Goal: Task Accomplishment & Management: Manage account settings

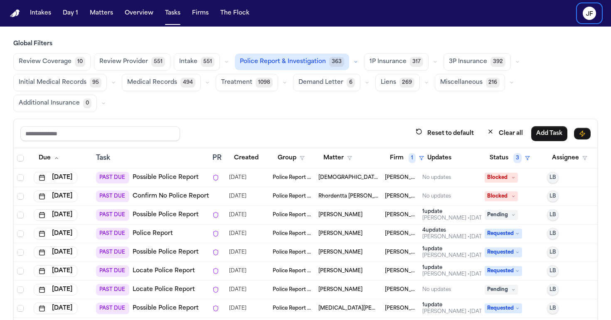
scroll to position [70, 0]
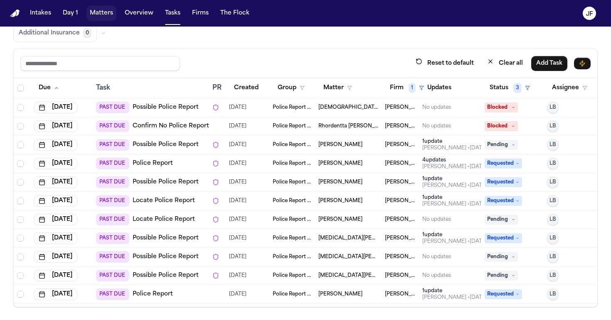
click at [97, 15] on button "Matters" at bounding box center [101, 13] width 30 height 15
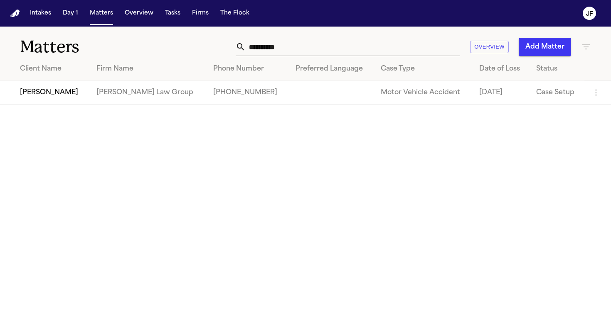
click at [323, 52] on input "**********" at bounding box center [353, 47] width 214 height 18
drag, startPoint x: 323, startPoint y: 52, endPoint x: 219, endPoint y: 51, distance: 103.5
click at [219, 51] on div "**********" at bounding box center [384, 47] width 413 height 18
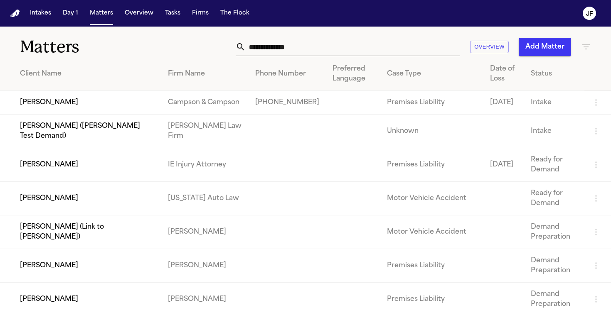
click at [467, 0] on nav "Intakes Day 1 Matters Overview Tasks Firms The [PERSON_NAME]" at bounding box center [305, 13] width 611 height 27
click at [303, 49] on input "text" at bounding box center [353, 47] width 214 height 18
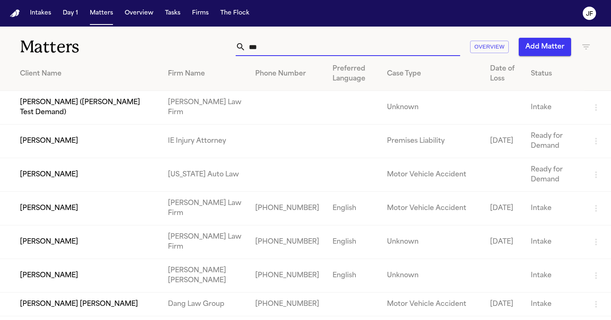
type input "****"
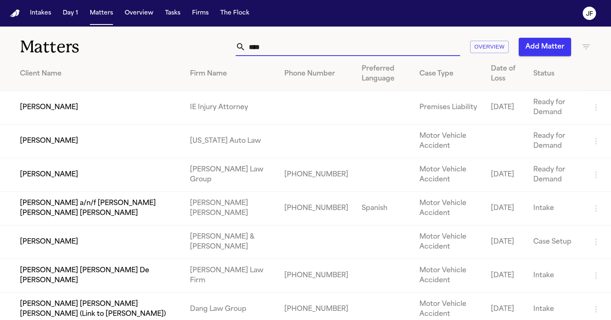
drag, startPoint x: 269, startPoint y: 49, endPoint x: 217, endPoint y: 47, distance: 51.6
click at [217, 49] on div "**** Overview Add Matter" at bounding box center [384, 47] width 413 height 18
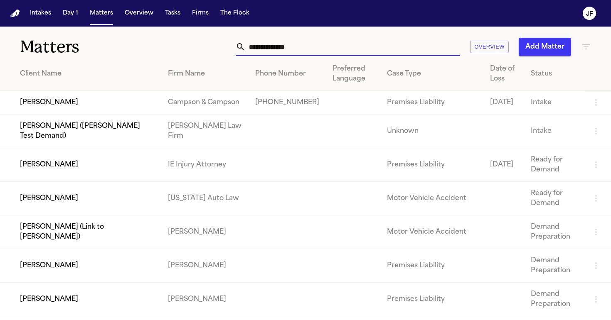
type input "*"
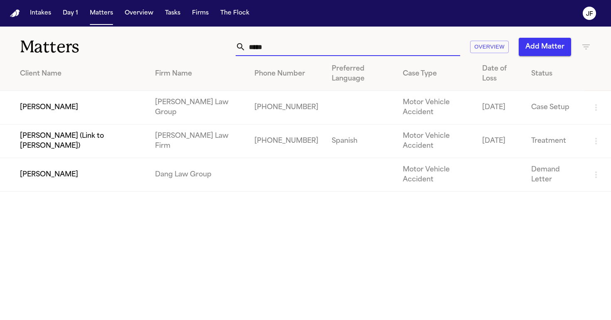
type input "*****"
click at [50, 107] on td "[PERSON_NAME]" at bounding box center [74, 108] width 148 height 34
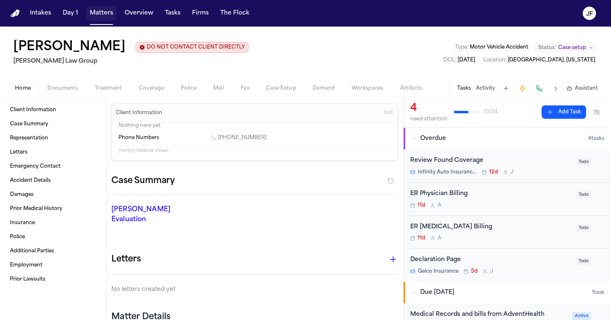
click at [91, 14] on button "Matters" at bounding box center [101, 13] width 30 height 15
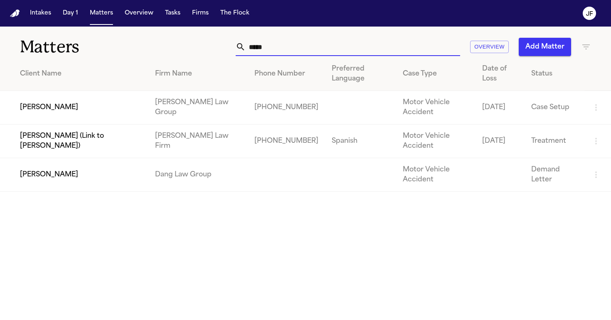
drag, startPoint x: 285, startPoint y: 45, endPoint x: 216, endPoint y: 48, distance: 69.1
click at [216, 48] on div "***** Overview Add Matter" at bounding box center [384, 47] width 413 height 18
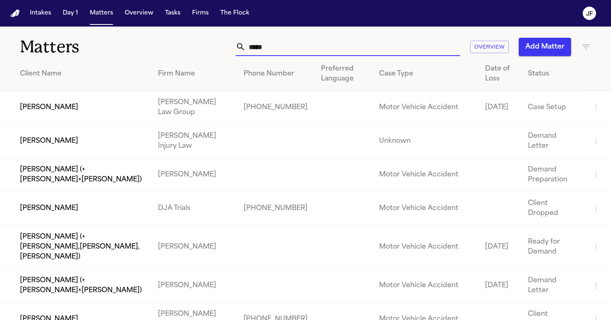
type input "*****"
click at [34, 107] on td "[PERSON_NAME]" at bounding box center [75, 108] width 151 height 34
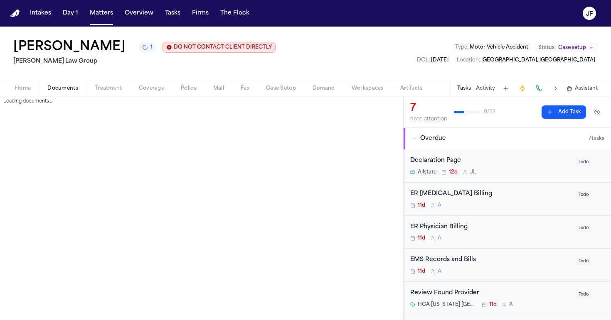
click at [69, 92] on span "Documents" at bounding box center [62, 88] width 31 height 7
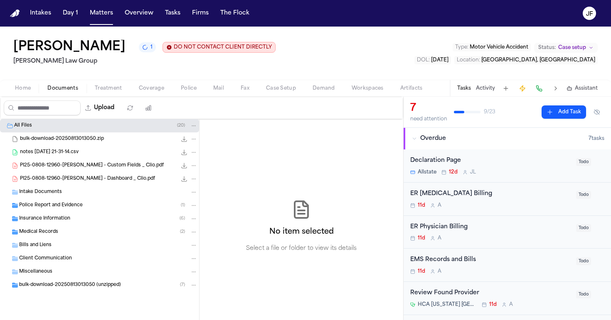
click at [80, 218] on div "Insurance Information ( 6 )" at bounding box center [108, 218] width 178 height 7
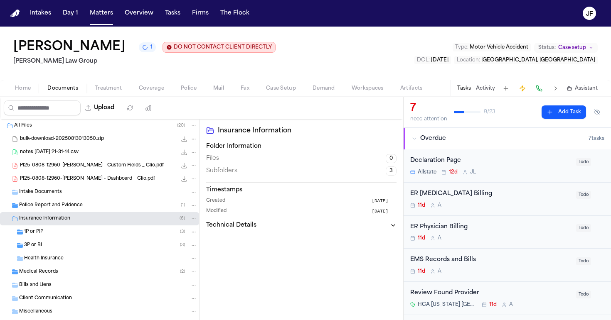
click at [70, 240] on div "3P or BI ( 3 )" at bounding box center [99, 245] width 199 height 13
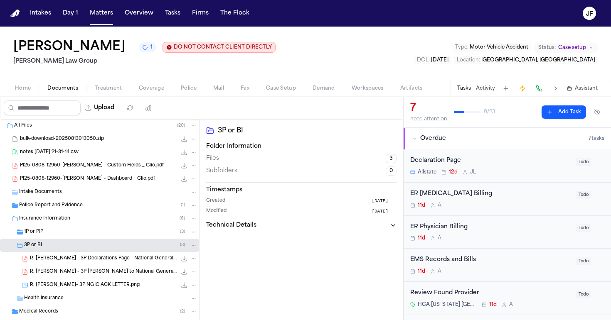
click at [73, 235] on div "1P or PIP ( 3 )" at bounding box center [110, 232] width 173 height 7
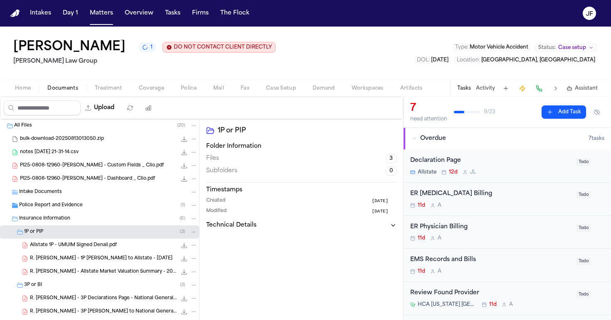
click at [73, 234] on div "1P or PIP ( 3 )" at bounding box center [110, 232] width 173 height 7
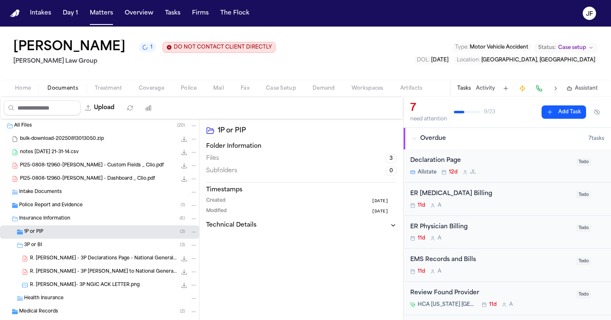
click at [71, 247] on div "3P or BI ( 3 )" at bounding box center [110, 245] width 173 height 7
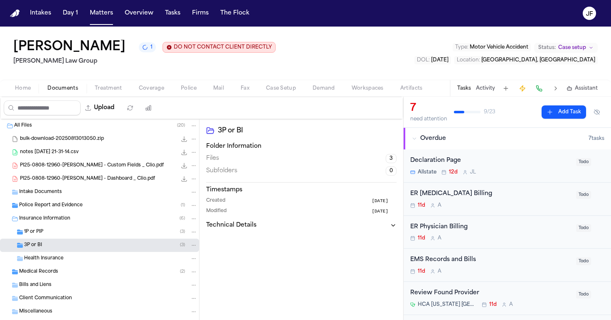
click at [106, 234] on div "1P or PIP ( 3 )" at bounding box center [110, 232] width 173 height 7
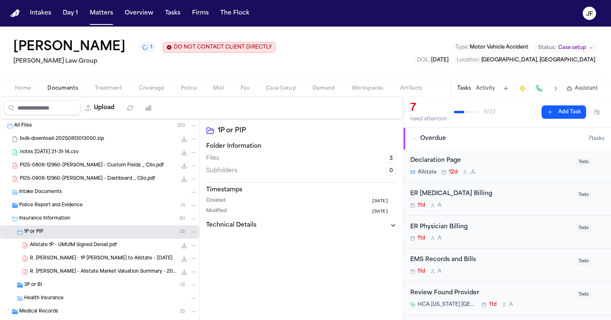
click at [103, 238] on div "1P or PIP ( 3 )" at bounding box center [99, 232] width 199 height 13
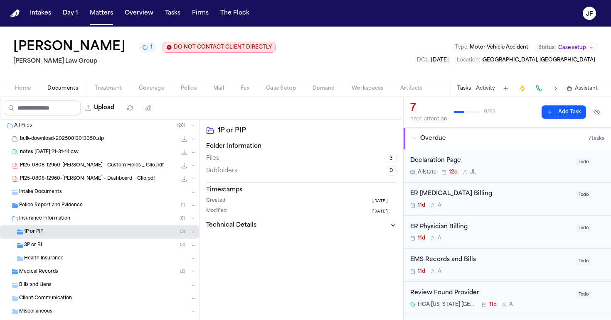
click at [111, 248] on div "3P or BI ( 3 )" at bounding box center [110, 245] width 173 height 7
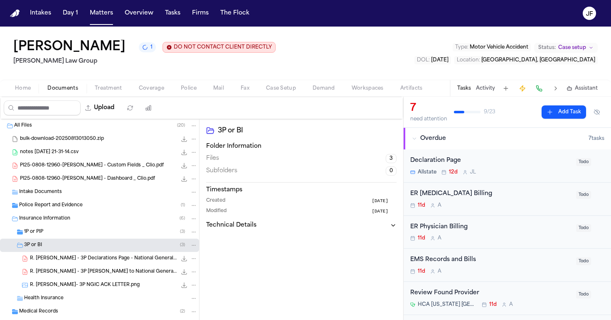
click at [112, 262] on span "R. Valencia Rodriguez - 3P Declarations Page - National General Insurance - 5.9…" at bounding box center [103, 259] width 147 height 7
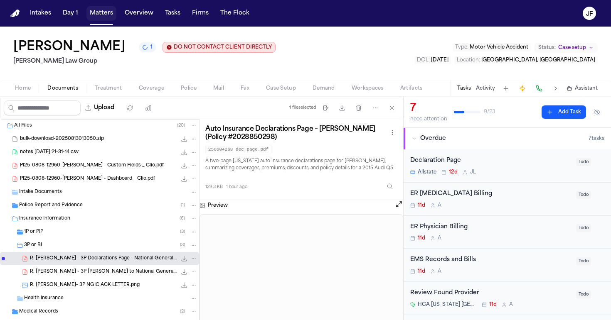
click at [104, 15] on button "Matters" at bounding box center [101, 13] width 30 height 15
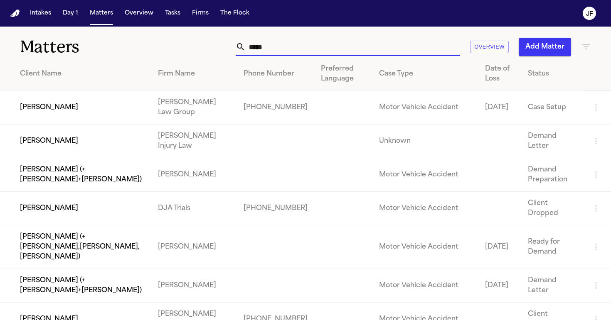
drag, startPoint x: 320, startPoint y: 47, endPoint x: 132, endPoint y: 38, distance: 187.7
click at [132, 38] on div "Matters ***** Overview Add Matter" at bounding box center [305, 42] width 611 height 31
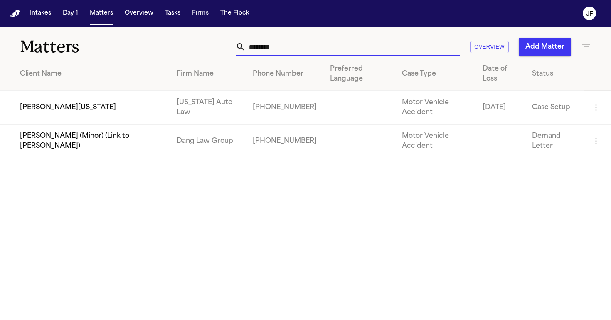
type input "********"
click at [71, 111] on td "[PERSON_NAME][US_STATE]" at bounding box center [85, 108] width 170 height 34
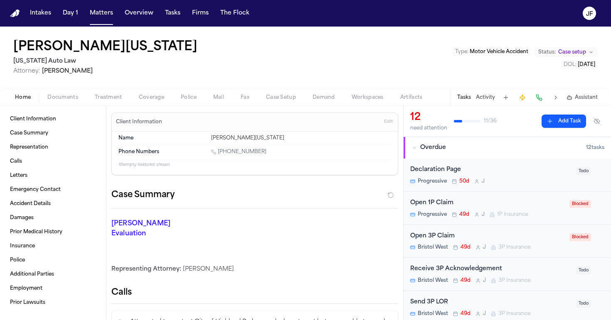
click at [139, 100] on span "Coverage" at bounding box center [151, 97] width 25 height 7
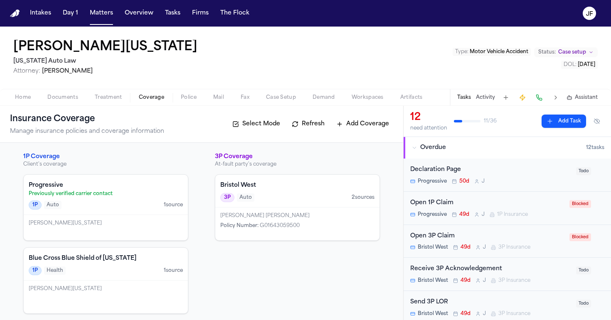
click at [118, 195] on p "Previously verified carrier contact" at bounding box center [106, 194] width 154 height 7
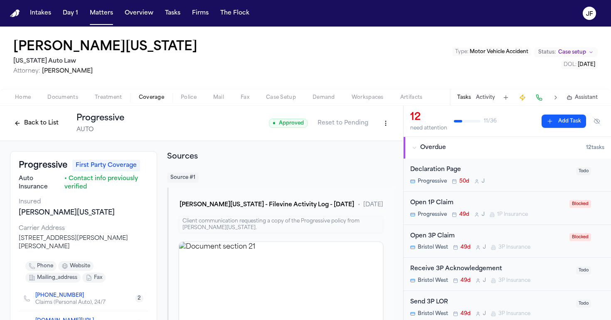
scroll to position [0, 0]
click at [18, 131] on div "Back to List Progressive AUTO" at bounding box center [67, 124] width 114 height 22
click at [20, 129] on button "Back to List" at bounding box center [36, 123] width 53 height 13
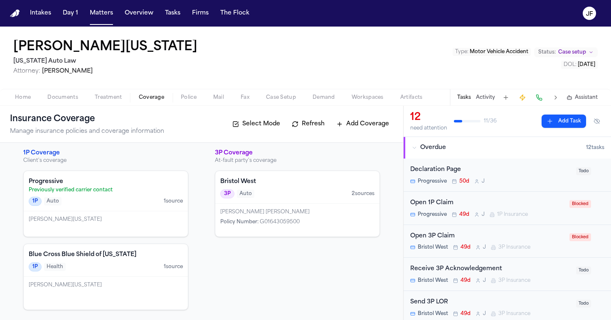
scroll to position [4, 0]
click at [99, 190] on p "Previously verified carrier contact" at bounding box center [106, 190] width 154 height 7
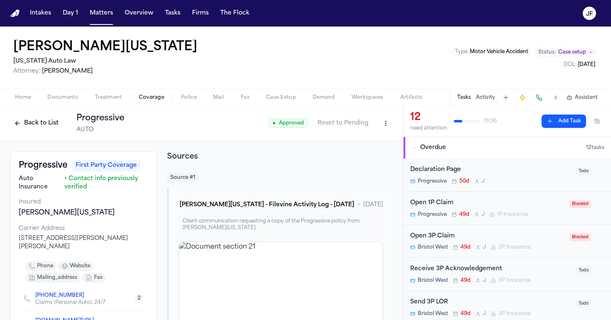
scroll to position [5, 0]
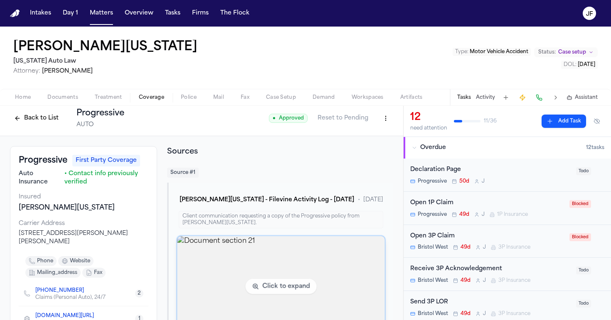
click at [224, 266] on img "View document section 21" at bounding box center [280, 287] width 207 height 101
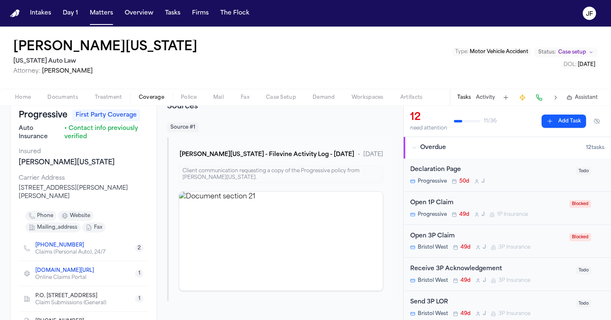
scroll to position [51, 0]
click at [54, 246] on link "[PHONE_NUMBER]" at bounding box center [59, 245] width 49 height 7
click at [444, 200] on div "Open 1P Claim" at bounding box center [487, 204] width 154 height 10
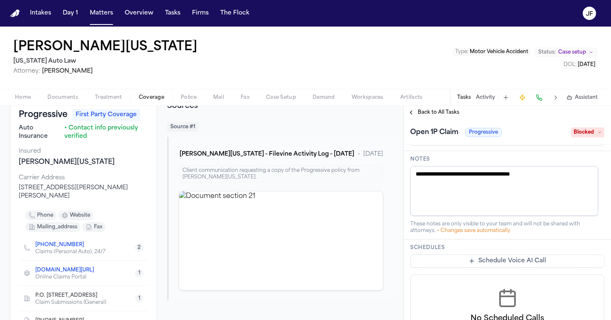
scroll to position [407, 0]
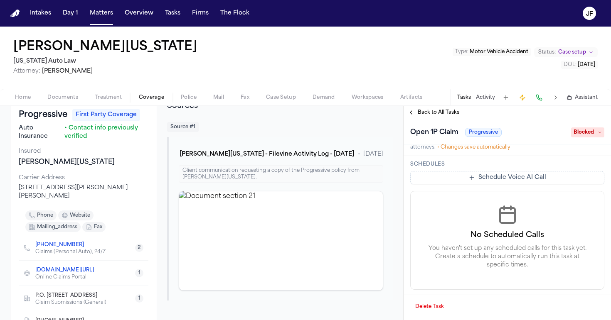
click at [429, 112] on span "Back to All Tasks" at bounding box center [439, 112] width 42 height 7
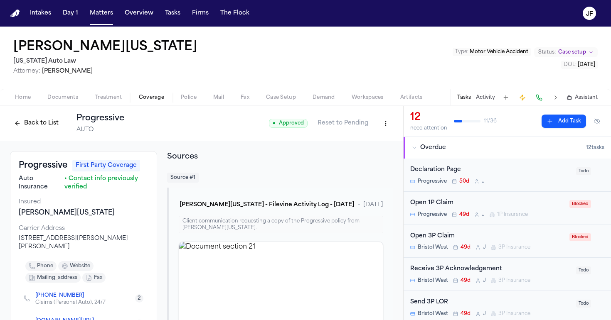
click at [385, 120] on html "Intakes Day 1 Matters Overview Tasks Firms The Flock JF Shimon Washington Michi…" at bounding box center [305, 160] width 611 height 320
click at [372, 142] on div "Edit Coverage" at bounding box center [351, 141] width 70 height 13
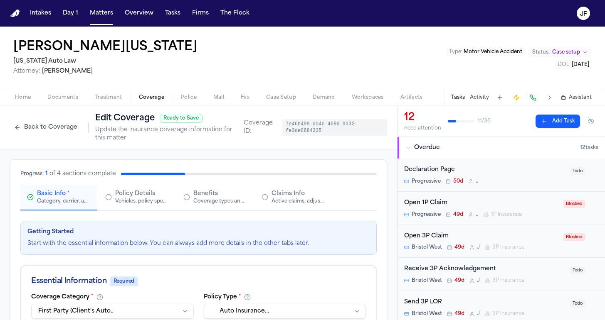
click at [291, 198] on span "Claims Info" at bounding box center [287, 194] width 33 height 8
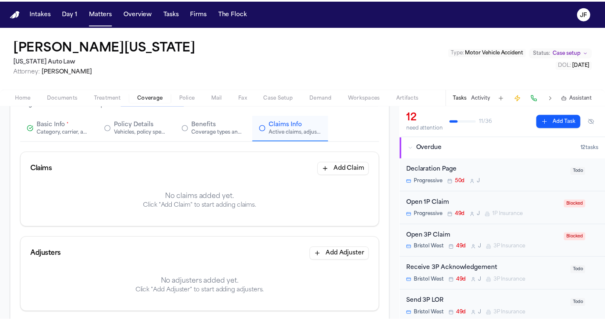
scroll to position [70, 0]
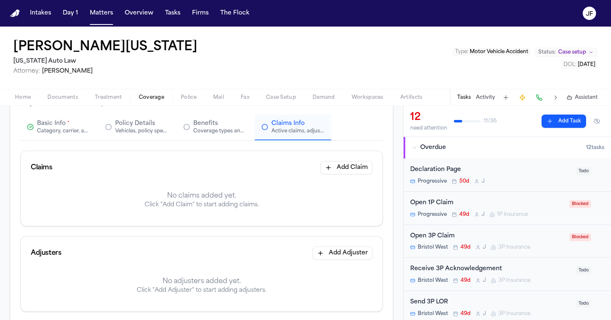
click at [340, 254] on button "Add Adjuster" at bounding box center [343, 253] width 60 height 13
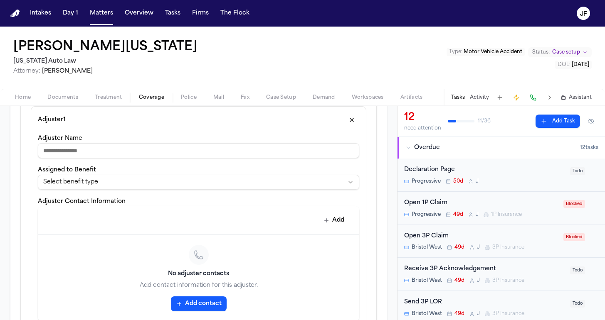
scroll to position [233, 0]
click at [243, 190] on html "**********" at bounding box center [302, 160] width 605 height 320
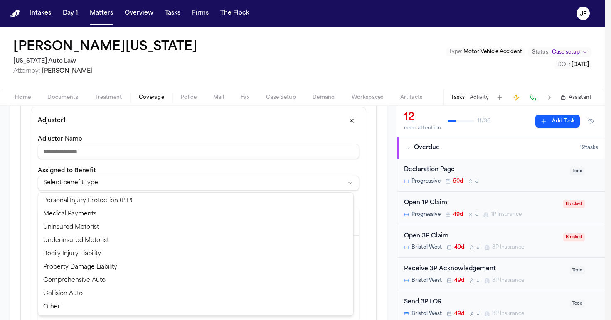
select select "**********"
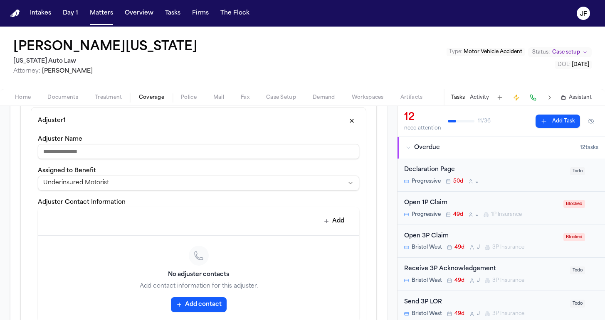
click at [201, 150] on input "Adjuster Name" at bounding box center [198, 151] width 321 height 15
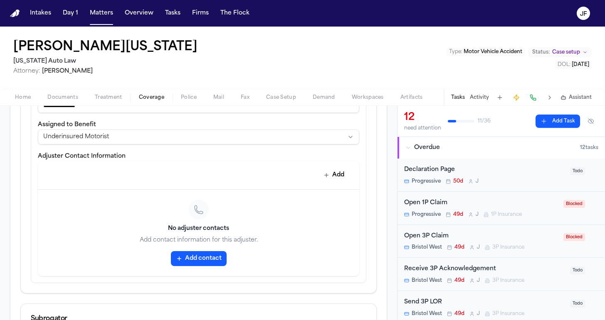
scroll to position [312, 0]
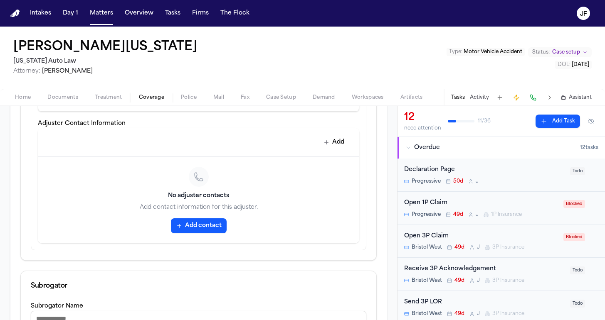
type input "**********"
click at [330, 141] on button "Add" at bounding box center [334, 142] width 30 height 15
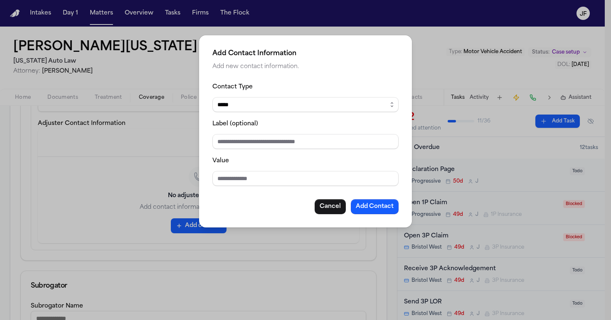
click at [239, 180] on input "Value" at bounding box center [305, 178] width 186 height 15
type input "**********"
click at [261, 141] on input "Label (optional)" at bounding box center [305, 141] width 186 height 15
type input "**********"
click at [375, 211] on button "Add Contact" at bounding box center [375, 207] width 48 height 15
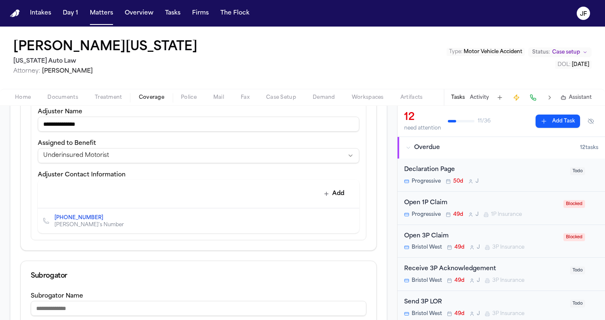
scroll to position [252, 0]
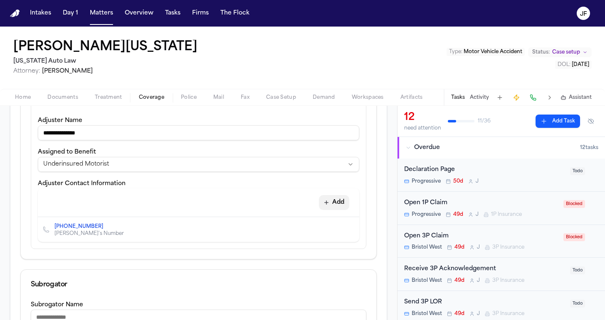
click at [329, 209] on button "Add" at bounding box center [334, 202] width 30 height 15
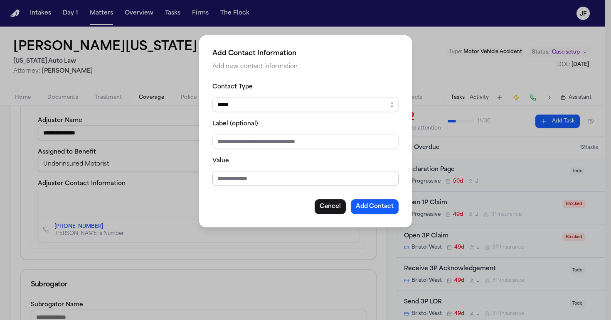
click at [301, 173] on input "Value" at bounding box center [305, 178] width 186 height 15
type input "**********"
select select "*****"
click at [270, 148] on input "Label (optional)" at bounding box center [305, 141] width 186 height 15
type input "**********"
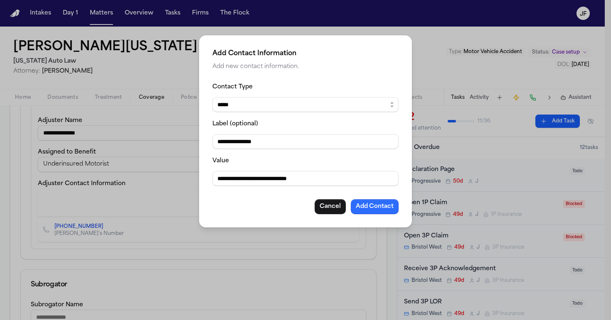
click at [390, 207] on button "Add Contact" at bounding box center [375, 207] width 48 height 15
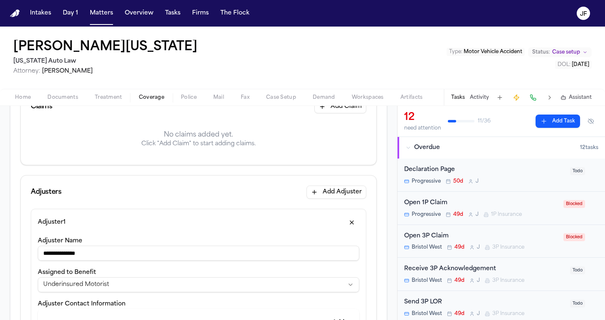
scroll to position [96, 0]
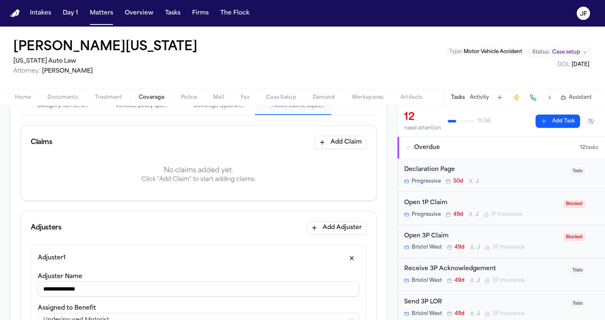
click at [336, 140] on button "Add Claim" at bounding box center [340, 142] width 52 height 13
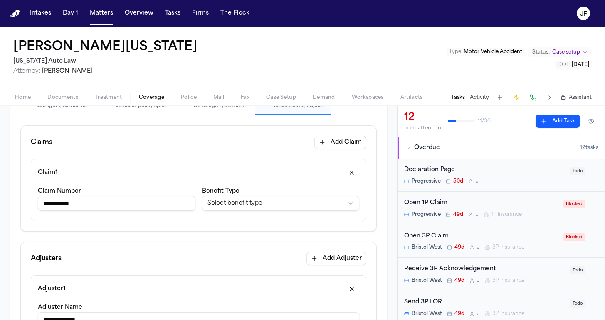
type input "**********"
click at [288, 205] on html "**********" at bounding box center [302, 160] width 605 height 320
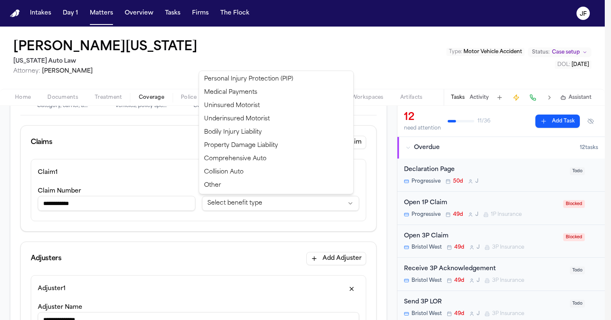
select select "**********"
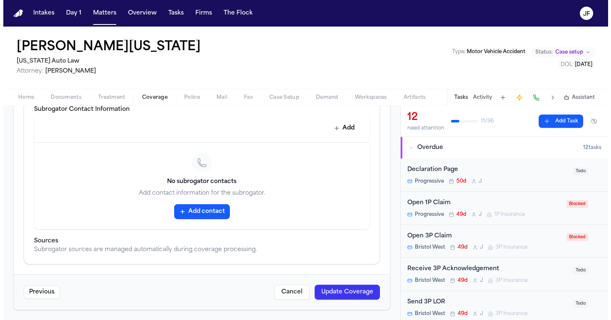
scroll to position [552, 0]
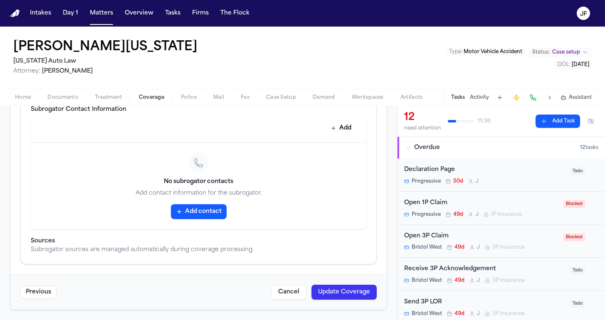
click at [335, 302] on div "Previous Cancel Update Coverage" at bounding box center [198, 292] width 376 height 35
click at [337, 298] on button "Update Coverage" at bounding box center [343, 292] width 65 height 15
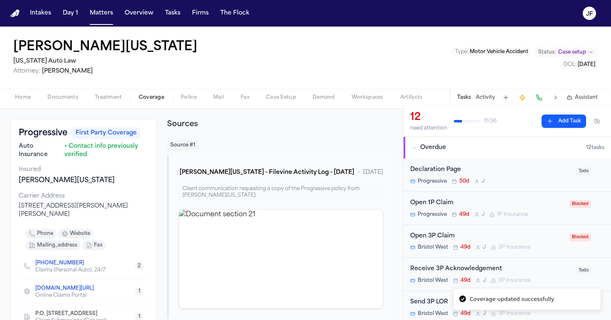
scroll to position [41, 0]
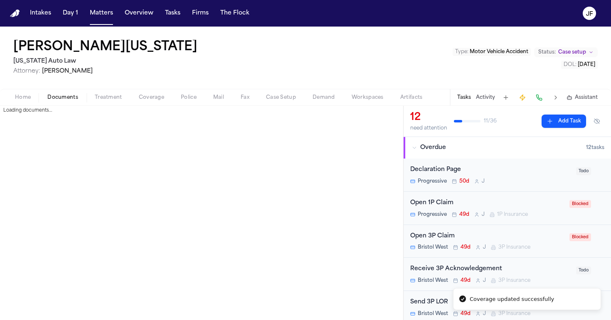
click at [62, 95] on span "Documents" at bounding box center [62, 97] width 31 height 7
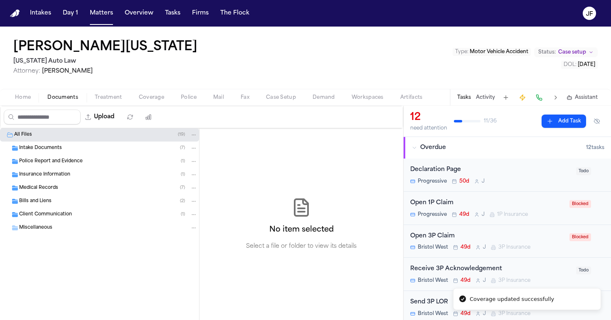
click at [27, 95] on span "Home" at bounding box center [23, 97] width 16 height 7
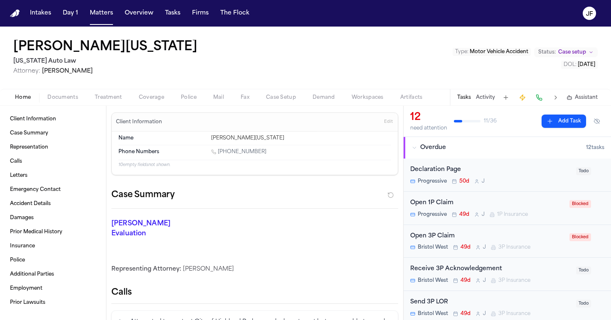
click at [68, 101] on span "Documents" at bounding box center [62, 97] width 31 height 7
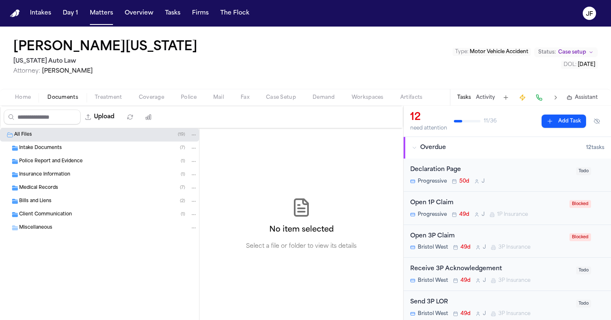
click at [20, 97] on span "Home" at bounding box center [23, 97] width 16 height 7
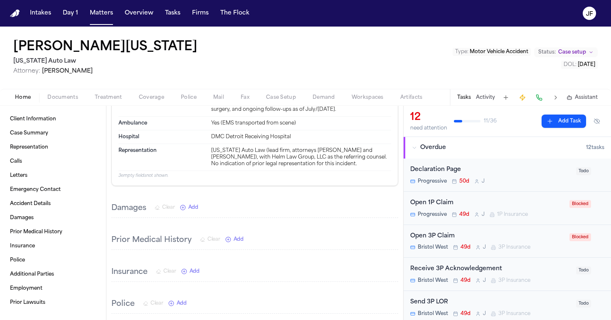
scroll to position [1109, 0]
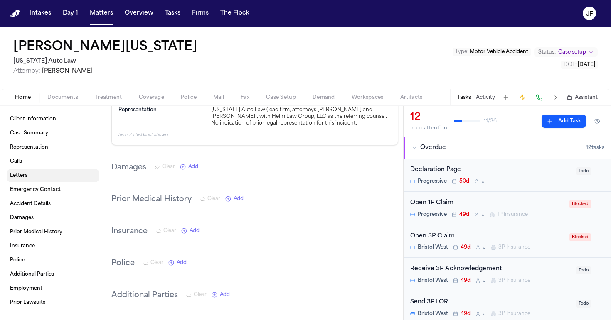
click at [38, 180] on link "Letters" at bounding box center [53, 175] width 93 height 13
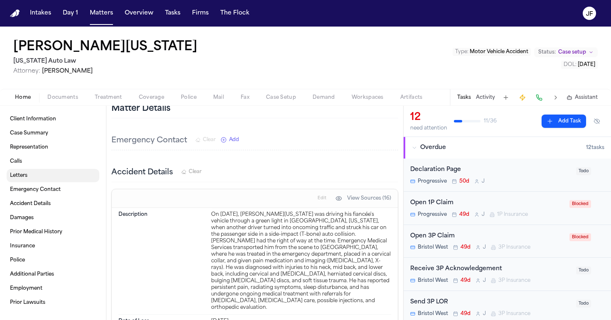
scroll to position [581, 0]
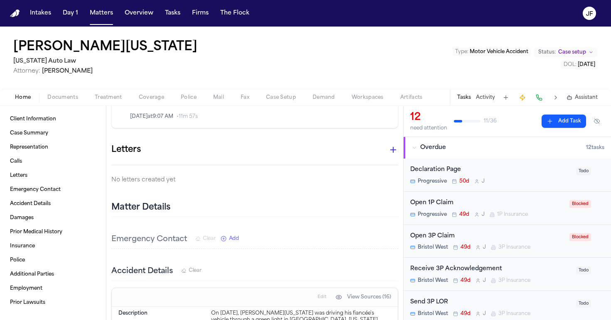
click at [388, 145] on icon "button" at bounding box center [393, 150] width 10 height 10
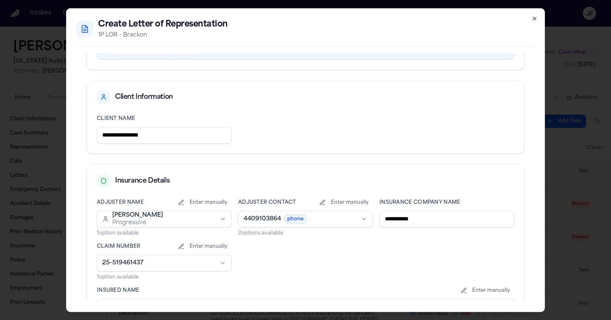
scroll to position [131, 0]
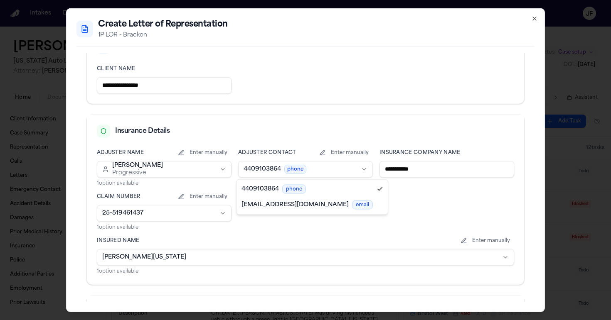
click at [263, 170] on body "Intakes Day 1 Matters Overview Tasks Firms The Flock JF Shimon Washington Michi…" at bounding box center [305, 160] width 611 height 320
select select "**********"
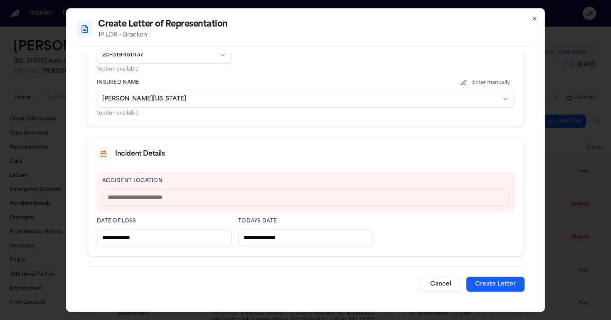
scroll to position [289, 0]
click at [253, 200] on input "text" at bounding box center [305, 197] width 407 height 17
click at [495, 283] on button "Create Letter" at bounding box center [495, 284] width 58 height 15
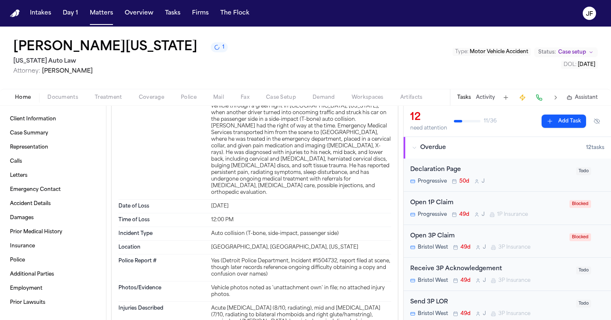
scroll to position [877, 0]
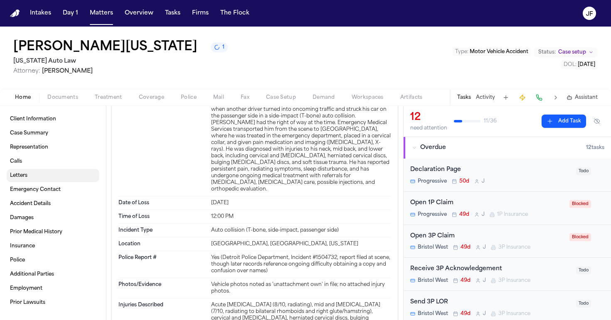
click at [21, 177] on span "Letters" at bounding box center [18, 175] width 17 height 7
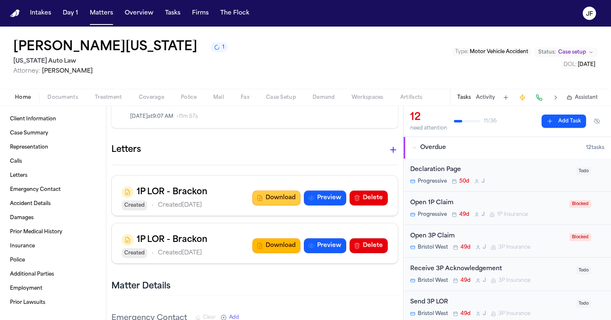
click at [276, 191] on button "Download" at bounding box center [276, 198] width 48 height 15
click at [272, 239] on button "Download" at bounding box center [276, 246] width 48 height 15
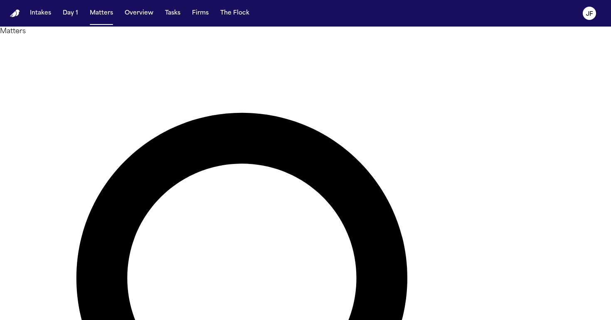
type input "*"
type input "********"
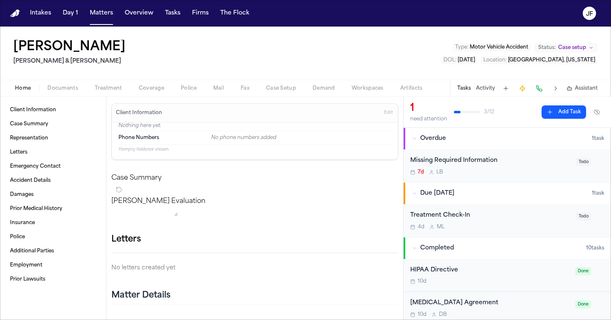
click at [53, 91] on span "Documents" at bounding box center [62, 88] width 31 height 7
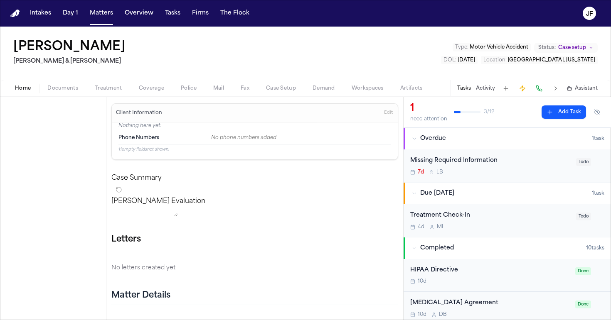
click at [29, 91] on span "Home" at bounding box center [23, 88] width 16 height 7
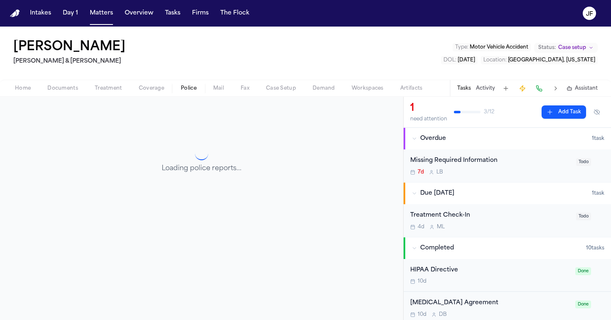
click at [187, 89] on span "Police" at bounding box center [189, 88] width 16 height 7
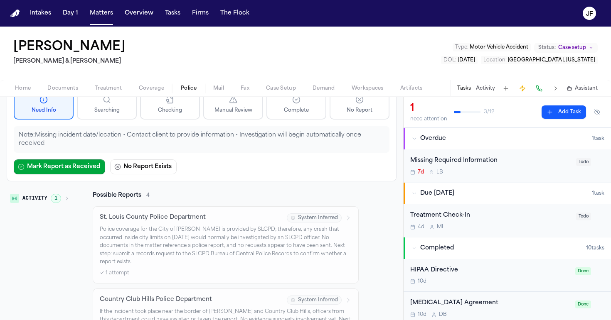
scroll to position [71, 0]
click at [472, 163] on div "Missing Required Information" at bounding box center [490, 161] width 161 height 10
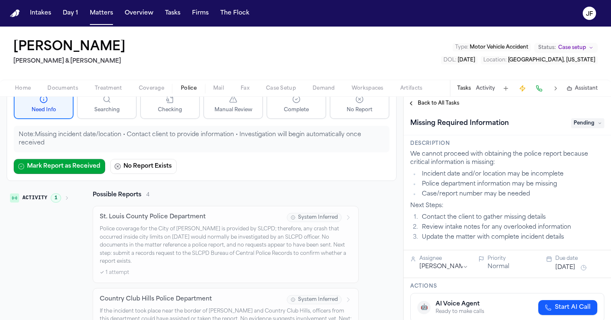
click at [423, 103] on span "Back to All Tasks" at bounding box center [439, 103] width 42 height 7
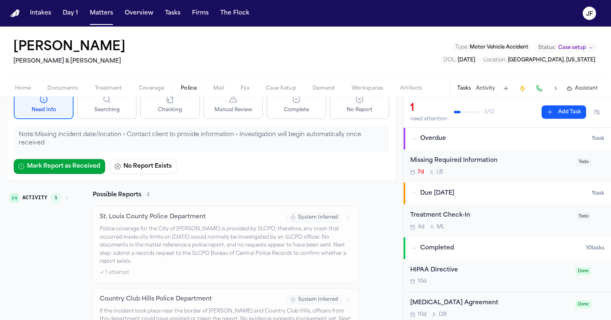
click at [50, 85] on span "Documents" at bounding box center [62, 88] width 31 height 7
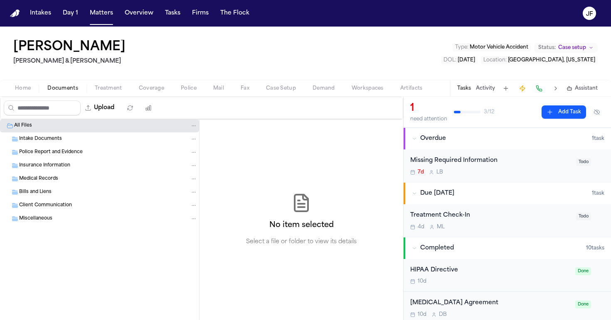
click at [561, 0] on nav "Intakes Day 1 Matters Overview Tasks Firms The [PERSON_NAME]" at bounding box center [305, 13] width 611 height 27
click at [90, 20] on button "Matters" at bounding box center [101, 13] width 30 height 15
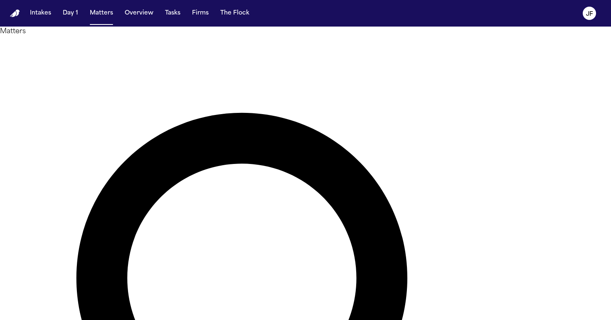
drag, startPoint x: 298, startPoint y: 50, endPoint x: 227, endPoint y: 46, distance: 70.8
type input "*"
type input "******"
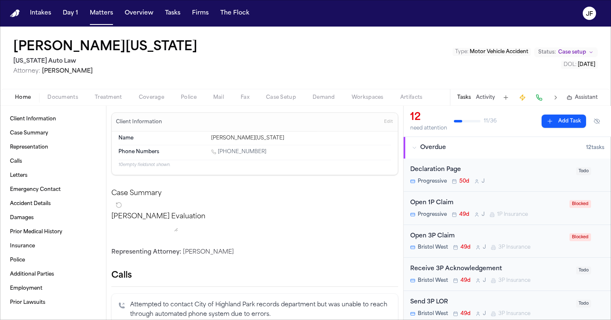
click at [64, 91] on div "Home Documents Treatment Coverage Police Mail Fax Case Setup Demand Workspaces …" at bounding box center [305, 97] width 611 height 17
click at [67, 108] on div "Client Information Case Summary Representation Calls Letters Emergency Contact …" at bounding box center [53, 213] width 106 height 214
click at [67, 105] on div "Home Documents Treatment Coverage Police Mail Fax Case Setup Demand Workspaces …" at bounding box center [305, 97] width 611 height 17
click at [66, 103] on div "Home Documents Treatment Coverage Police Mail Fax Case Setup Demand Workspaces …" at bounding box center [305, 97] width 611 height 17
click at [61, 98] on span "Documents" at bounding box center [62, 97] width 31 height 7
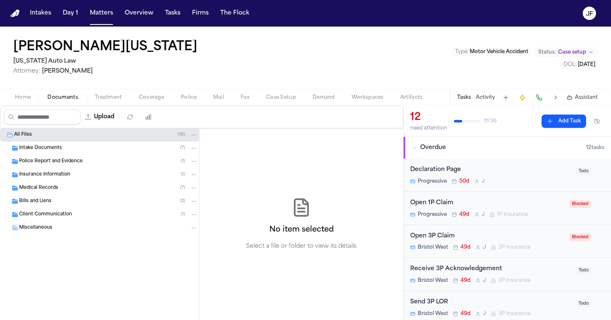
click at [60, 160] on span "Police Report and Evidence" at bounding box center [51, 161] width 64 height 7
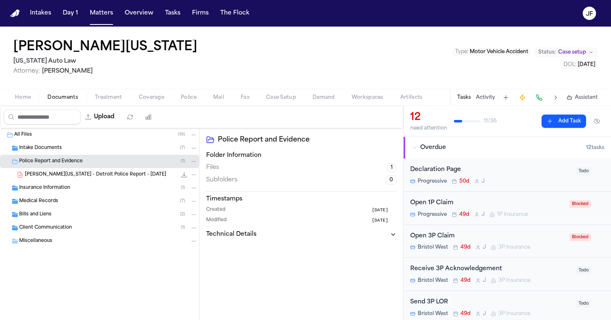
click at [62, 172] on span "[PERSON_NAME][US_STATE] - Detroit Police Report - [DATE]" at bounding box center [95, 175] width 141 height 7
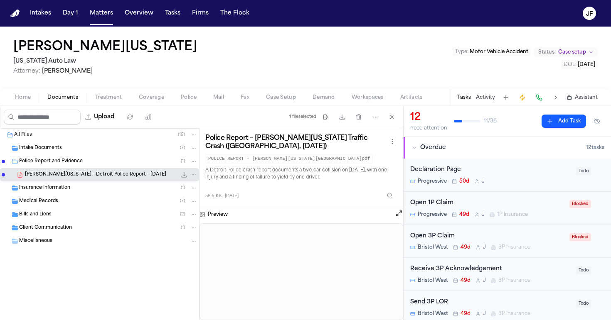
click at [573, 0] on nav "Intakes Day 1 Matters Overview Tasks Firms The [PERSON_NAME]" at bounding box center [305, 13] width 611 height 27
click at [148, 103] on div "Home Documents Treatment Coverage Police Mail Fax Case Setup Demand Workspaces …" at bounding box center [305, 97] width 611 height 17
click at [147, 94] on span "Coverage" at bounding box center [151, 97] width 25 height 7
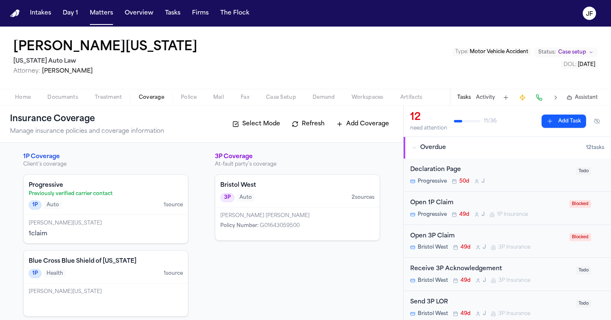
click at [304, 224] on div "Policy Number : G01643059500" at bounding box center [297, 226] width 154 height 7
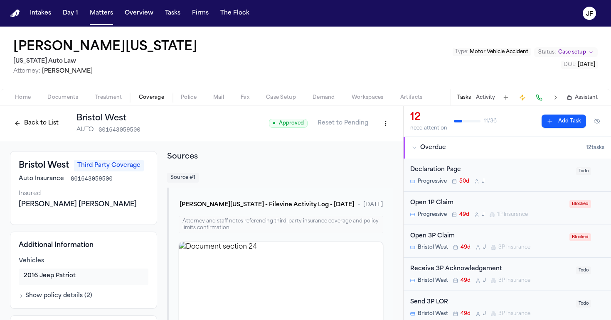
click at [563, 2] on nav "Intakes Day 1 Matters Overview Tasks Firms The [PERSON_NAME]" at bounding box center [305, 13] width 611 height 27
click at [563, 0] on nav "Intakes Day 1 Matters Overview Tasks Firms The [PERSON_NAME]" at bounding box center [305, 13] width 611 height 27
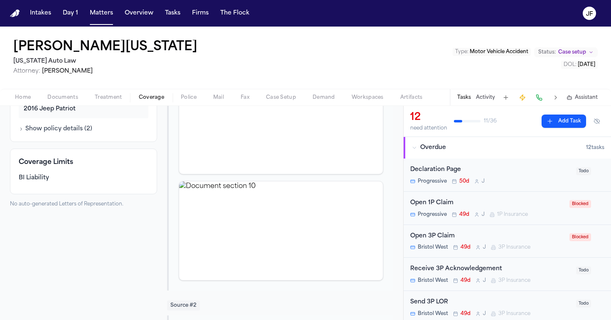
scroll to position [155, 0]
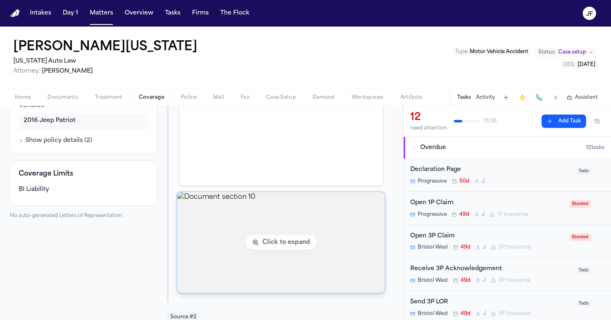
click at [214, 252] on img "View document section 10" at bounding box center [280, 242] width 207 height 101
click at [211, 234] on img "View document section 10" at bounding box center [280, 242] width 207 height 101
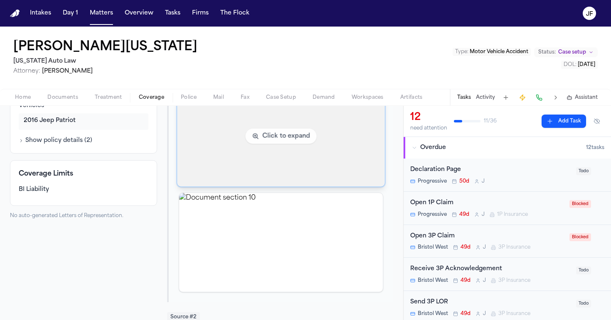
click at [251, 163] on img "View document section 24" at bounding box center [280, 136] width 207 height 101
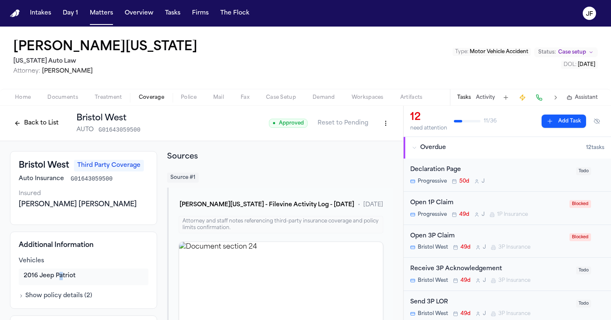
scroll to position [0, 0]
click at [25, 96] on span "Home" at bounding box center [23, 97] width 16 height 7
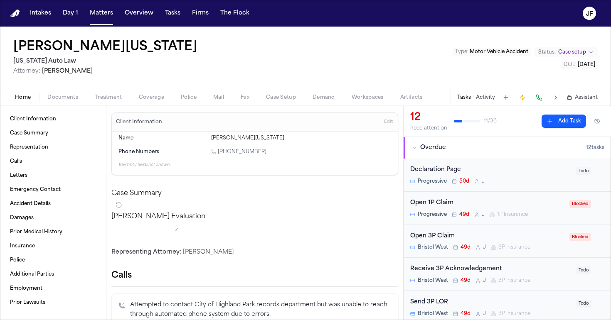
click at [45, 101] on button "Documents" at bounding box center [62, 98] width 47 height 10
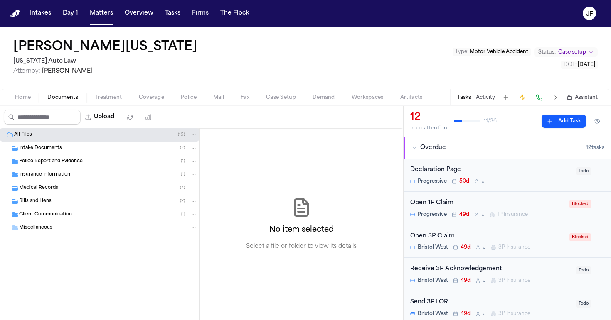
click at [52, 150] on span "Intake Documents" at bounding box center [40, 148] width 43 height 7
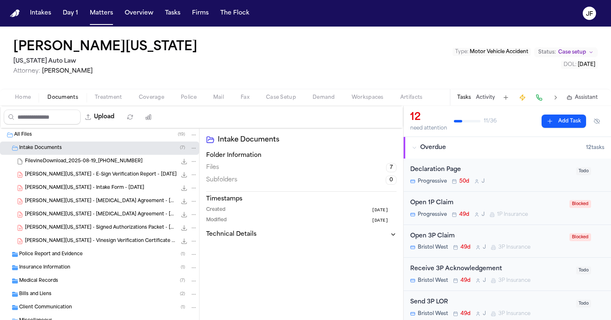
click at [62, 271] on div "Insurance Information ( 1 )" at bounding box center [108, 267] width 178 height 7
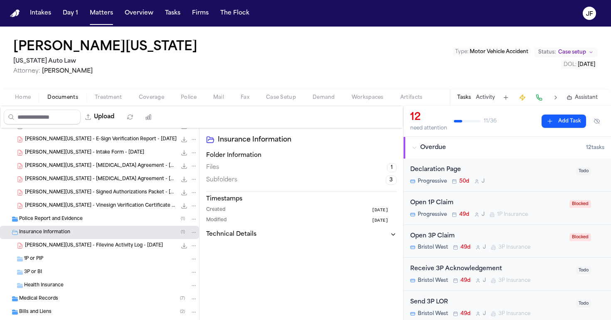
scroll to position [48, 0]
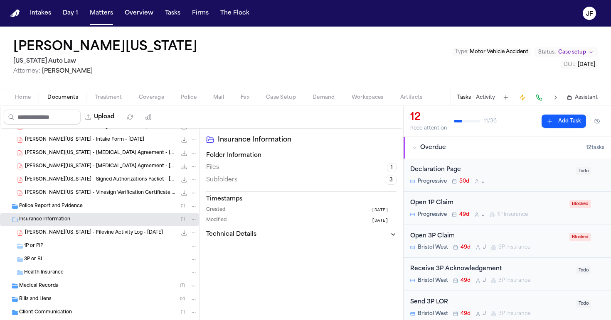
click at [72, 233] on span "[PERSON_NAME][US_STATE] - Filevine Activity Log - [DATE]" at bounding box center [94, 233] width 138 height 7
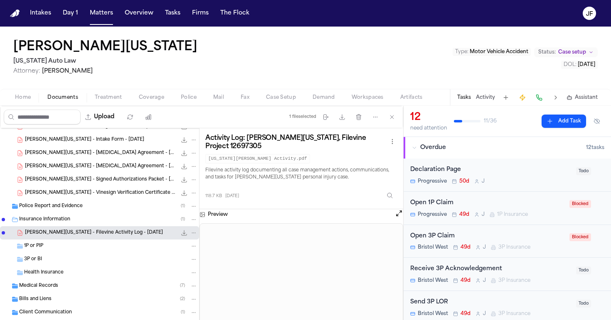
click at [91, 251] on div "1P or PIP" at bounding box center [99, 246] width 199 height 13
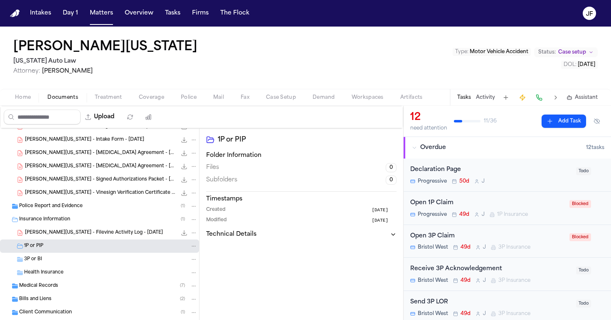
click at [93, 263] on div "3P or BI" at bounding box center [110, 259] width 173 height 7
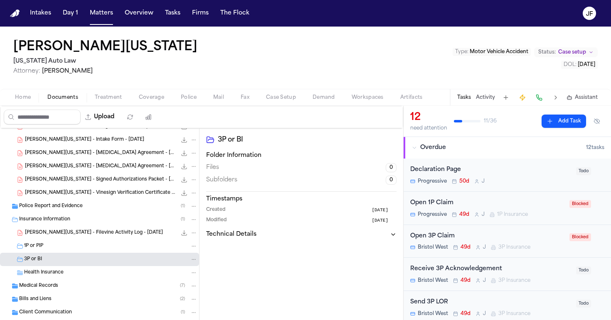
click at [105, 212] on div "Police Report and Evidence ( 1 )" at bounding box center [99, 206] width 199 height 13
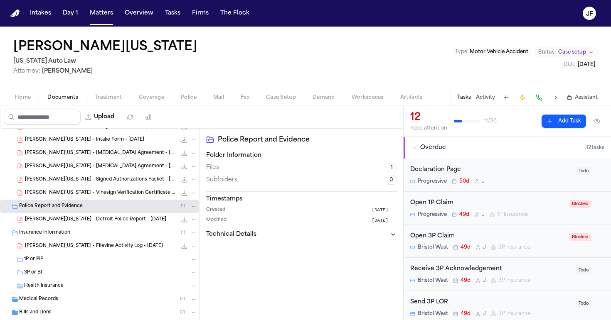
scroll to position [0, 0]
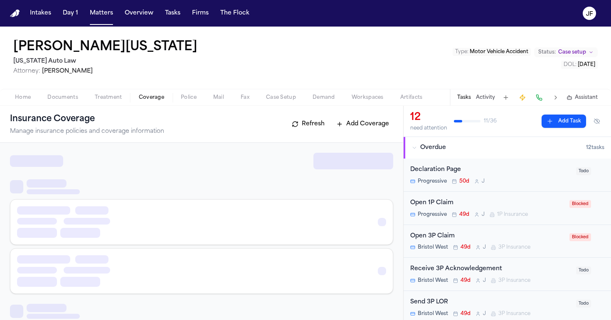
click at [145, 100] on span "Coverage" at bounding box center [151, 97] width 25 height 7
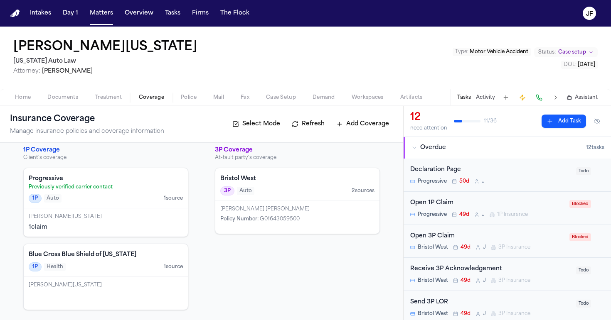
scroll to position [7, 0]
click at [293, 197] on div "Bristol West 3P Auto 2 source s" at bounding box center [297, 184] width 164 height 33
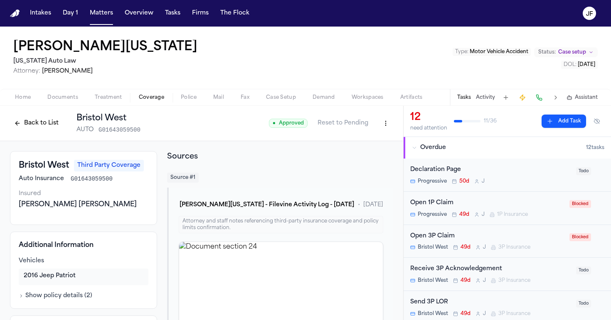
click at [61, 97] on span "Documents" at bounding box center [62, 97] width 31 height 7
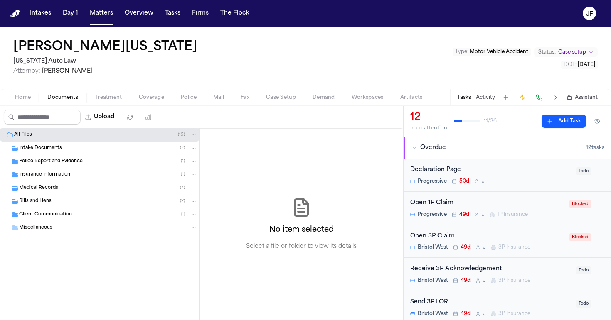
click at [44, 163] on span "Police Report and Evidence" at bounding box center [51, 161] width 64 height 7
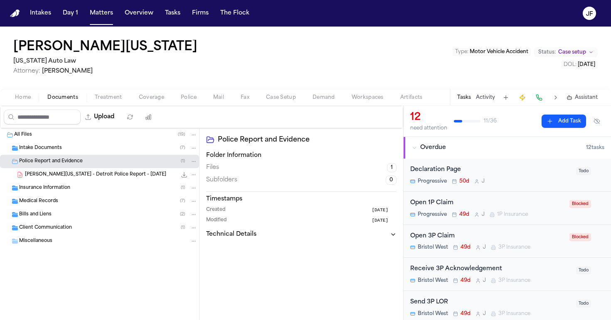
click at [50, 176] on span "[PERSON_NAME][US_STATE] - Detroit Police Report - [DATE]" at bounding box center [95, 175] width 141 height 7
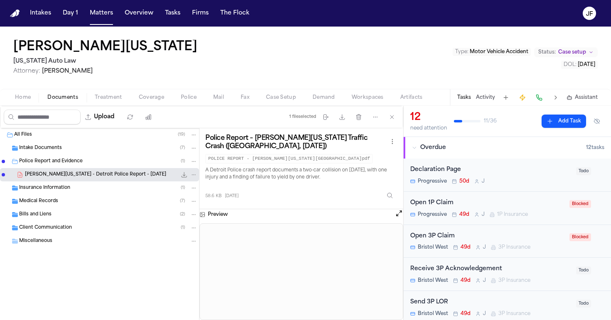
click at [182, 177] on icon "File: S. Washington - Detroit Police Report - 6.26.25" at bounding box center [184, 174] width 5 height 5
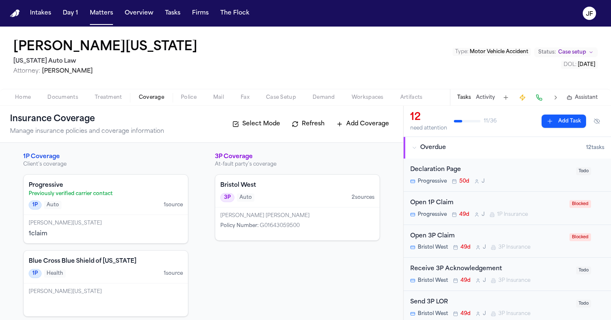
click at [146, 96] on span "Coverage" at bounding box center [151, 97] width 25 height 7
click at [323, 211] on div "[PERSON_NAME] [PERSON_NAME] Policy Number : G01643059500" at bounding box center [297, 224] width 164 height 33
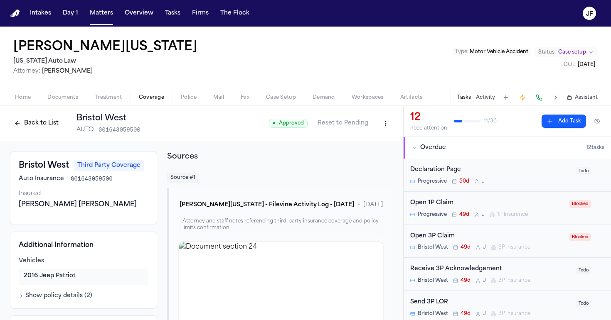
click at [55, 100] on span "Documents" at bounding box center [62, 97] width 31 height 7
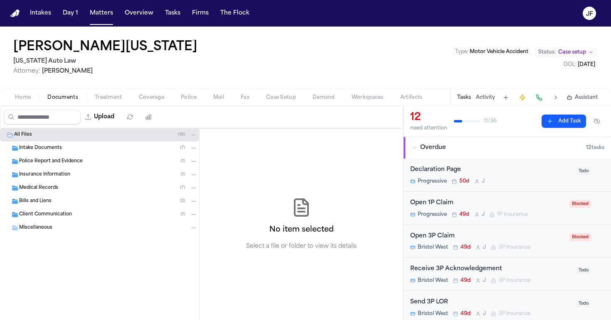
click at [52, 190] on span "Medical Records" at bounding box center [38, 188] width 39 height 7
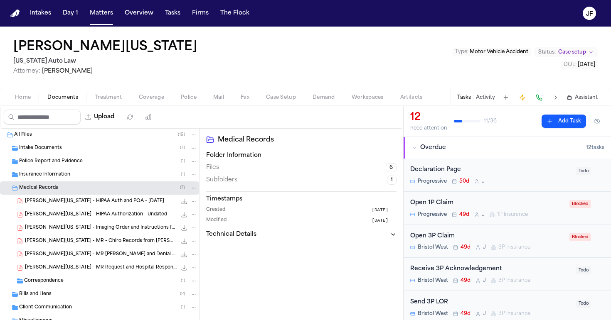
click at [53, 185] on div "Medical Records ( 7 )" at bounding box center [108, 188] width 178 height 7
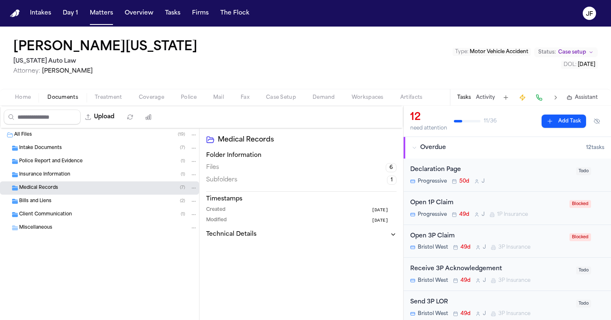
click at [55, 202] on div "Bills and Liens ( 2 )" at bounding box center [108, 201] width 178 height 7
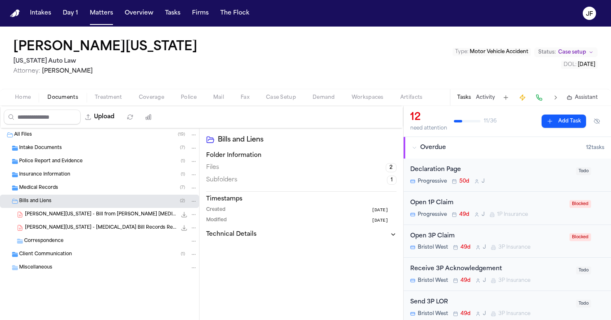
click at [58, 180] on div "Insurance Information ( 1 )" at bounding box center [99, 174] width 199 height 13
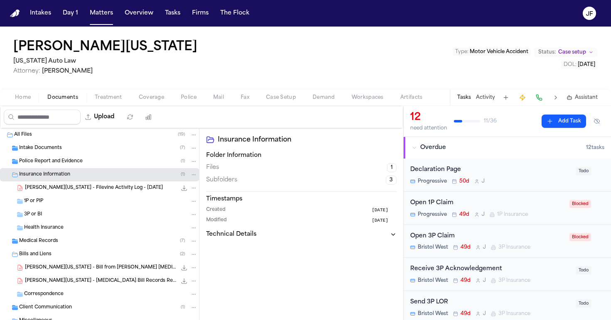
click at [58, 193] on div "[PERSON_NAME][US_STATE] - Filevine Activity Log - [DATE] 118.7 KB • PDF" at bounding box center [99, 188] width 199 height 13
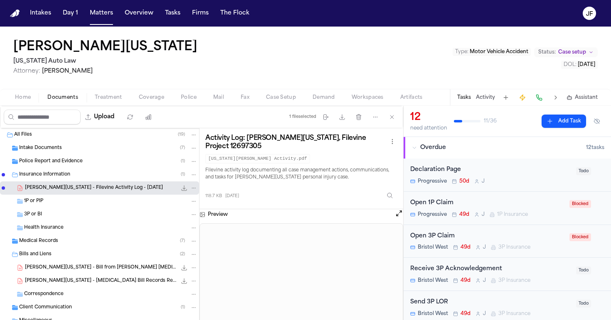
click at [62, 204] on div "1P or PIP" at bounding box center [110, 201] width 173 height 7
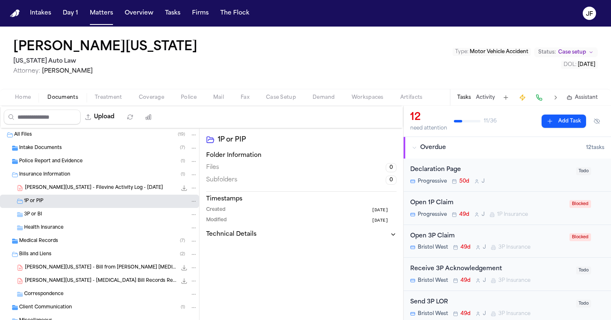
click at [69, 151] on div "Intake Documents ( 7 )" at bounding box center [108, 148] width 178 height 7
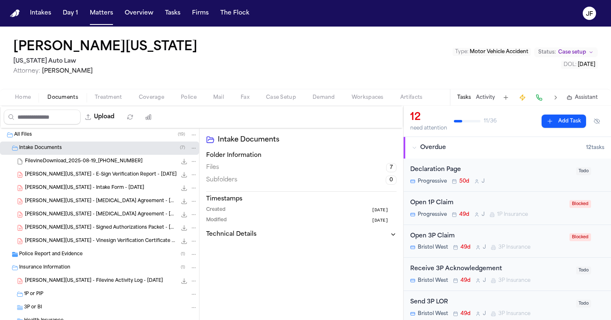
click at [182, 0] on nav "Intakes Day 1 Matters Overview Tasks Firms The [PERSON_NAME]" at bounding box center [305, 13] width 611 height 27
click at [114, 191] on div "[PERSON_NAME][US_STATE] - Intake Form - [DATE] 128.4 KB • PDF" at bounding box center [111, 188] width 172 height 8
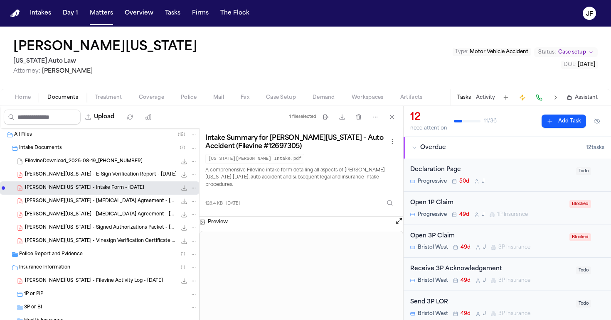
click at [181, 188] on icon "File: S. Washington - Intake Form - 6.25.25" at bounding box center [184, 188] width 7 height 7
click at [142, 92] on div "Home Documents Treatment Coverage Police Mail Fax Case Setup Demand Workspaces …" at bounding box center [305, 97] width 611 height 17
click at [145, 96] on span "Coverage" at bounding box center [151, 97] width 25 height 7
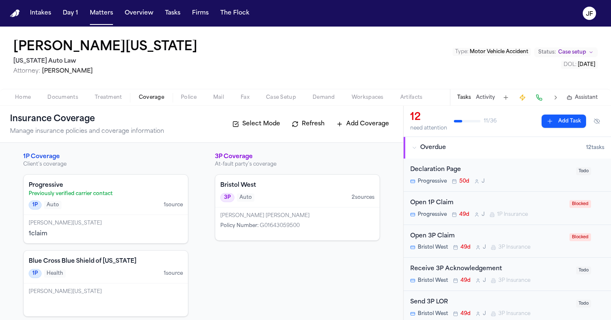
click at [310, 191] on div "Bristol West 3P Auto 2 source s" at bounding box center [297, 191] width 164 height 33
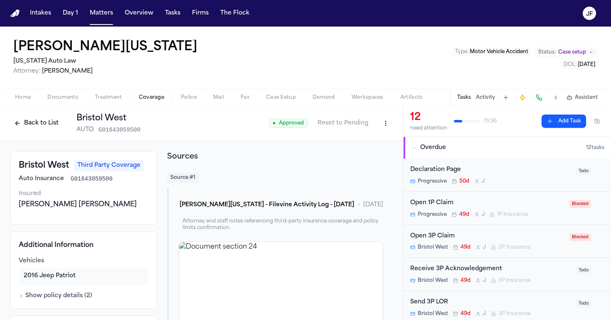
click at [379, 124] on html "Intakes Day 1 Matters Overview Tasks Firms The [PERSON_NAME] [PERSON_NAME][US_S…" at bounding box center [305, 160] width 611 height 320
click at [373, 140] on div "Edit Coverage" at bounding box center [351, 141] width 70 height 13
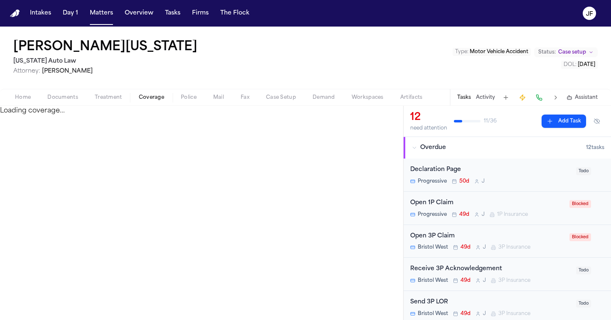
select select "**********"
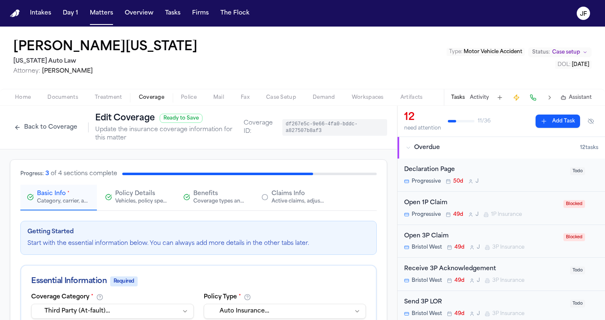
click at [293, 195] on span "Claims Info" at bounding box center [287, 194] width 33 height 8
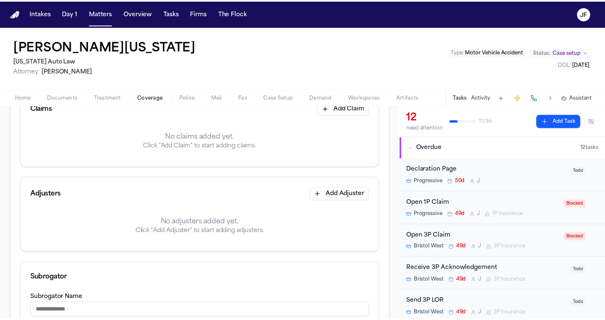
scroll to position [130, 0]
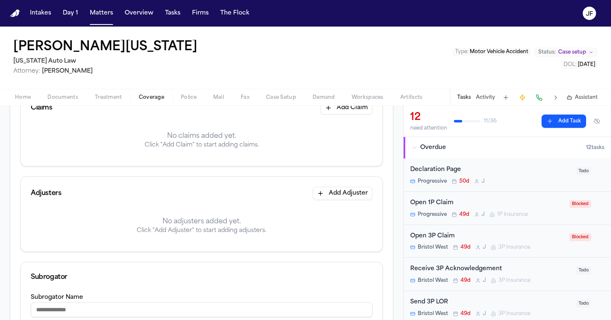
click at [343, 107] on button "Add Claim" at bounding box center [346, 107] width 52 height 13
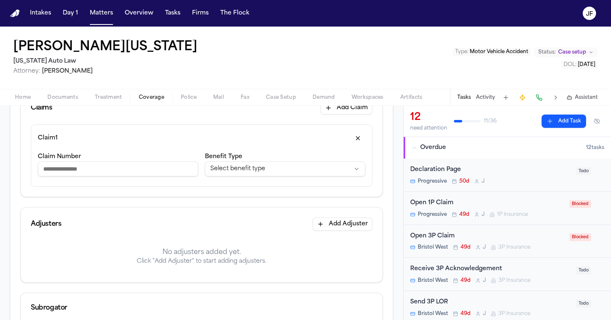
click at [232, 170] on html "**********" at bounding box center [305, 160] width 611 height 320
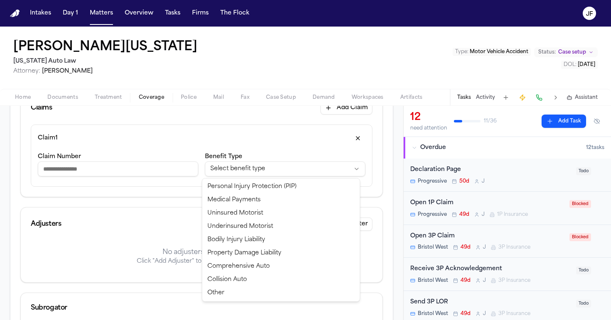
select select "**********"
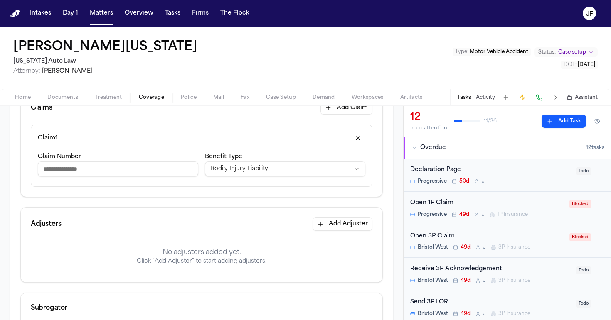
click at [123, 173] on input "Claim Number" at bounding box center [118, 169] width 160 height 15
type input "**********"
click at [356, 225] on button "Add Adjuster" at bounding box center [343, 224] width 60 height 13
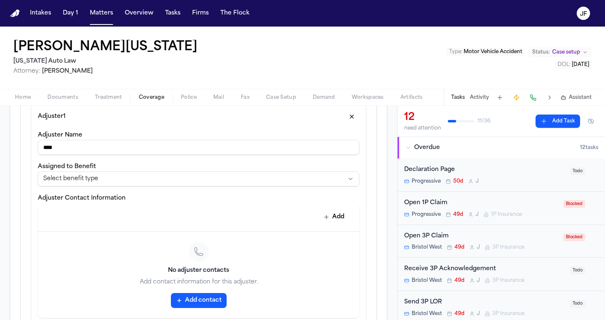
scroll to position [269, 0]
type input "****"
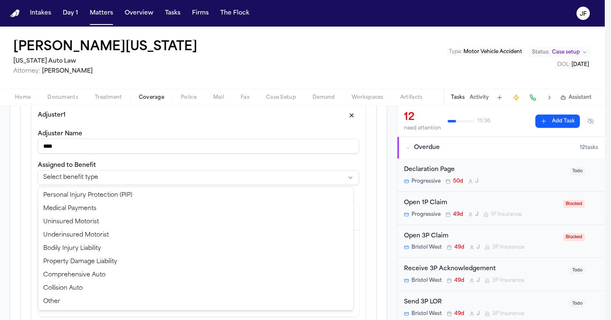
click at [163, 185] on html "**********" at bounding box center [305, 160] width 611 height 320
select select "**********"
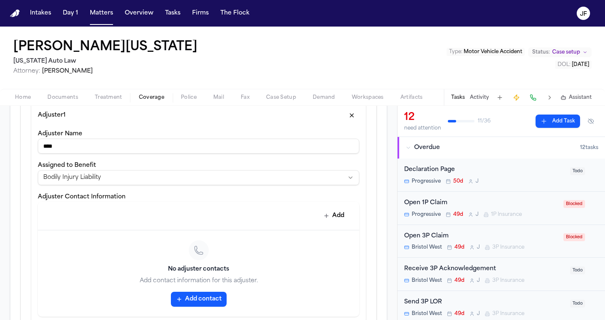
click at [174, 138] on div "Adjuster Name ****" at bounding box center [198, 141] width 321 height 25
click at [172, 149] on input "****" at bounding box center [198, 146] width 321 height 15
type input "**********"
click at [334, 220] on button "Add" at bounding box center [334, 216] width 30 height 15
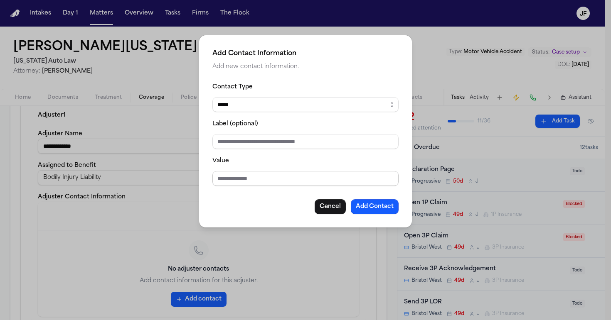
click at [265, 182] on input "Value" at bounding box center [305, 178] width 186 height 15
type input "*"
click at [229, 180] on input "**********" at bounding box center [305, 178] width 186 height 15
click at [242, 181] on input "**********" at bounding box center [305, 178] width 186 height 15
type input "**********"
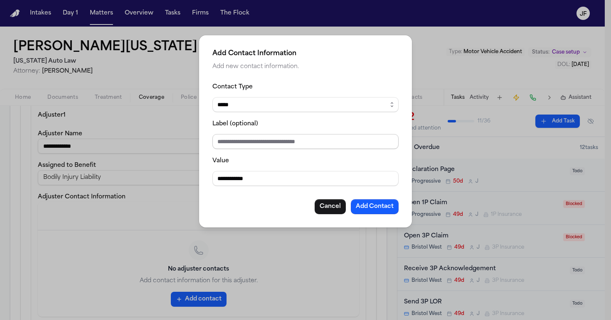
click at [272, 146] on input "Label (optional)" at bounding box center [305, 141] width 186 height 15
type input "**********"
click at [376, 209] on button "Add Contact" at bounding box center [375, 207] width 48 height 15
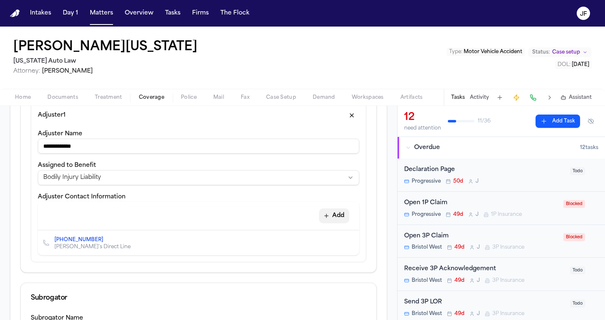
click at [331, 217] on button "Add" at bounding box center [334, 216] width 30 height 15
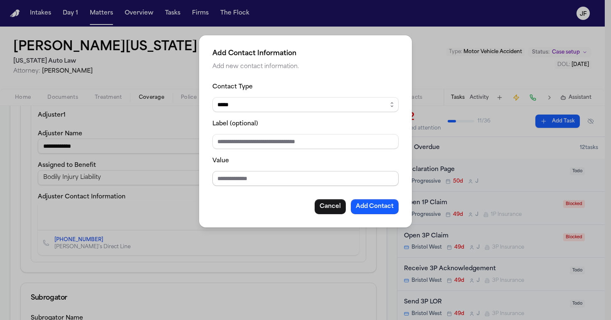
click at [305, 185] on input "Value" at bounding box center [305, 178] width 186 height 15
drag, startPoint x: 309, startPoint y: 181, endPoint x: 149, endPoint y: 200, distance: 161.2
click at [149, 200] on div "**********" at bounding box center [305, 160] width 611 height 320
type input "*"
type input "**********"
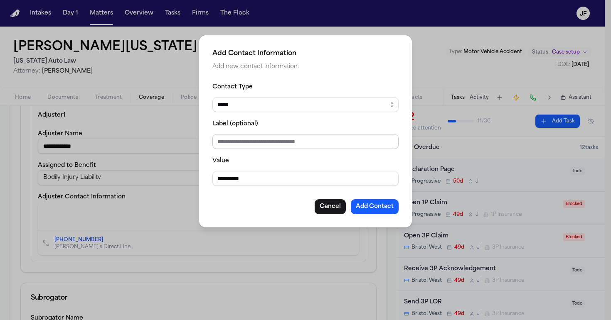
click at [301, 141] on input "Label (optional)" at bounding box center [305, 141] width 186 height 15
type input "***"
select select "***"
click at [377, 209] on button "Add Contact" at bounding box center [375, 207] width 48 height 15
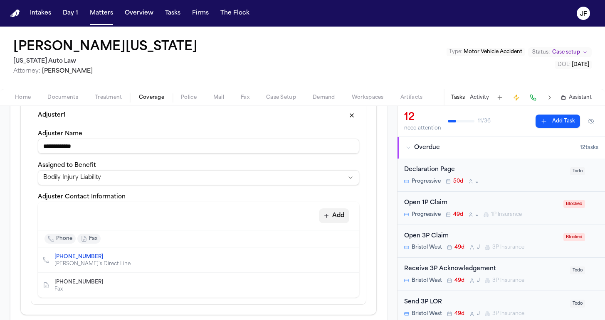
click at [330, 221] on button "Add" at bounding box center [334, 216] width 30 height 15
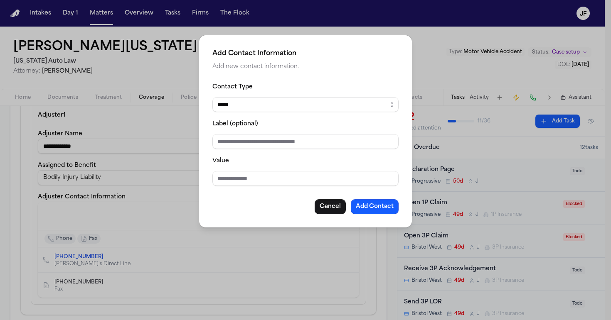
click at [340, 148] on fieldset "Contact Type ***** ***** ******* *** ***** Label (optional) Value" at bounding box center [305, 134] width 186 height 104
select select "*****"
click at [325, 143] on input "Label (optional)" at bounding box center [305, 141] width 186 height 15
type input "**********"
click at [297, 177] on input "Value" at bounding box center [305, 178] width 186 height 15
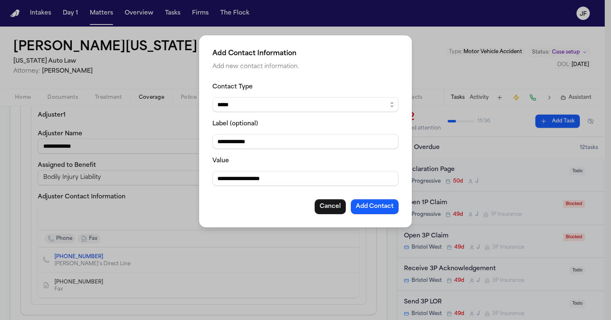
type input "**********"
click at [384, 214] on button "Add Contact" at bounding box center [375, 207] width 48 height 15
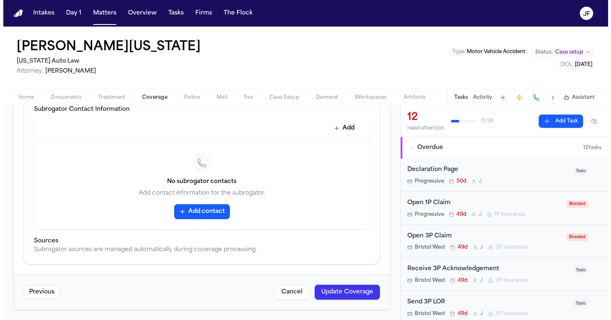
scroll to position [578, 0]
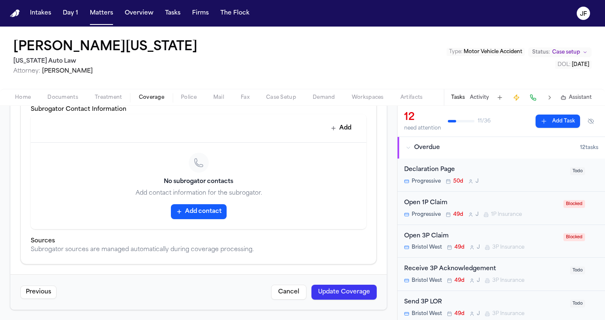
click at [327, 300] on button "Update Coverage" at bounding box center [343, 292] width 65 height 15
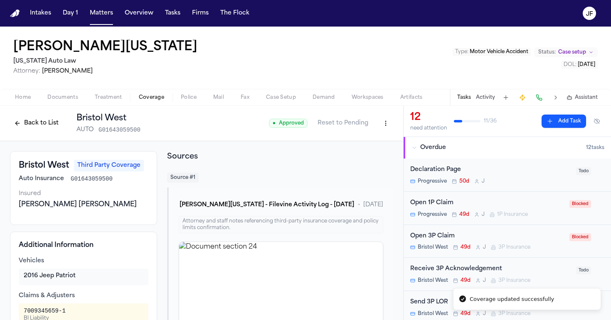
click at [39, 123] on button "Back to List" at bounding box center [36, 123] width 53 height 13
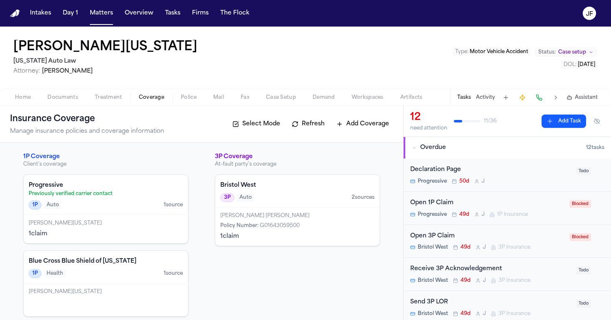
click at [329, 81] on div "[PERSON_NAME][US_STATE] [US_STATE] Auto Law Attorney: [PERSON_NAME] Type : Moto…" at bounding box center [305, 58] width 611 height 62
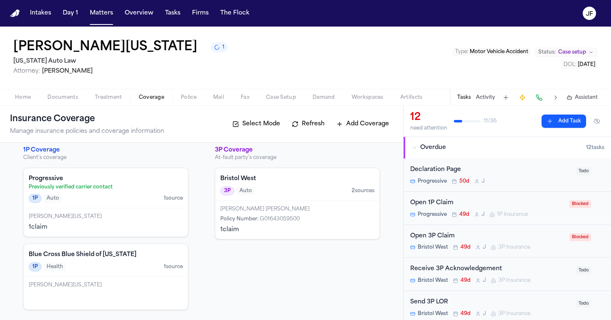
scroll to position [7, 0]
click at [12, 91] on div "Home Documents Treatment Coverage Police Mail Fax Case Setup Demand Workspaces …" at bounding box center [305, 97] width 611 height 17
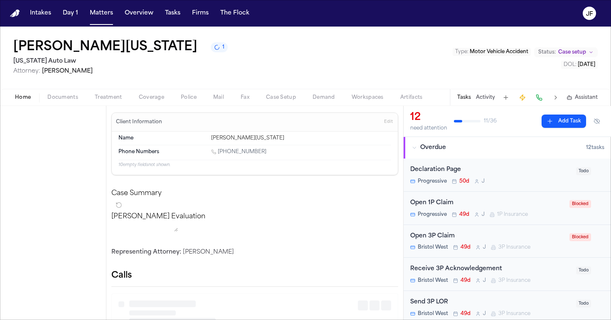
click at [18, 93] on button "Home" at bounding box center [23, 98] width 32 height 10
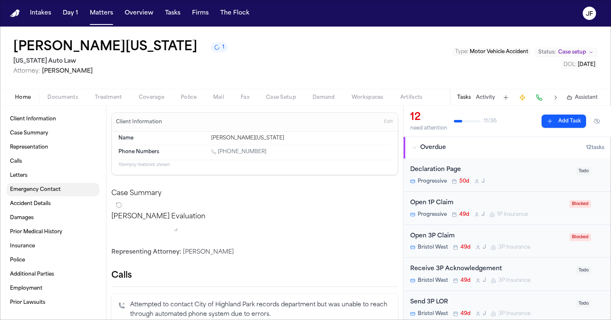
click at [31, 184] on link "Emergency Contact" at bounding box center [53, 189] width 93 height 13
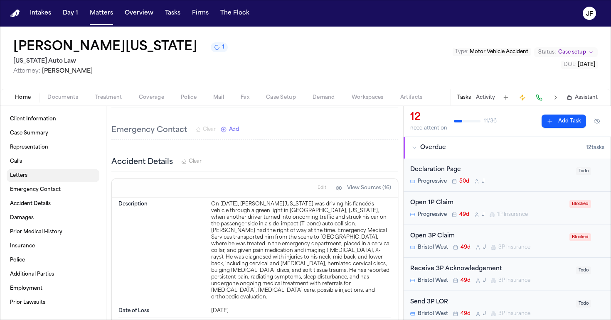
click at [37, 175] on link "Letters" at bounding box center [53, 175] width 93 height 13
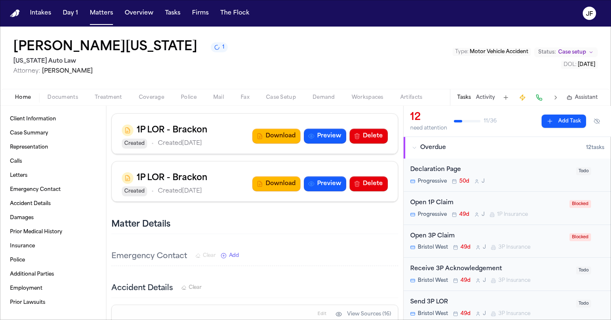
scroll to position [609, 0]
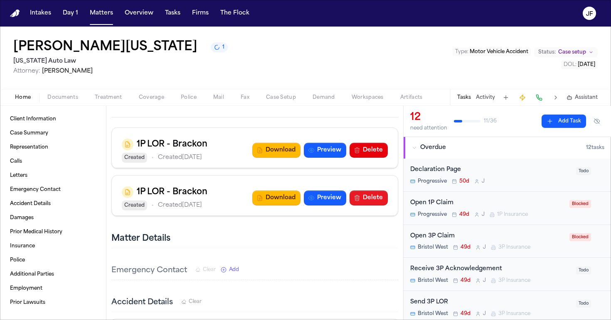
click at [365, 192] on button "Delete" at bounding box center [369, 198] width 38 height 15
click at [310, 149] on button "Preview" at bounding box center [325, 150] width 42 height 15
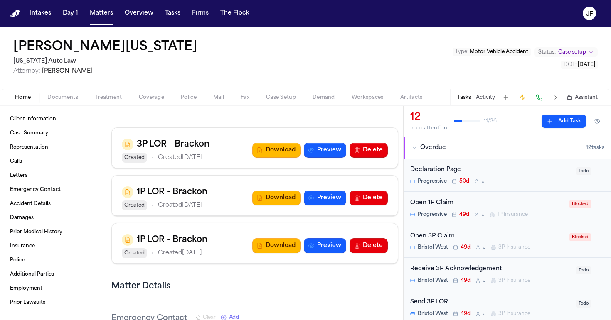
click at [273, 146] on button "Download" at bounding box center [276, 150] width 48 height 15
click at [153, 105] on div "Home Documents Treatment Coverage Police Mail Fax Case Setup Demand Workspaces …" at bounding box center [305, 97] width 611 height 17
click at [153, 102] on span "button" at bounding box center [151, 102] width 35 height 1
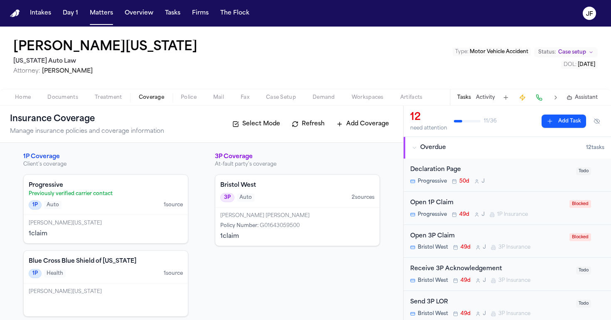
click at [288, 209] on div "[PERSON_NAME] [PERSON_NAME] Policy Number : G01643059500 1 claim" at bounding box center [297, 227] width 164 height 38
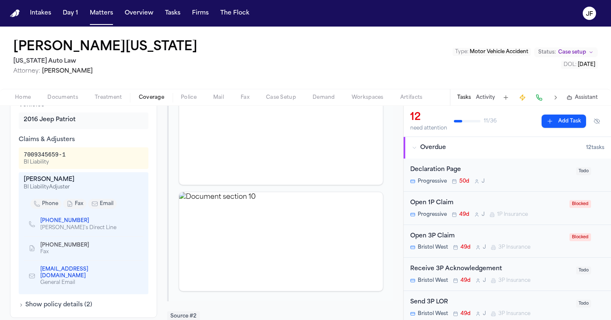
scroll to position [188, 0]
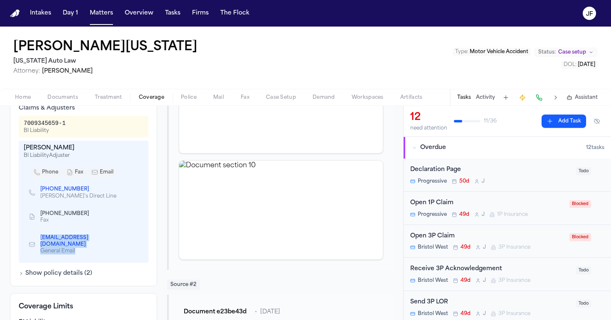
drag, startPoint x: 103, startPoint y: 246, endPoint x: 44, endPoint y: 236, distance: 59.8
click at [44, 236] on div "[EMAIL_ADDRESS][DOMAIN_NAME] General Email" at bounding box center [89, 244] width 99 height 20
click at [44, 221] on div "Fax" at bounding box center [67, 220] width 55 height 7
drag, startPoint x: 39, startPoint y: 237, endPoint x: 99, endPoint y: 236, distance: 59.9
click at [99, 236] on div "[EMAIL_ADDRESS][DOMAIN_NAME] General Email" at bounding box center [84, 244] width 110 height 20
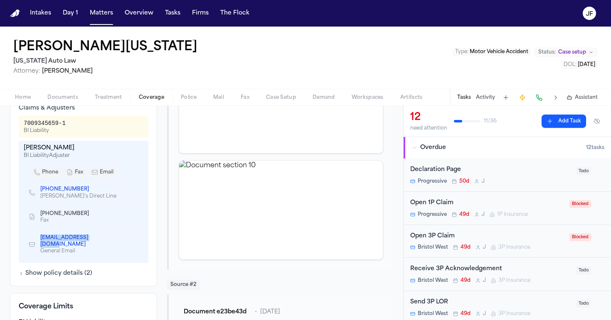
copy link "[EMAIL_ADDRESS][DOMAIN_NAME]"
click at [62, 101] on span "Documents" at bounding box center [62, 97] width 31 height 7
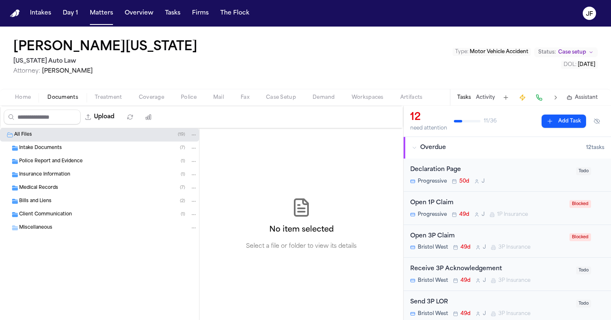
click at [52, 182] on div "Medical Records ( 7 )" at bounding box center [99, 188] width 199 height 13
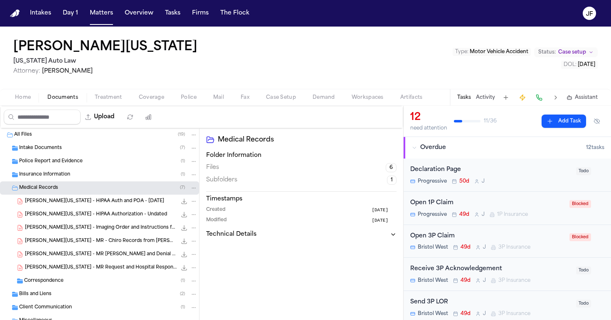
click at [52, 179] on div "Insurance Information ( 1 )" at bounding box center [99, 174] width 199 height 13
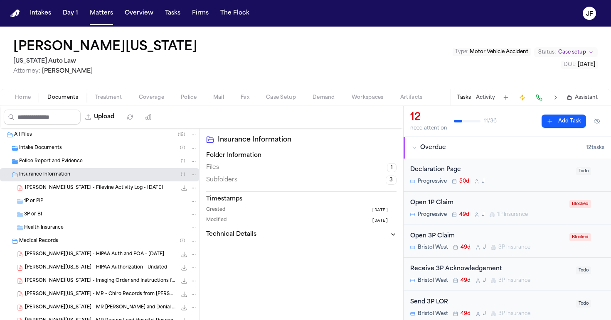
click at [57, 205] on div "1P or PIP" at bounding box center [110, 201] width 173 height 7
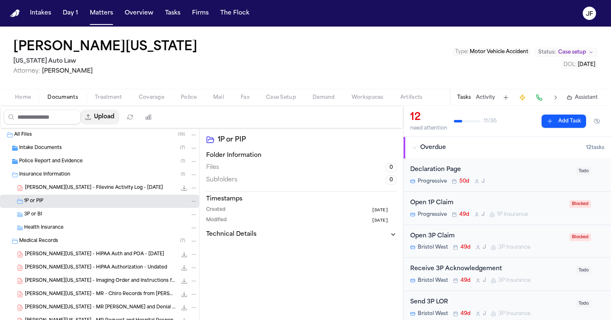
click at [119, 119] on button "Upload" at bounding box center [100, 117] width 39 height 15
select select "**********"
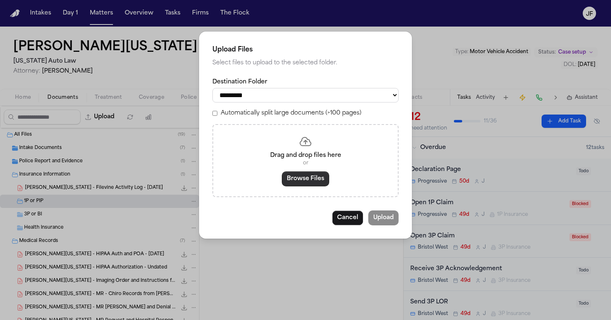
click at [298, 181] on button "Browse Files" at bounding box center [305, 179] width 47 height 15
click at [301, 174] on button "Browse Files" at bounding box center [305, 179] width 47 height 15
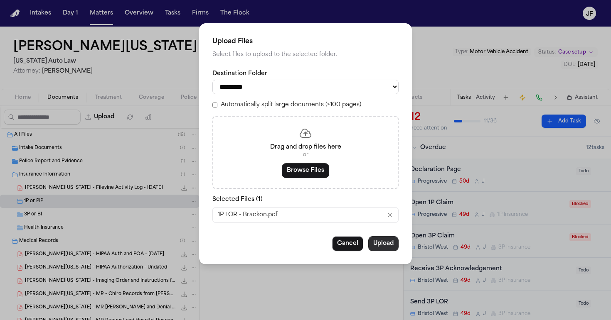
click at [387, 240] on button "Upload" at bounding box center [383, 244] width 30 height 15
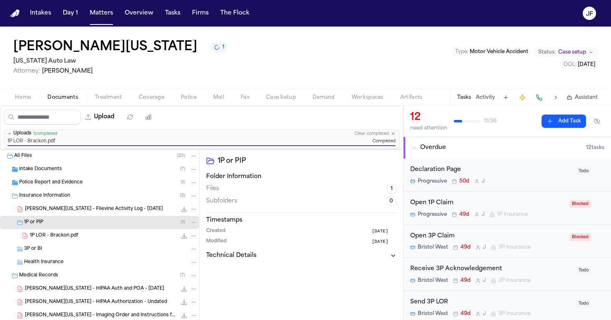
click at [76, 234] on span "1P LOR - Brackon.pdf" at bounding box center [54, 236] width 48 height 7
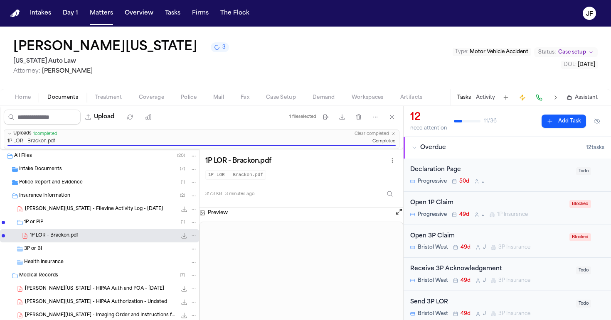
click at [147, 99] on span "Coverage" at bounding box center [151, 97] width 25 height 7
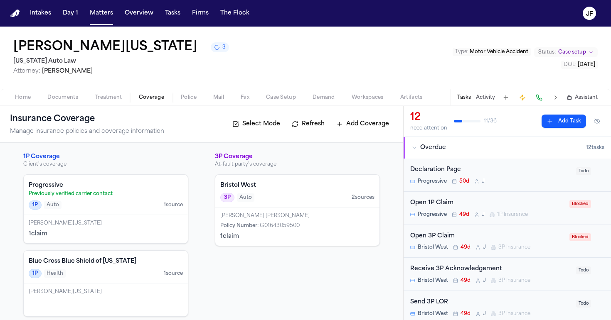
click at [112, 228] on div "[PERSON_NAME][US_STATE] 1 claim" at bounding box center [106, 229] width 164 height 28
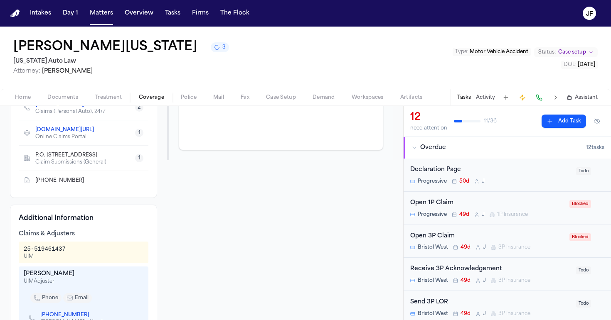
scroll to position [192, 0]
drag, startPoint x: 74, startPoint y: 255, endPoint x: 23, endPoint y: 252, distance: 51.6
click at [23, 252] on div "25-519461437 UIM" at bounding box center [84, 252] width 130 height 22
copy div "25-519461437"
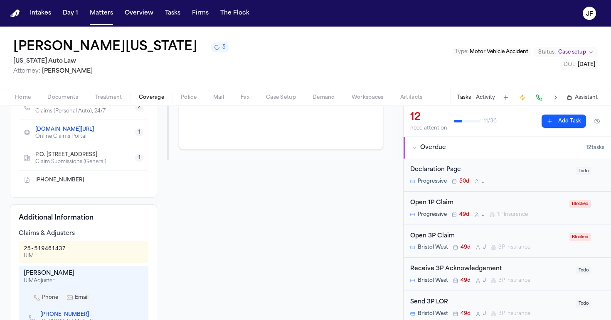
click at [63, 91] on div "Home Documents Treatment Coverage Police Mail Fax Case Setup Demand Workspaces …" at bounding box center [305, 97] width 611 height 17
click at [63, 97] on span "Documents" at bounding box center [62, 97] width 31 height 7
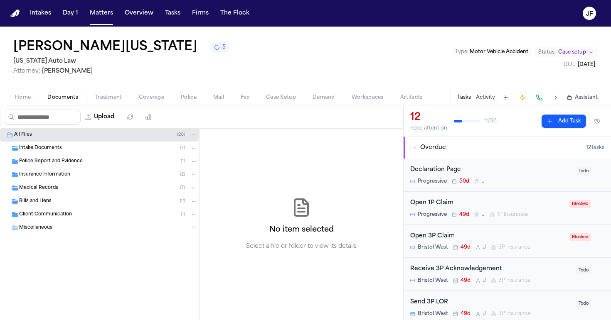
click at [76, 177] on div "Insurance Information ( 2 )" at bounding box center [108, 174] width 178 height 7
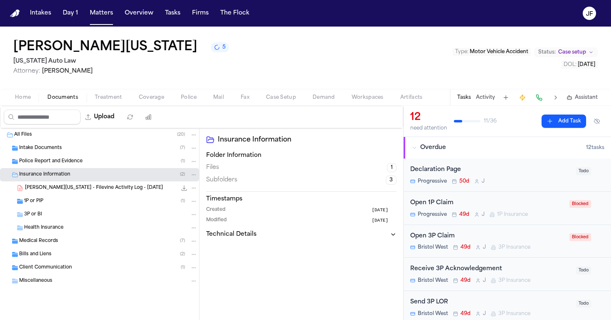
click at [110, 197] on div "1P or PIP ( 1 )" at bounding box center [99, 201] width 199 height 13
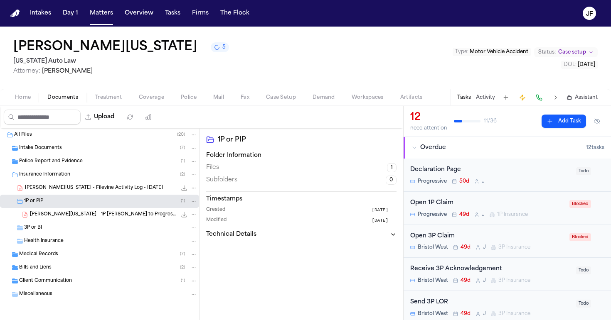
click at [191, 215] on icon "File: S. Washington - 1P LOR to Progressive - 8.26.25" at bounding box center [194, 215] width 6 height 6
click at [177, 261] on span "Delete" at bounding box center [185, 261] width 25 height 10
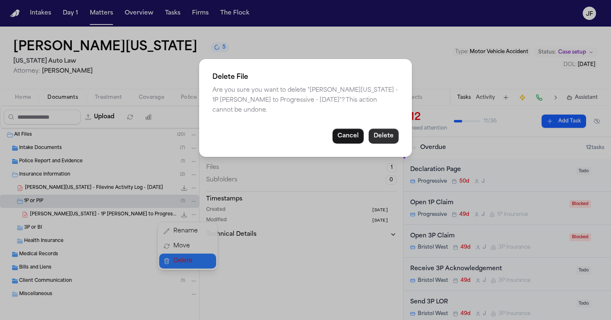
click at [383, 129] on button "Delete" at bounding box center [384, 136] width 30 height 15
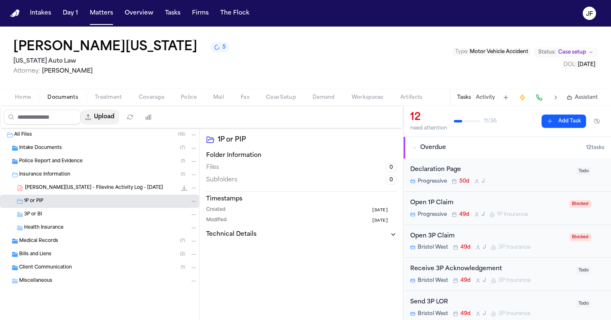
click at [119, 121] on button "Upload" at bounding box center [100, 117] width 39 height 15
select select "**********"
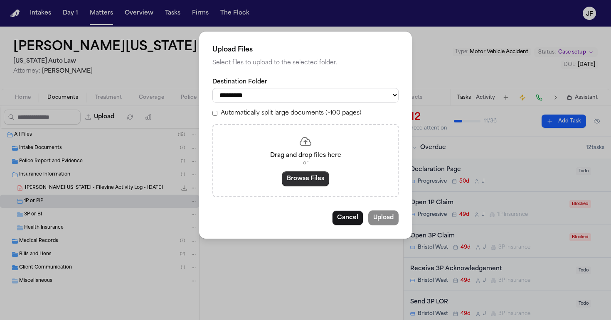
click at [301, 177] on button "Browse Files" at bounding box center [305, 179] width 47 height 15
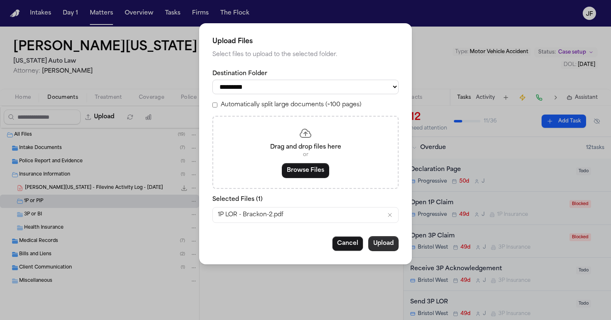
click at [391, 246] on button "Upload" at bounding box center [383, 244] width 30 height 15
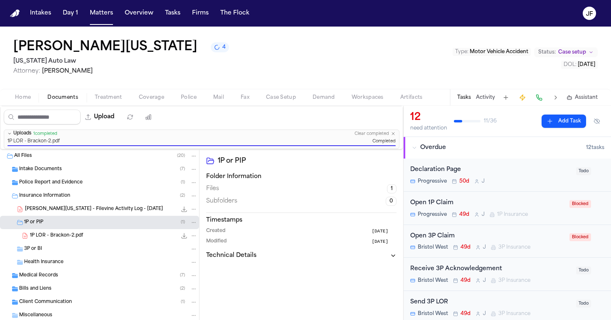
click at [34, 234] on span "1P LOR - Brackon-2.pdf" at bounding box center [56, 236] width 53 height 7
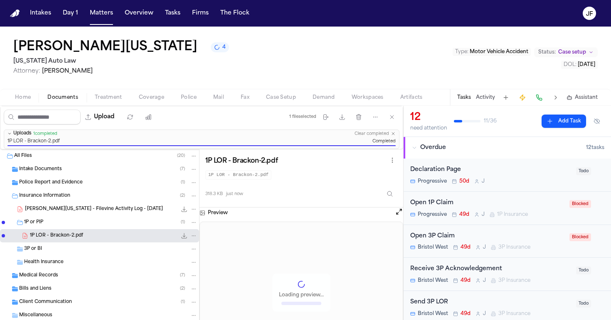
click at [35, 251] on span "3P or BI" at bounding box center [33, 249] width 18 height 7
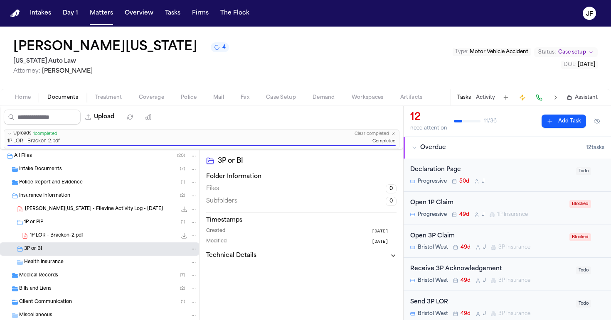
click at [187, 253] on div "3P or BI" at bounding box center [99, 249] width 199 height 13
click at [116, 116] on button "Upload" at bounding box center [100, 117] width 39 height 15
select select "**********"
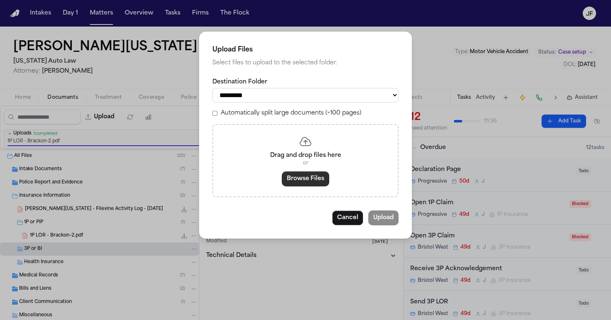
click at [296, 184] on button "Browse Files" at bounding box center [305, 179] width 47 height 15
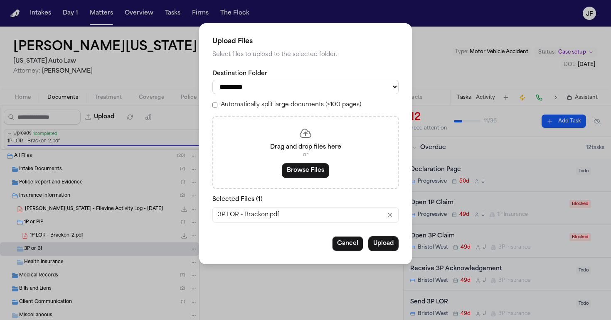
click at [386, 244] on button "Upload" at bounding box center [383, 244] width 30 height 15
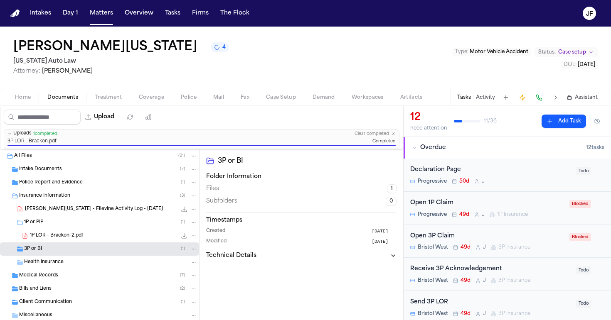
click at [110, 257] on div "Health Insurance" at bounding box center [99, 262] width 199 height 13
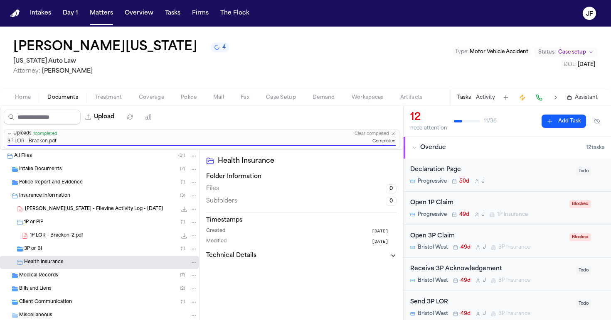
click at [113, 257] on div "Health Insurance" at bounding box center [99, 262] width 199 height 13
click at [113, 251] on div "3P or BI ( 1 )" at bounding box center [110, 249] width 173 height 7
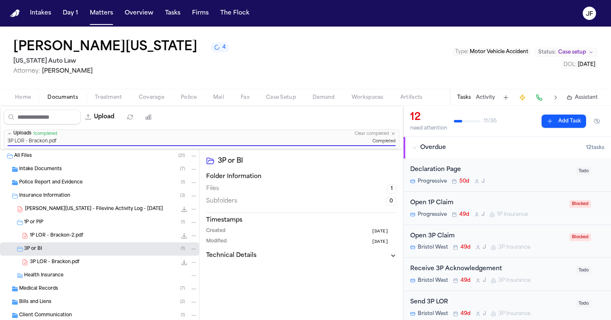
click at [191, 235] on icon "File: 1P LOR - Brackon-2.pdf" at bounding box center [194, 236] width 6 height 6
click at [192, 248] on button "Rename" at bounding box center [187, 252] width 57 height 15
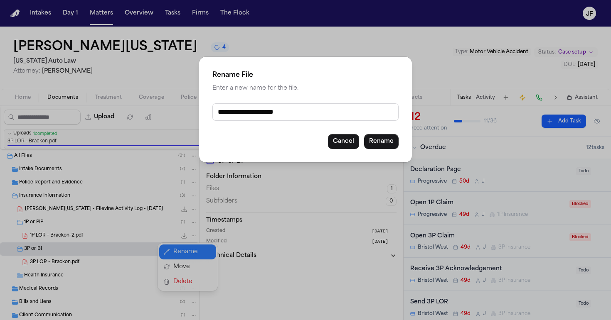
click at [284, 116] on input "**********" at bounding box center [305, 111] width 186 height 17
click at [276, 114] on input "**********" at bounding box center [305, 111] width 186 height 17
drag, startPoint x: 281, startPoint y: 113, endPoint x: 190, endPoint y: 118, distance: 91.1
click at [190, 118] on div "**********" at bounding box center [305, 160] width 611 height 320
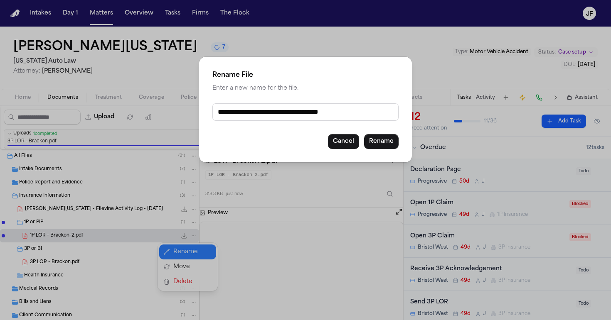
type input "**********"
click at [382, 141] on button "Rename" at bounding box center [381, 141] width 34 height 15
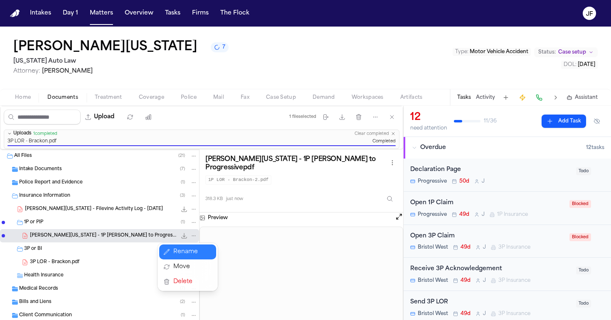
click at [76, 265] on div "All Files ( 21 ) Intake Documents ( 7 ) Police Report and Evidence ( 1 ) Insura…" at bounding box center [99, 264] width 199 height 228
click at [76, 265] on span "3P LOR - Brackon.pdf" at bounding box center [54, 262] width 49 height 7
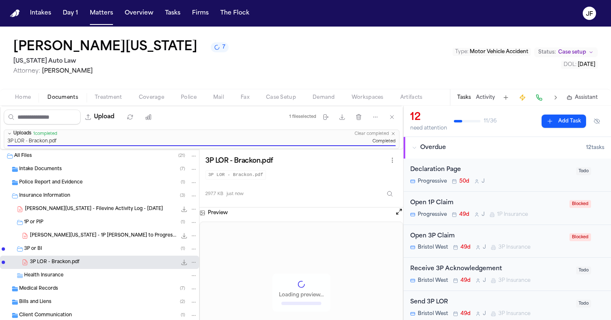
click at [192, 264] on div "3P LOR - Brackon.pdf 297.7 KB • PDF" at bounding box center [99, 262] width 199 height 13
click at [191, 264] on icon "File: 3P LOR - Brackon.pdf" at bounding box center [194, 263] width 6 height 6
click at [180, 283] on button "Rename" at bounding box center [187, 278] width 57 height 15
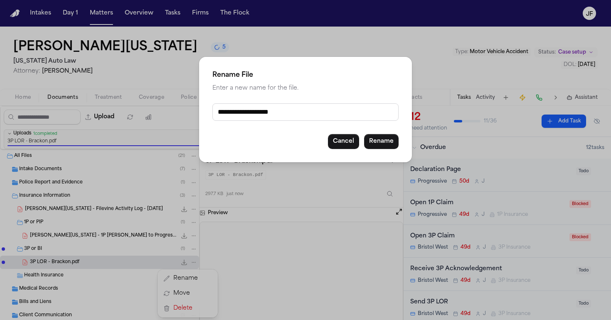
click at [276, 117] on input "**********" at bounding box center [305, 111] width 186 height 17
drag, startPoint x: 276, startPoint y: 112, endPoint x: 206, endPoint y: 112, distance: 69.8
click at [206, 112] on div "**********" at bounding box center [305, 110] width 213 height 106
type input "**********"
click at [390, 142] on button "Rename" at bounding box center [381, 141] width 34 height 15
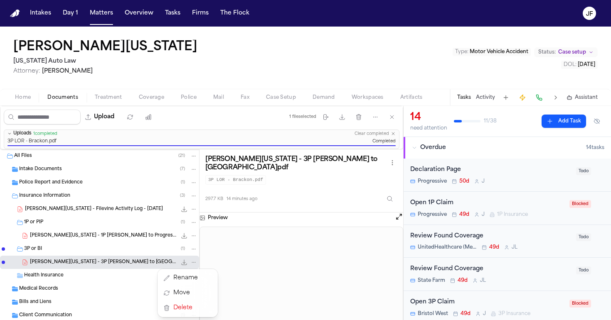
click at [141, 98] on div "[PERSON_NAME][US_STATE] [US_STATE] Auto Law Attorney: [PERSON_NAME] Type : Moto…" at bounding box center [305, 174] width 611 height 294
click at [147, 104] on div "Home Documents Treatment Coverage Police Mail Fax Case Setup Demand Workspaces …" at bounding box center [305, 97] width 611 height 17
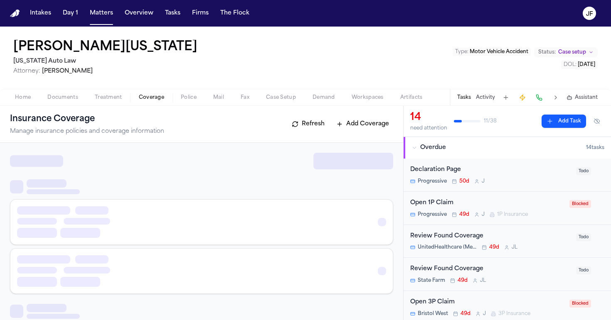
click at [150, 99] on span "Coverage" at bounding box center [151, 97] width 25 height 7
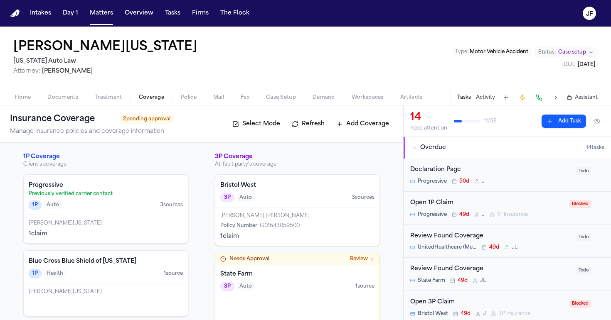
scroll to position [0, 0]
click at [92, 207] on div "1P Auto 3 source s" at bounding box center [106, 205] width 154 height 9
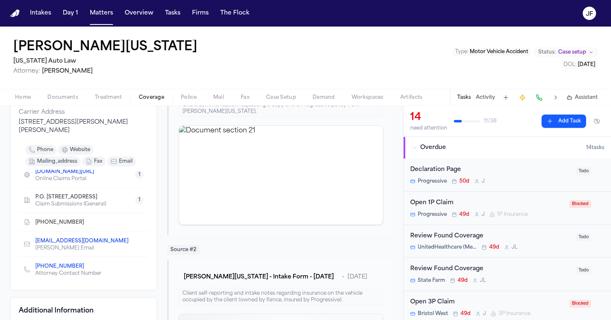
scroll to position [39, 0]
drag, startPoint x: 33, startPoint y: 243, endPoint x: 133, endPoint y: 241, distance: 99.4
click at [133, 241] on div "[EMAIL_ADDRESS][DOMAIN_NAME] [PERSON_NAME] Email" at bounding box center [79, 244] width 111 height 15
copy link "[EMAIL_ADDRESS][DOMAIN_NAME]"
click at [325, 84] on div "[PERSON_NAME][US_STATE] [US_STATE] Auto Law Attorney: [PERSON_NAME] Type : Moto…" at bounding box center [305, 58] width 611 height 62
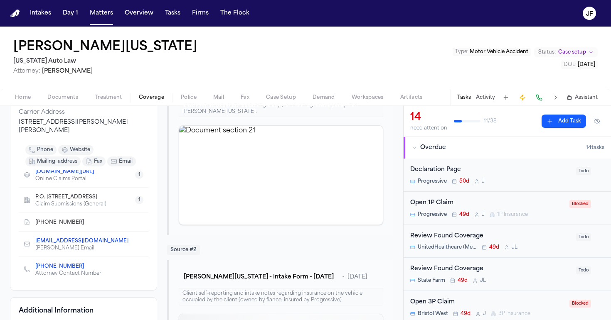
drag, startPoint x: 32, startPoint y: 242, endPoint x: 135, endPoint y: 243, distance: 102.3
click at [135, 243] on div "[EMAIL_ADDRESS][DOMAIN_NAME] [PERSON_NAME] Email" at bounding box center [79, 244] width 111 height 15
copy link "[EMAIL_ADDRESS][DOMAIN_NAME]"
click at [359, 52] on div "[PERSON_NAME][US_STATE] [US_STATE] Auto Law Attorney: [PERSON_NAME] Type : Moto…" at bounding box center [305, 58] width 611 height 62
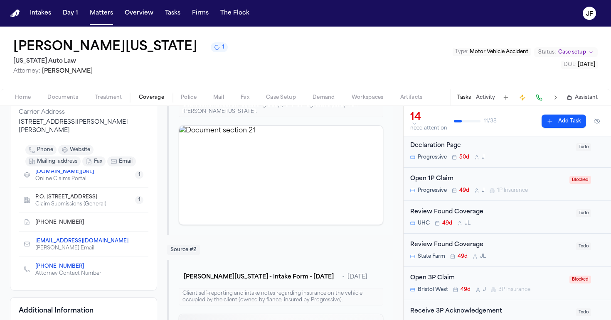
scroll to position [26, 0]
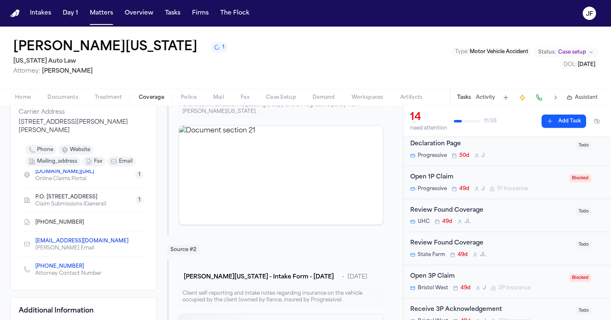
click at [442, 180] on div "Open 1P Claim" at bounding box center [487, 178] width 154 height 10
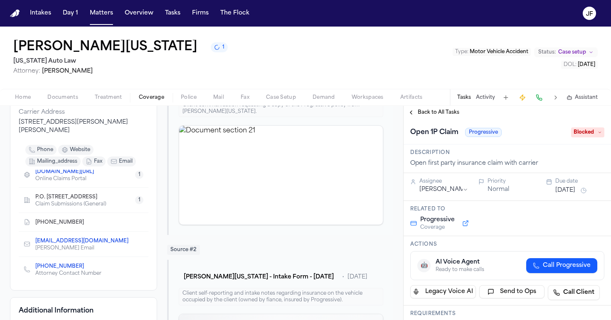
click at [591, 135] on span "Blocked" at bounding box center [587, 133] width 33 height 10
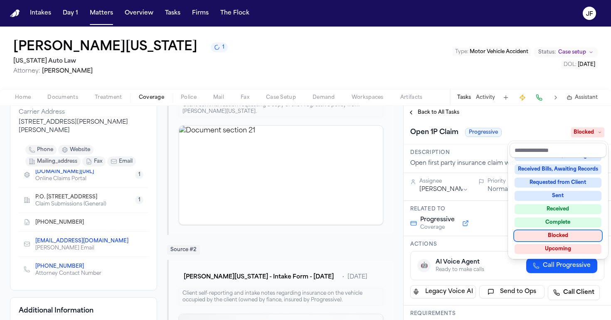
scroll to position [128, 0]
click at [480, 200] on div "**********" at bounding box center [507, 219] width 207 height 201
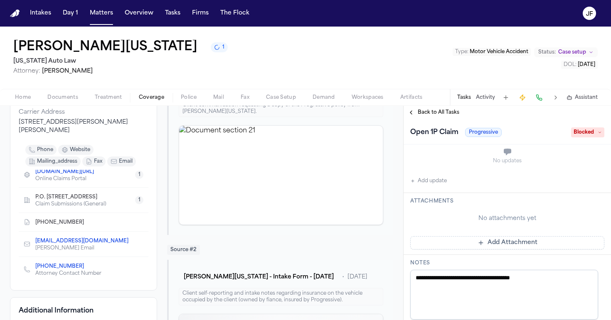
scroll to position [219, 0]
click at [434, 182] on button "Add update" at bounding box center [428, 182] width 37 height 10
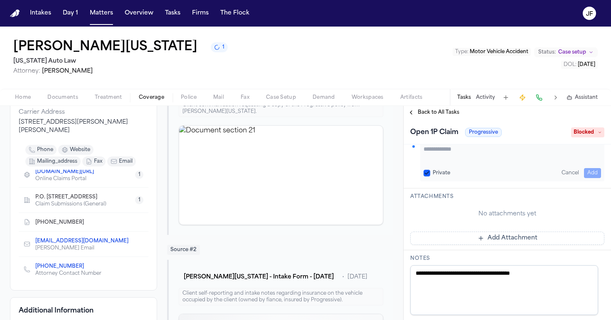
click at [466, 158] on textarea "Add your update" at bounding box center [512, 153] width 177 height 17
drag, startPoint x: 451, startPoint y: 159, endPoint x: 419, endPoint y: 149, distance: 33.9
click at [419, 149] on div "**********" at bounding box center [507, 162] width 194 height 40
type textarea "**********"
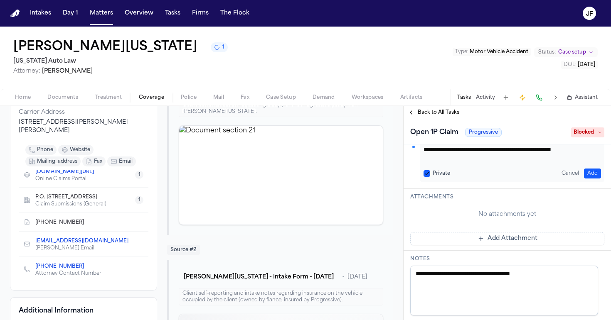
click at [584, 169] on button "Add" at bounding box center [592, 174] width 17 height 10
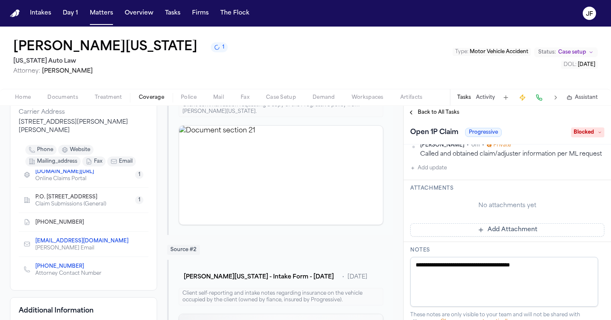
click at [586, 136] on span "Blocked" at bounding box center [587, 133] width 33 height 10
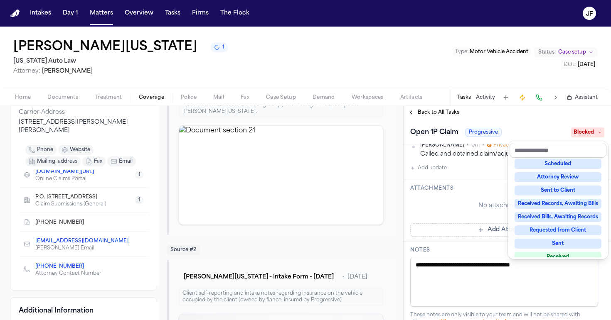
scroll to position [109, 0]
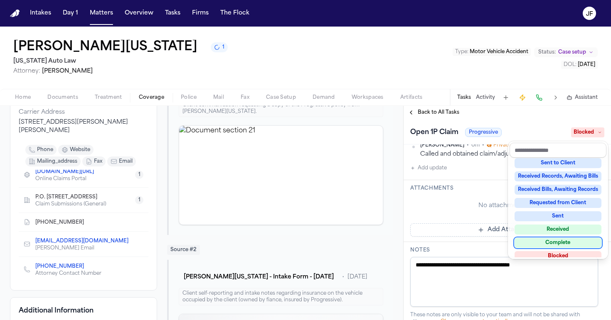
click at [564, 241] on div "Complete" at bounding box center [558, 243] width 87 height 10
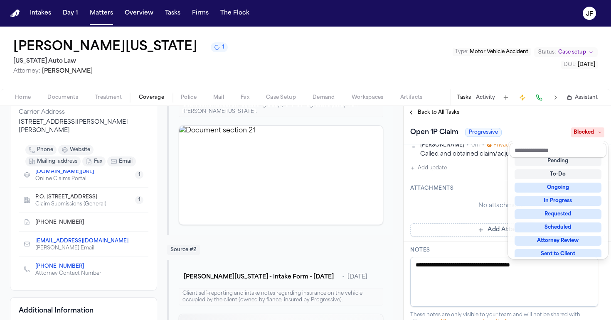
scroll to position [3, 0]
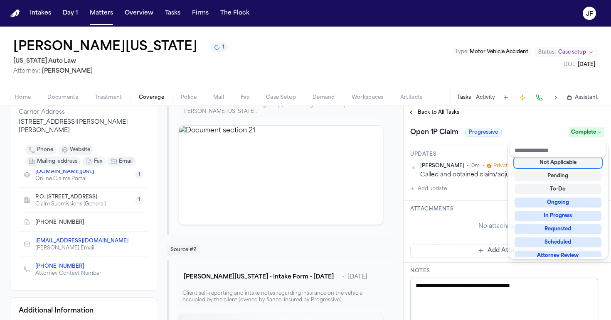
click at [427, 112] on div "**********" at bounding box center [507, 213] width 207 height 214
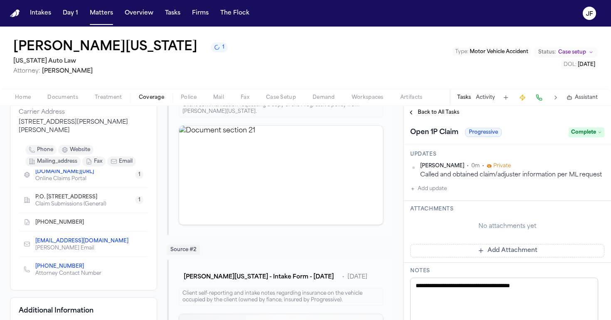
click at [431, 113] on span "Back to All Tasks" at bounding box center [439, 112] width 42 height 7
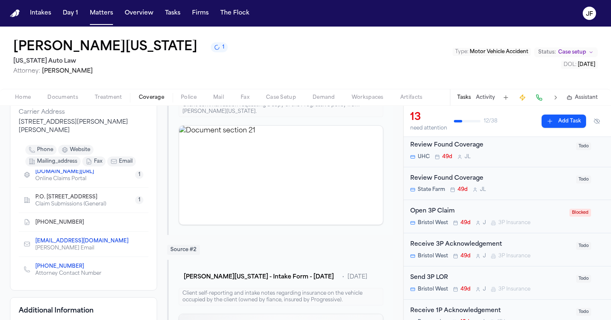
scroll to position [64, 0]
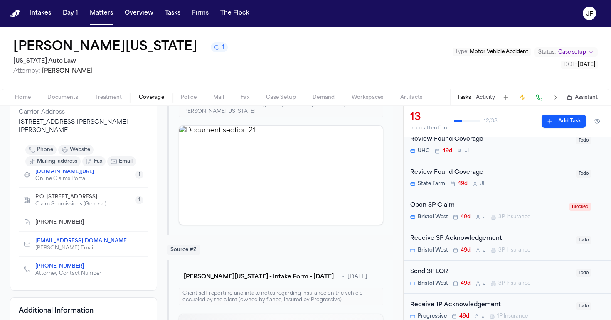
click at [441, 207] on div "Open 3P Claim" at bounding box center [487, 206] width 154 height 10
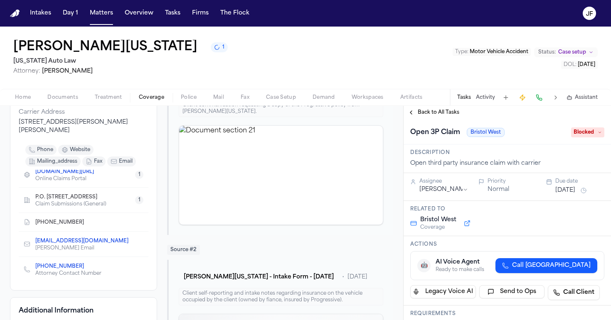
click at [588, 136] on span "Blocked" at bounding box center [587, 133] width 33 height 10
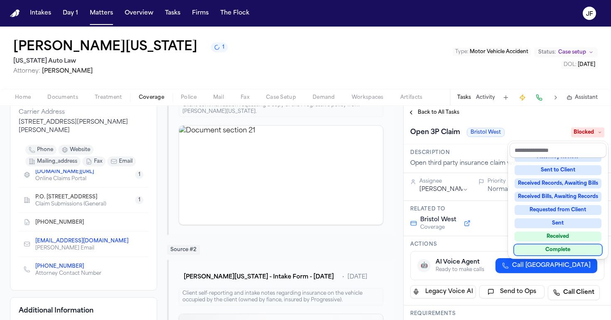
click at [549, 249] on div "Complete" at bounding box center [558, 250] width 87 height 10
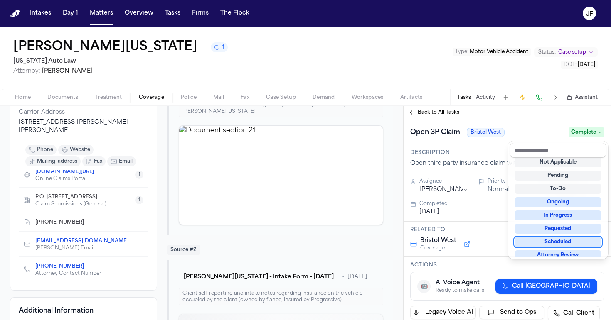
click at [526, 121] on div "Open 3P Claim Bristol West Complete" at bounding box center [507, 131] width 207 height 25
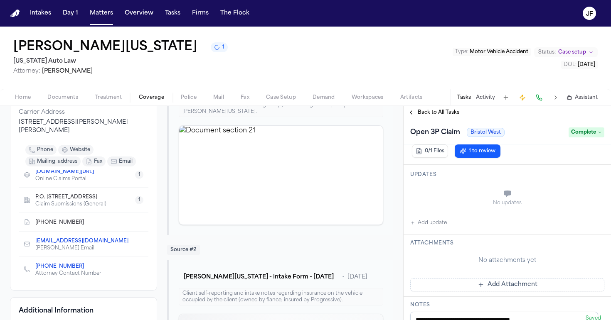
scroll to position [203, 0]
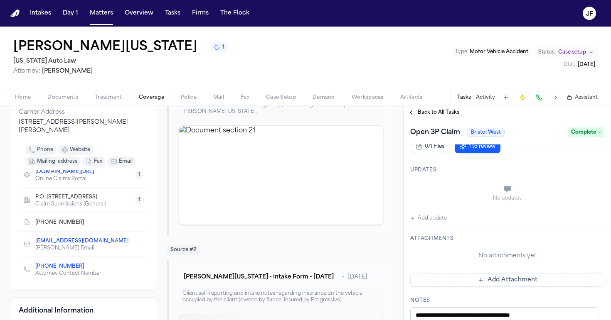
click at [419, 215] on button "Add update" at bounding box center [428, 219] width 37 height 10
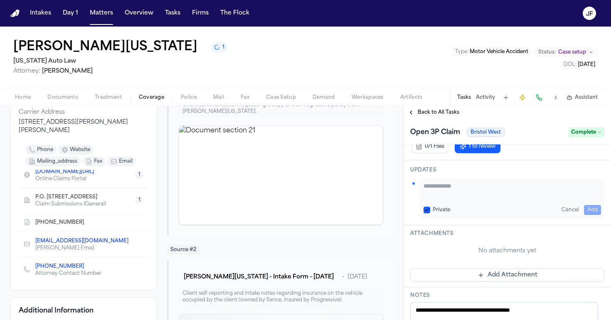
click at [439, 195] on textarea "Add your update" at bounding box center [512, 190] width 177 height 17
paste textarea "**********"
type textarea "**********"
click at [592, 211] on button "Add" at bounding box center [592, 210] width 17 height 10
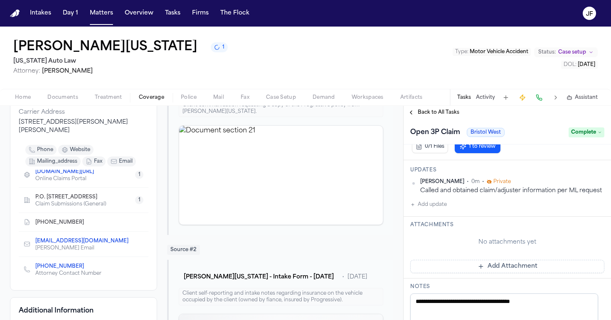
click at [428, 113] on span "Back to All Tasks" at bounding box center [439, 112] width 42 height 7
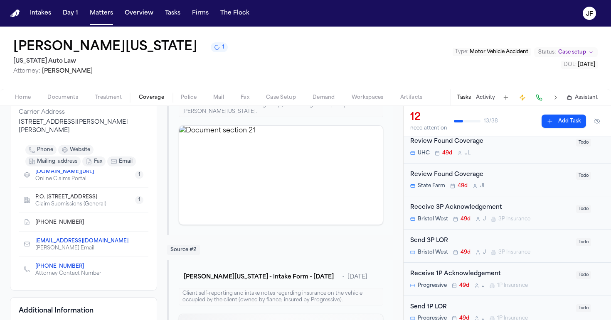
scroll to position [69, 0]
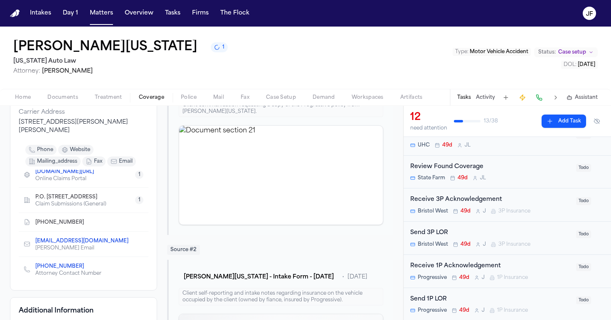
click at [434, 234] on div "Send 3P LOR" at bounding box center [490, 234] width 161 height 10
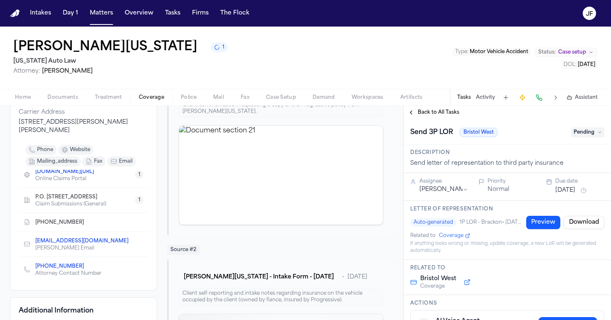
click at [589, 134] on span "Pending" at bounding box center [587, 133] width 33 height 10
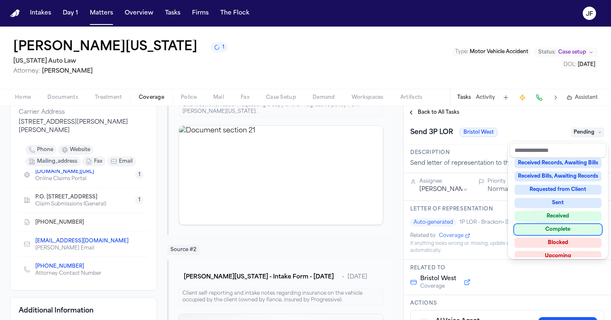
click at [554, 233] on div "Complete" at bounding box center [558, 230] width 87 height 10
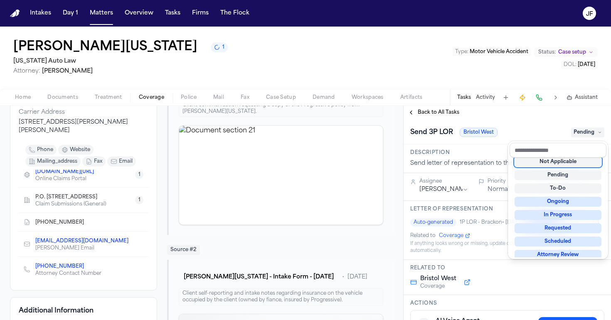
scroll to position [3, 0]
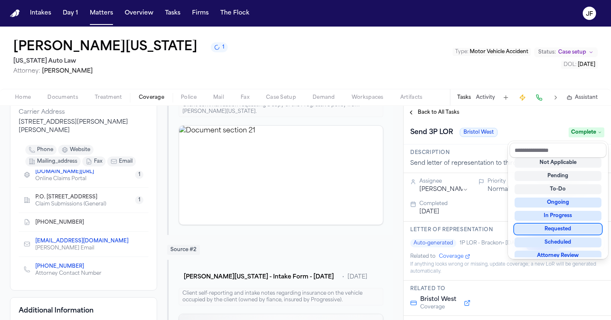
click at [445, 114] on div "**********" at bounding box center [507, 213] width 207 height 214
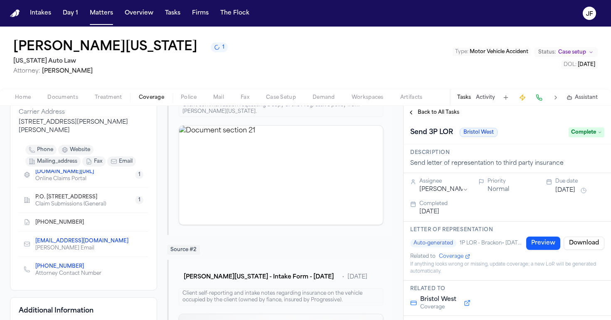
click at [446, 114] on span "Back to All Tasks" at bounding box center [439, 112] width 42 height 7
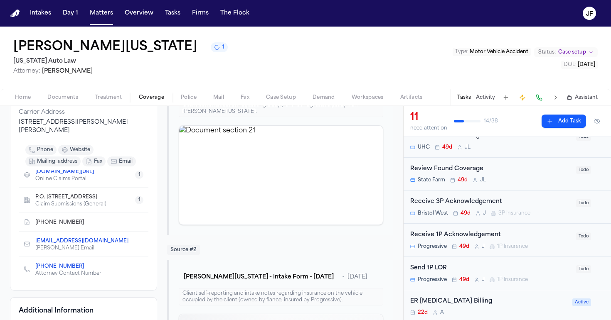
scroll to position [72, 0]
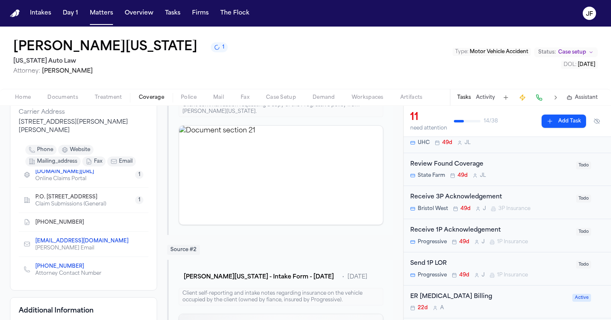
click at [430, 262] on div "Send 1P LOR" at bounding box center [490, 264] width 161 height 10
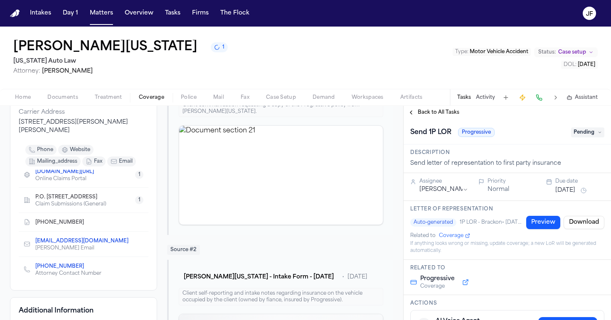
click at [597, 133] on span "Pending" at bounding box center [587, 133] width 33 height 10
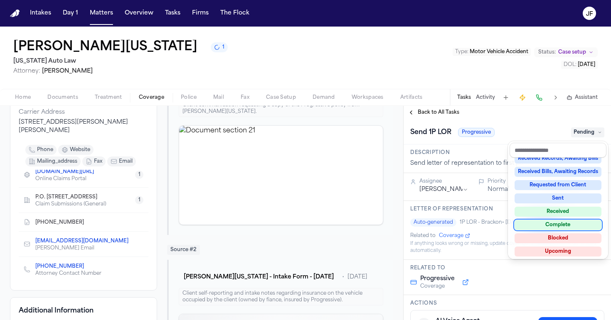
click at [550, 224] on div "Complete" at bounding box center [558, 225] width 87 height 10
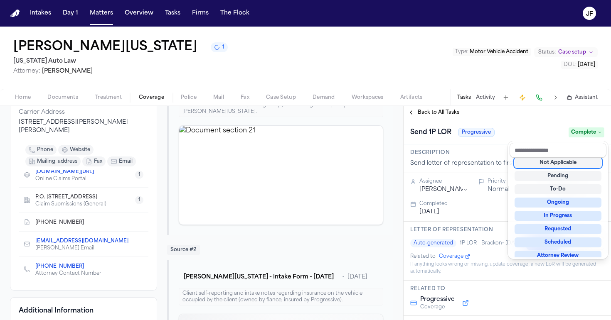
click at [535, 122] on div "Send 1P LOR Progressive Complete" at bounding box center [507, 131] width 207 height 25
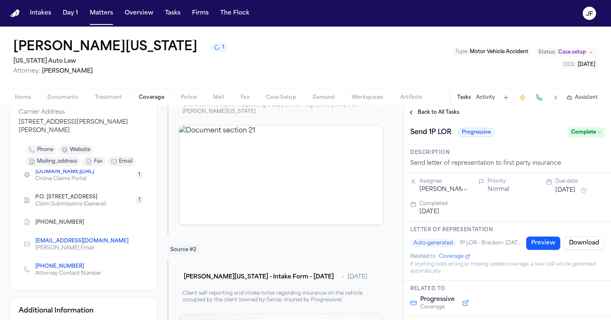
click at [439, 121] on div "Send 1P LOR Progressive Complete" at bounding box center [507, 131] width 207 height 25
click at [439, 118] on div "Back to All Tasks" at bounding box center [507, 112] width 207 height 13
click at [435, 113] on span "Back to All Tasks" at bounding box center [439, 112] width 42 height 7
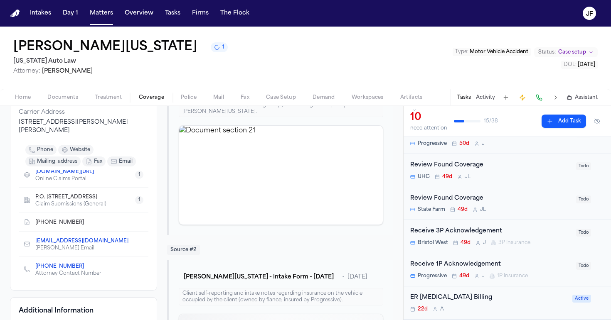
scroll to position [39, 0]
click at [439, 231] on div "Receive 3P Acknowledgement" at bounding box center [490, 231] width 161 height 10
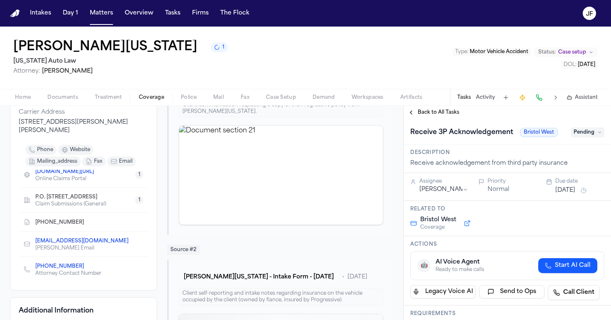
click at [589, 195] on html "Intakes Day 1 Matters Overview Tasks Firms The [PERSON_NAME] [PERSON_NAME][US_S…" at bounding box center [305, 160] width 611 height 320
click at [521, 217] on html "Intakes Day 1 Matters Overview Tasks Firms The [PERSON_NAME] [PERSON_NAME][US_S…" at bounding box center [305, 160] width 611 height 320
click at [448, 118] on div "Back to All Tasks" at bounding box center [507, 112] width 207 height 13
click at [448, 113] on span "Back to All Tasks" at bounding box center [439, 112] width 42 height 7
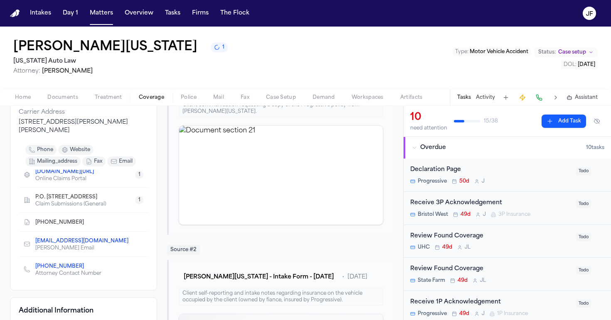
click at [66, 101] on span "Documents" at bounding box center [62, 97] width 31 height 7
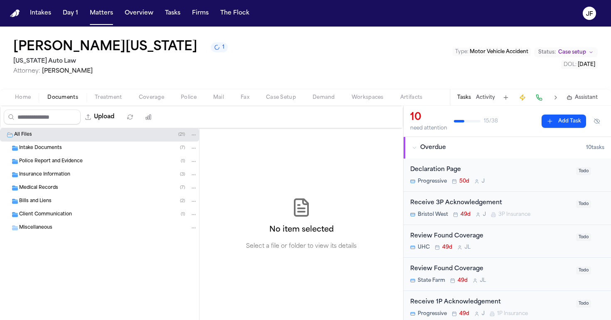
click at [68, 177] on span "Insurance Information" at bounding box center [44, 175] width 51 height 7
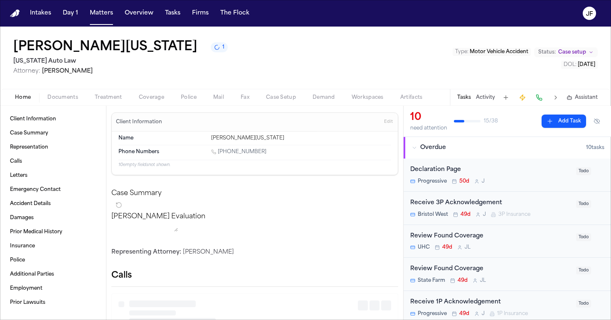
click at [28, 97] on span "Home" at bounding box center [23, 97] width 16 height 7
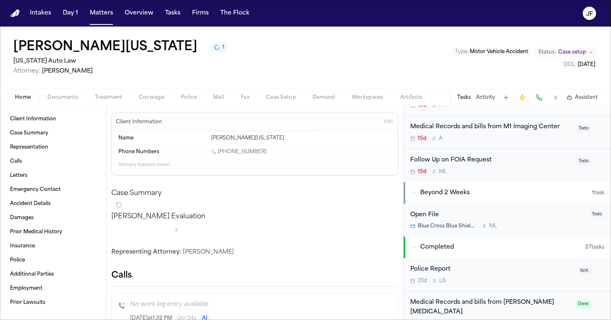
scroll to position [308, 0]
click at [448, 189] on span "Beyond 2 Weeks" at bounding box center [444, 193] width 49 height 8
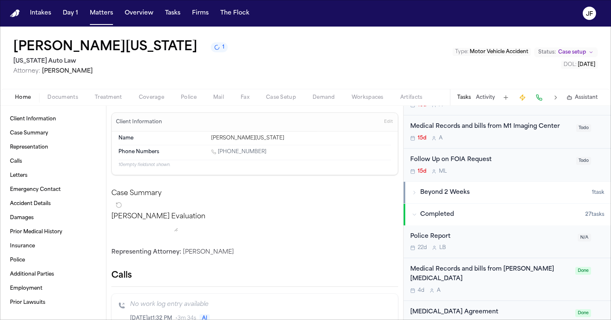
click at [443, 211] on span "Completed" at bounding box center [437, 215] width 34 height 8
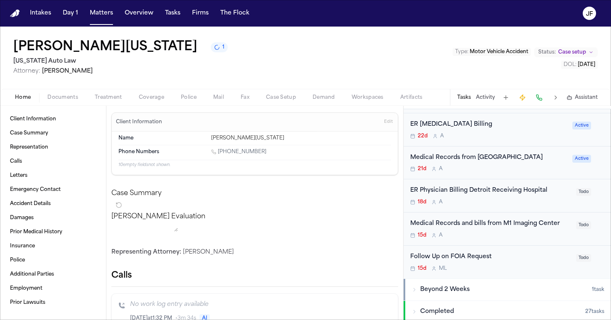
scroll to position [211, 0]
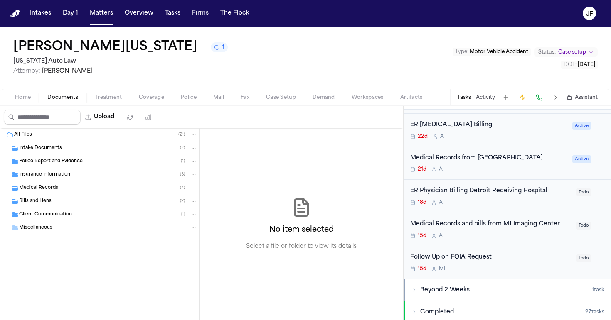
click at [67, 99] on span "Documents" at bounding box center [62, 97] width 31 height 7
click at [43, 172] on span "Insurance Information" at bounding box center [44, 175] width 51 height 7
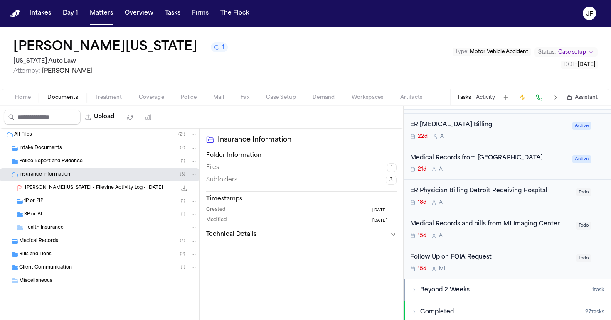
click at [66, 174] on span "Insurance Information" at bounding box center [44, 175] width 51 height 7
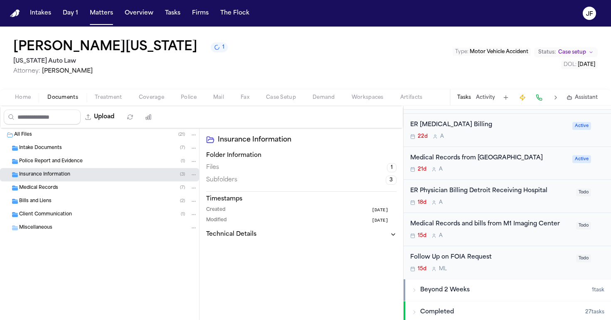
click at [70, 171] on div "Insurance Information ( 3 )" at bounding box center [99, 174] width 199 height 13
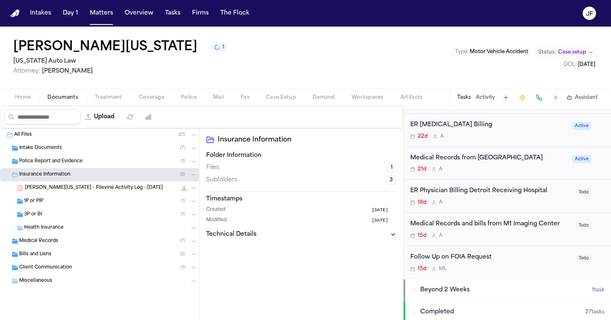
click at [74, 161] on span "Police Report and Evidence" at bounding box center [51, 161] width 64 height 7
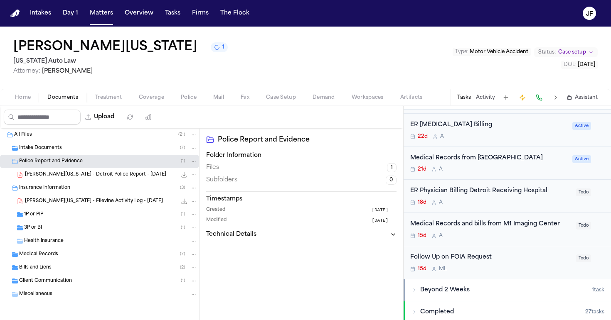
click at [68, 188] on span "Insurance Information" at bounding box center [44, 188] width 51 height 7
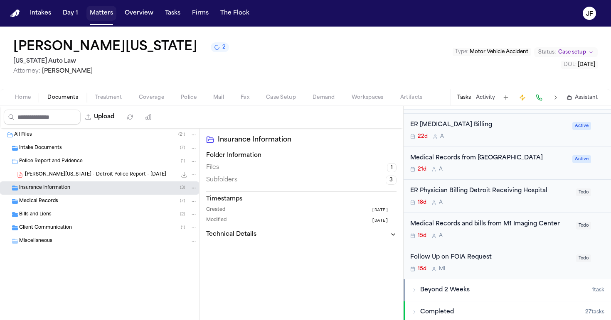
click at [97, 12] on button "Matters" at bounding box center [101, 13] width 30 height 15
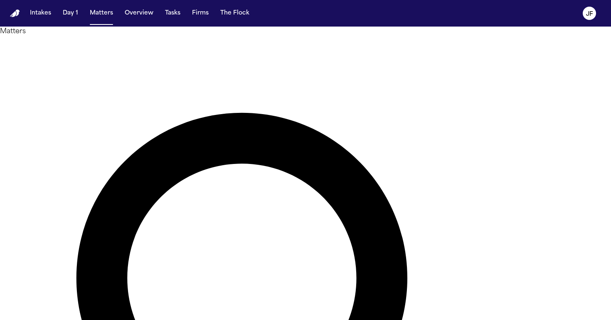
drag, startPoint x: 284, startPoint y: 49, endPoint x: 125, endPoint y: 40, distance: 159.9
type input "*********"
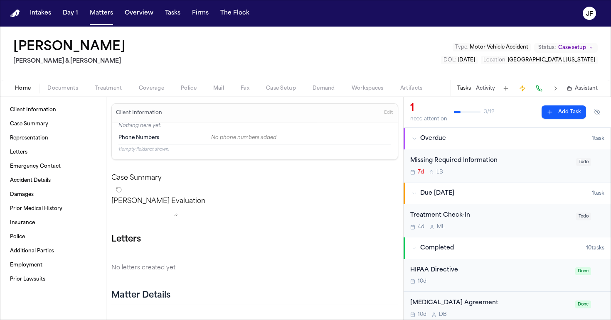
click at [486, 0] on nav "Intakes Day 1 Matters Overview Tasks Firms The [PERSON_NAME]" at bounding box center [305, 13] width 611 height 27
click at [109, 12] on button "Matters" at bounding box center [101, 13] width 30 height 15
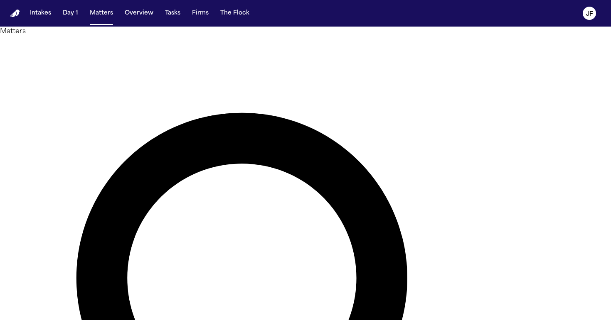
drag, startPoint x: 321, startPoint y: 47, endPoint x: 96, endPoint y: 42, distance: 224.5
type input "*"
type input "******"
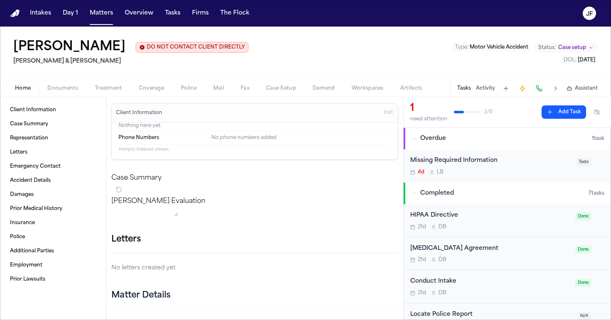
click at [69, 84] on button "Documents" at bounding box center [62, 89] width 47 height 10
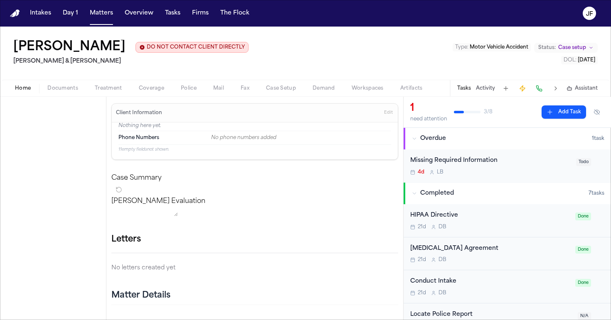
click at [25, 84] on button "Home" at bounding box center [23, 89] width 32 height 10
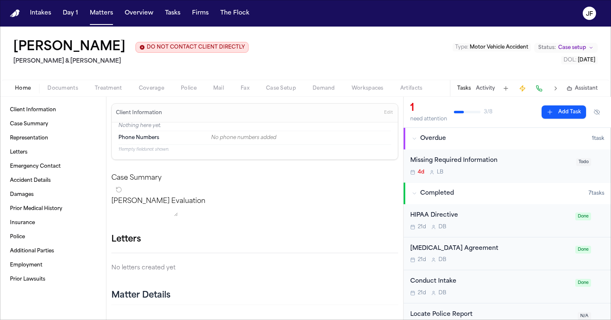
click at [203, 86] on button "Police" at bounding box center [188, 89] width 32 height 10
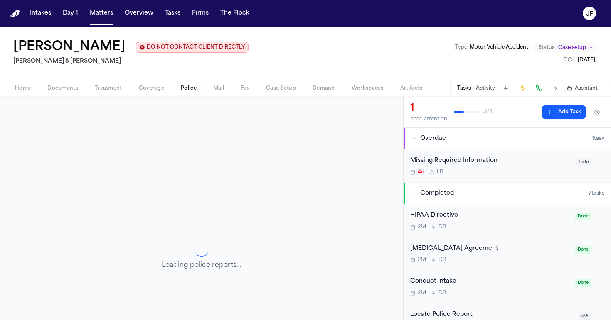
click at [195, 86] on span "Police" at bounding box center [189, 88] width 16 height 7
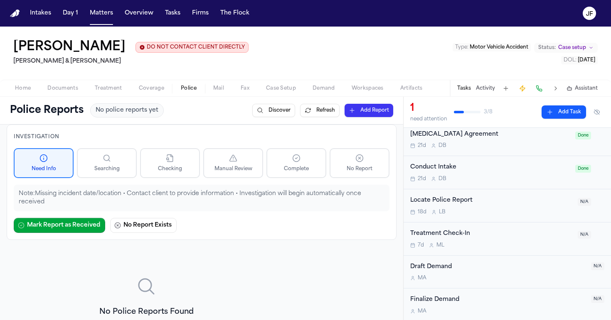
scroll to position [114, 0]
click at [442, 203] on div "Locate Police Report" at bounding box center [491, 202] width 163 height 10
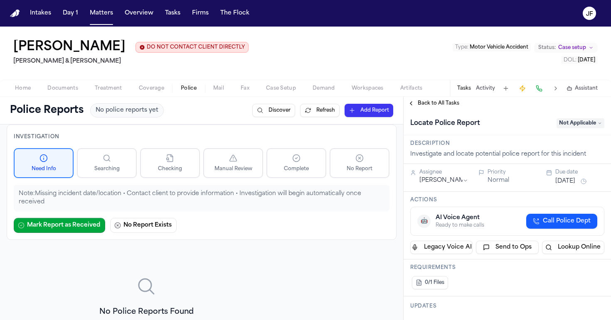
click at [434, 103] on span "Back to All Tasks" at bounding box center [439, 103] width 42 height 7
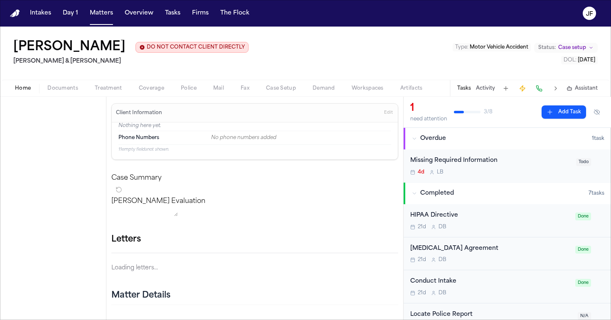
click at [22, 90] on span "Home" at bounding box center [23, 88] width 16 height 7
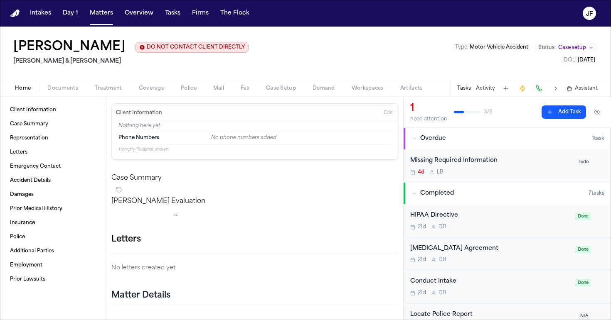
click at [277, 68] on div "[PERSON_NAME] DO NOT CONTACT CLIENT DIRECTLY DO NOT CONTACT [PERSON_NAME] & [PE…" at bounding box center [305, 53] width 611 height 53
click at [59, 95] on div "Home Documents Treatment Coverage Police Mail Fax Case Setup Demand Workspaces …" at bounding box center [305, 88] width 611 height 17
click at [67, 96] on div "Home Documents Treatment Coverage Police Mail Fax Case Setup Demand Workspaces …" at bounding box center [305, 88] width 611 height 17
click at [67, 92] on span "Documents" at bounding box center [62, 88] width 31 height 7
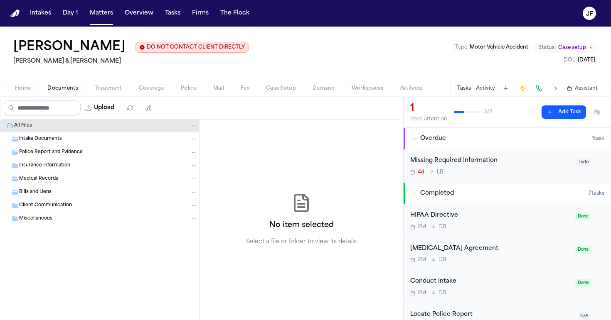
click at [109, 92] on span "Treatment" at bounding box center [108, 88] width 27 height 7
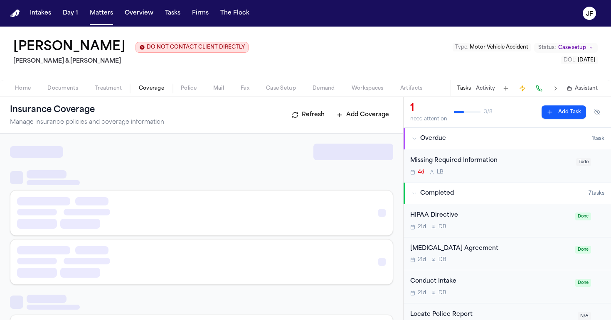
click at [150, 90] on span "Coverage" at bounding box center [151, 88] width 25 height 7
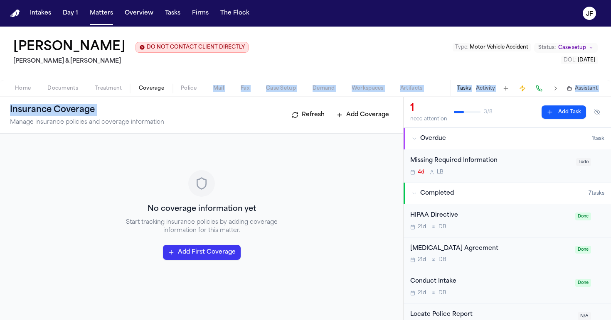
click at [187, 98] on div "[PERSON_NAME] DO NOT CONTACT CLIENT DIRECTLY DO NOT CONTACT [PERSON_NAME] & [PE…" at bounding box center [305, 174] width 611 height 294
click at [184, 91] on span "Police" at bounding box center [189, 88] width 16 height 7
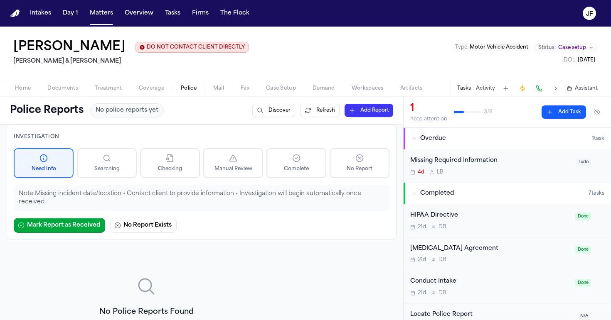
click at [205, 69] on div "[PERSON_NAME] DO NOT CONTACT CLIENT DIRECTLY DO NOT CONTACT [PERSON_NAME] & [PE…" at bounding box center [305, 53] width 611 height 53
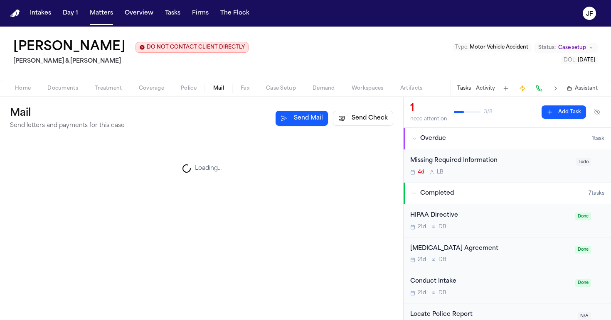
click at [210, 84] on button "Mail" at bounding box center [218, 89] width 27 height 10
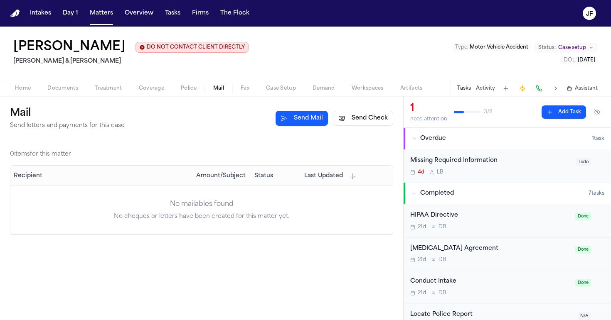
click at [239, 85] on button "Fax" at bounding box center [244, 89] width 25 height 10
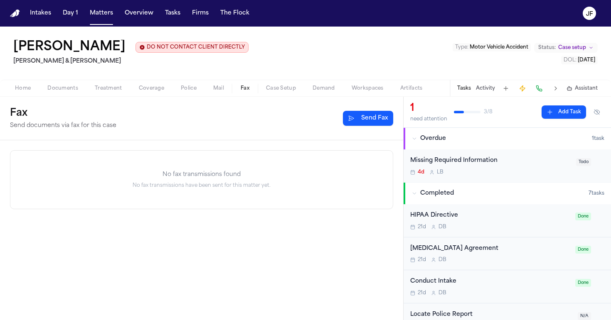
click at [283, 85] on span "Case Setup" at bounding box center [281, 88] width 30 height 7
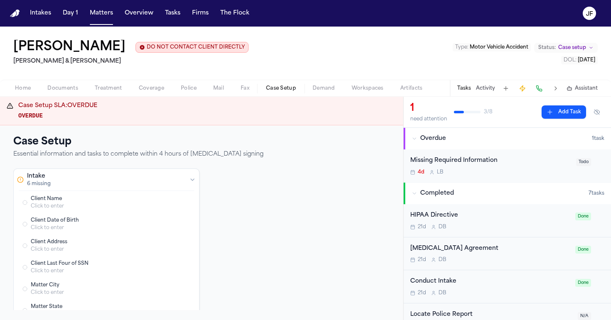
click at [32, 98] on div "Case Setup SLA: OVERDUE OVERDUE" at bounding box center [201, 111] width 403 height 29
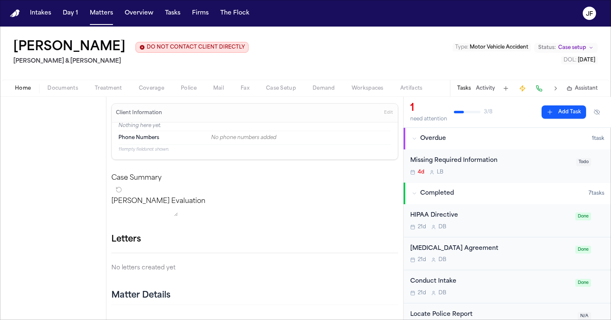
click at [27, 94] on span "button" at bounding box center [23, 93] width 26 height 1
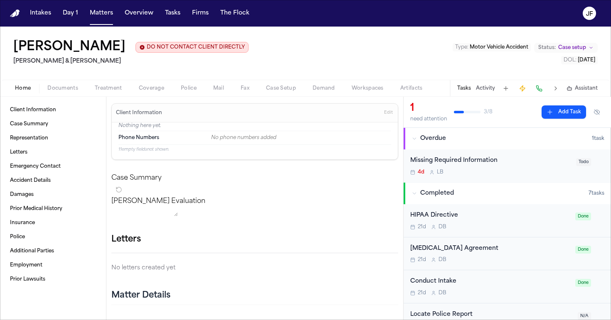
click at [282, 46] on div "[PERSON_NAME] DO NOT CONTACT CLIENT DIRECTLY DO NOT CONTACT [PERSON_NAME] & [PE…" at bounding box center [305, 53] width 611 height 53
click at [62, 91] on span "Documents" at bounding box center [62, 88] width 31 height 7
click at [37, 89] on button "Home" at bounding box center [23, 89] width 32 height 10
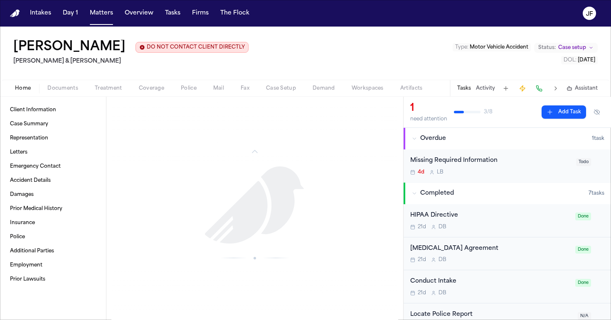
scroll to position [529, 0]
click at [81, 113] on link "Client Information" at bounding box center [53, 109] width 93 height 13
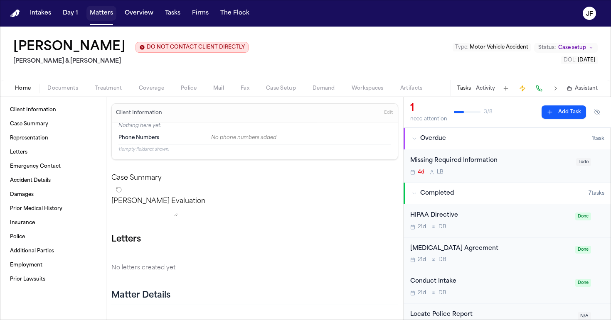
click at [97, 11] on button "Matters" at bounding box center [101, 13] width 30 height 15
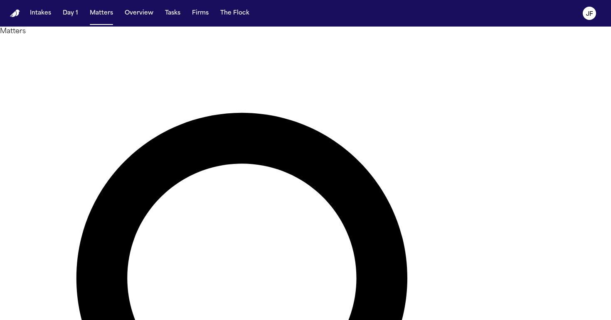
drag, startPoint x: 330, startPoint y: 43, endPoint x: 202, endPoint y: 42, distance: 128.9
type input "********"
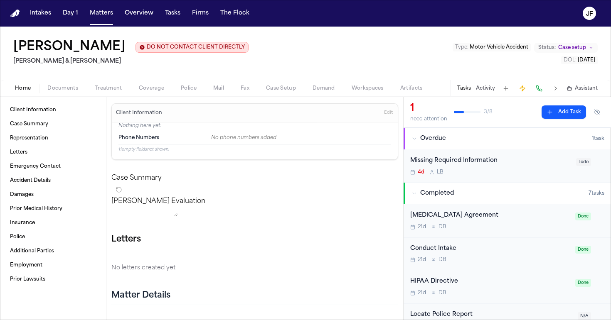
click at [57, 91] on span "Documents" at bounding box center [62, 88] width 31 height 7
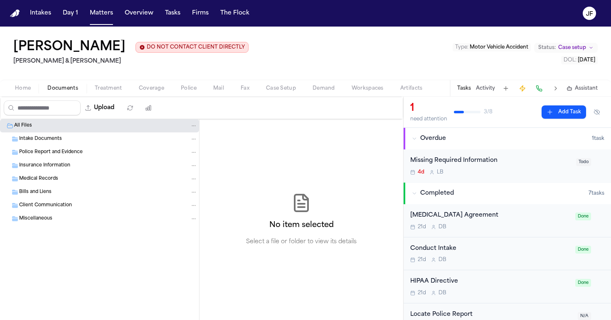
click at [25, 94] on span "button" at bounding box center [23, 93] width 26 height 1
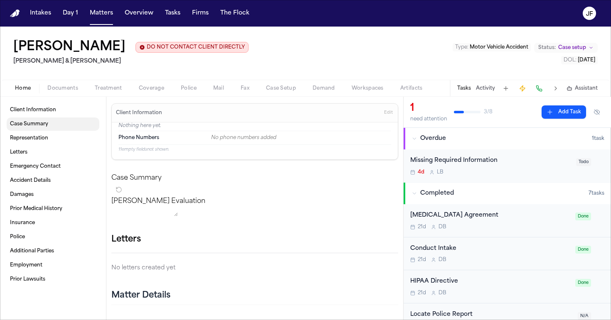
click at [41, 116] on link "Client Information" at bounding box center [53, 109] width 93 height 13
click at [59, 89] on span "Documents" at bounding box center [62, 88] width 31 height 7
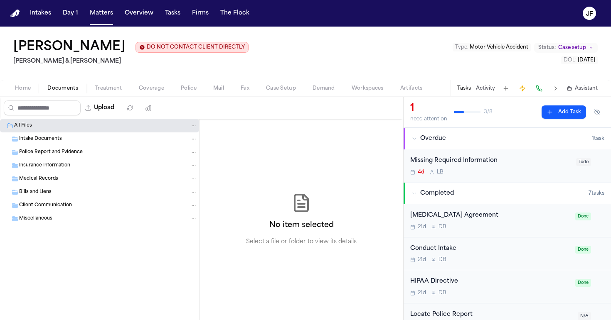
click at [28, 83] on div "Home Documents Treatment Coverage Police Mail Fax Case Setup Demand Workspaces …" at bounding box center [305, 88] width 611 height 17
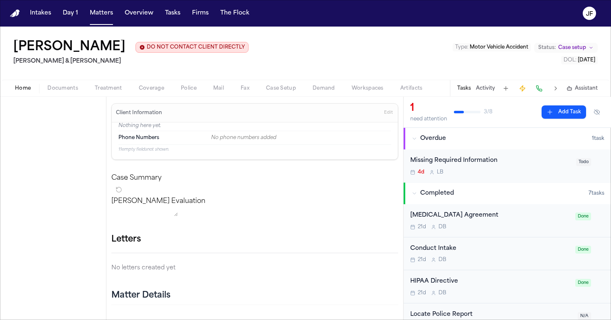
click at [28, 84] on button "Home" at bounding box center [23, 89] width 32 height 10
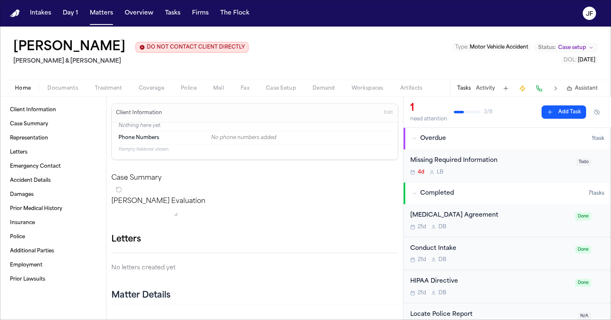
click at [195, 89] on span "Police" at bounding box center [189, 88] width 16 height 7
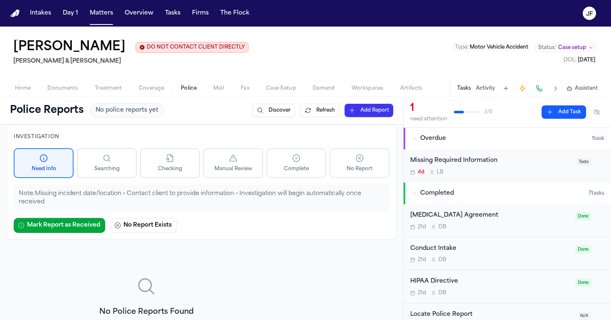
scroll to position [21, 0]
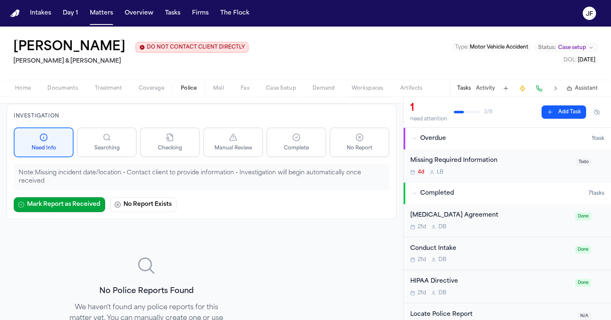
click at [15, 95] on div "Home Documents Treatment Coverage Police Mail Fax Case Setup Demand Workspaces …" at bounding box center [305, 88] width 611 height 17
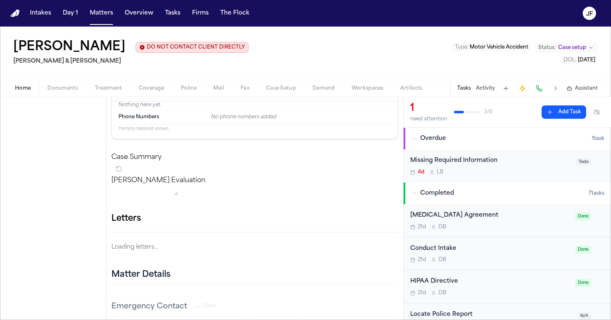
click at [20, 92] on span "Home" at bounding box center [23, 88] width 16 height 7
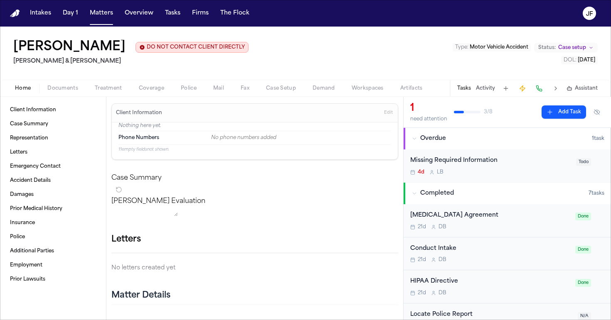
click at [74, 90] on span "Documents" at bounding box center [62, 88] width 31 height 7
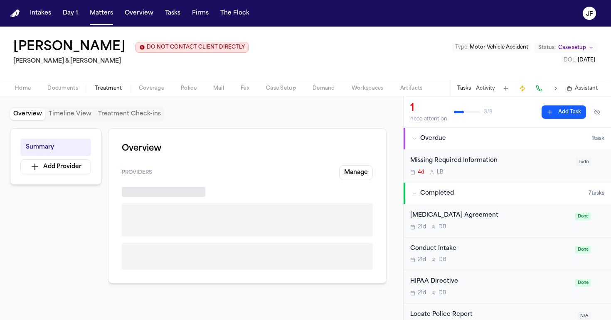
click at [108, 92] on span "Treatment" at bounding box center [108, 88] width 27 height 7
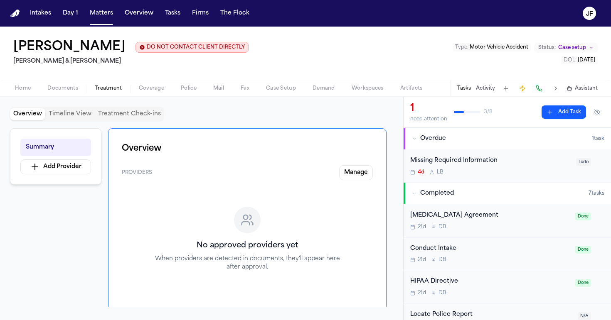
click at [24, 91] on span "Home" at bounding box center [23, 88] width 16 height 7
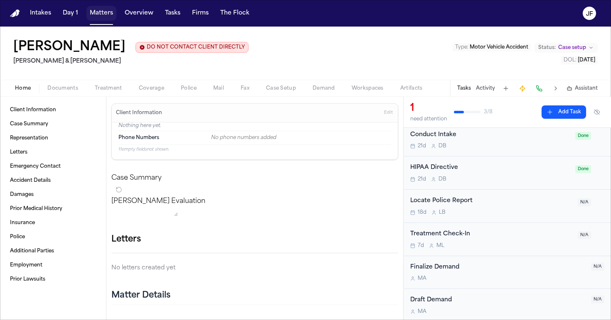
click at [114, 10] on button "Matters" at bounding box center [101, 13] width 30 height 15
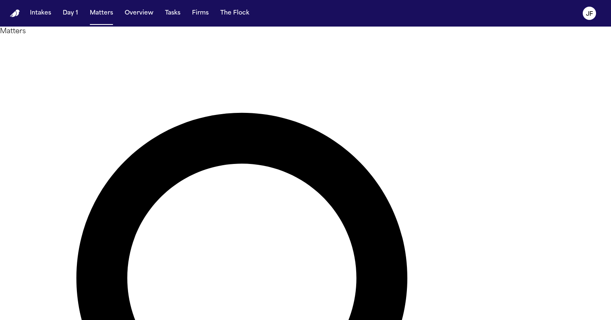
drag, startPoint x: 292, startPoint y: 45, endPoint x: 210, endPoint y: 44, distance: 81.9
type input "*******"
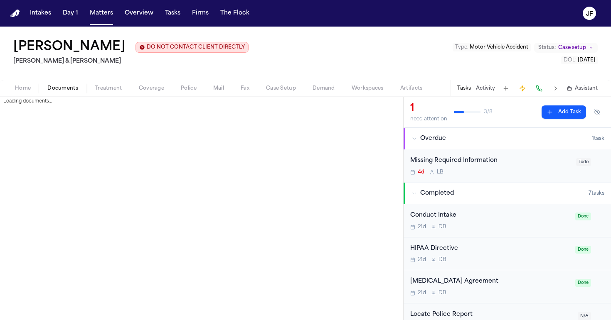
click at [68, 86] on span "Documents" at bounding box center [62, 88] width 31 height 7
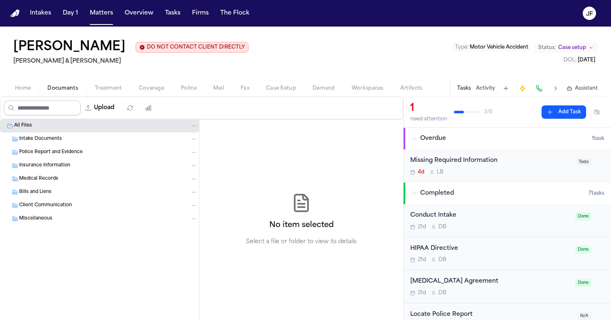
click at [24, 99] on div "Upload" at bounding box center [79, 108] width 159 height 22
click at [24, 92] on span "Home" at bounding box center [23, 88] width 16 height 7
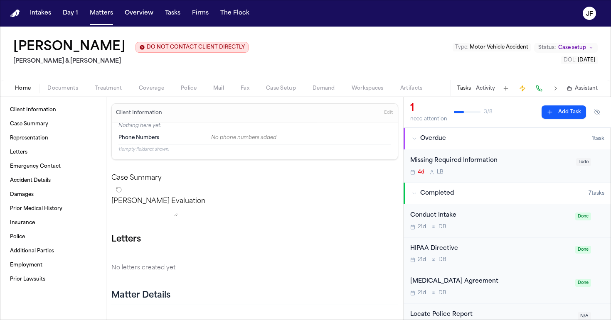
click at [50, 72] on div "[PERSON_NAME] DO NOT CONTACT CLIENT DIRECTLY DO NOT CONTACT [PERSON_NAME] & [PE…" at bounding box center [305, 53] width 611 height 53
click at [57, 83] on div "Home Documents Treatment Coverage Police Mail Fax Case Setup Demand Workspaces …" at bounding box center [305, 88] width 611 height 17
click at [71, 86] on span "Documents" at bounding box center [62, 88] width 31 height 7
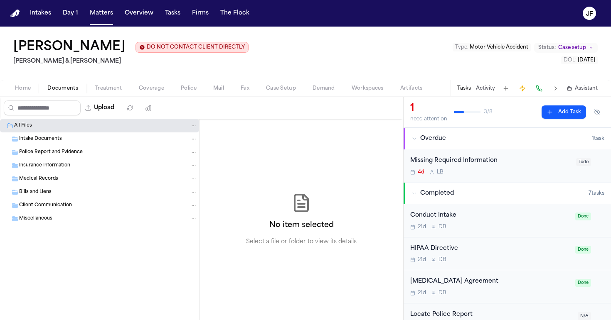
click at [111, 86] on span "Treatment" at bounding box center [108, 88] width 27 height 7
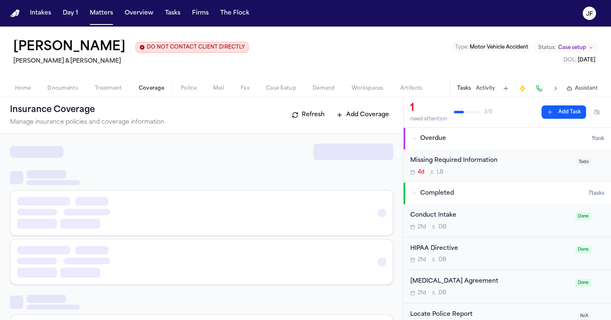
click at [150, 87] on span "Coverage" at bounding box center [151, 88] width 25 height 7
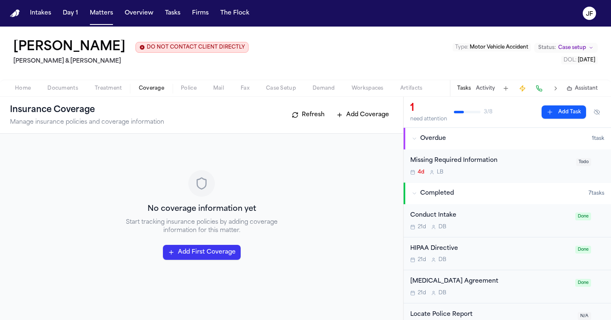
click at [187, 88] on span "Police" at bounding box center [189, 88] width 16 height 7
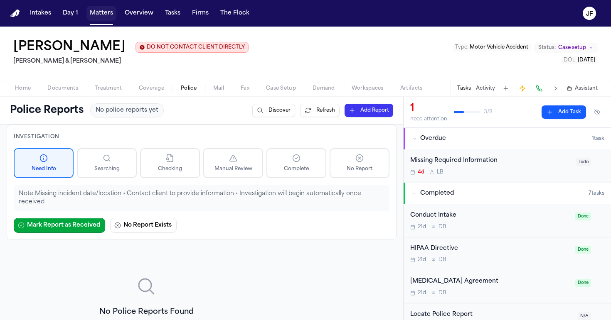
click at [100, 18] on button "Matters" at bounding box center [101, 13] width 30 height 15
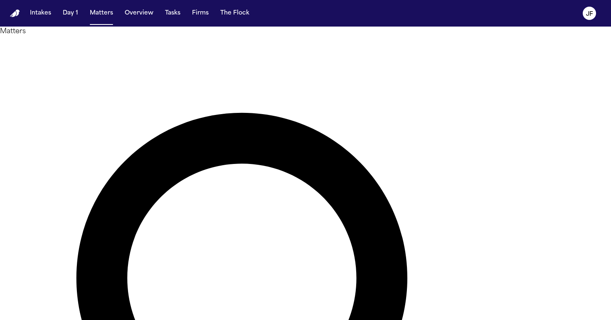
drag, startPoint x: 287, startPoint y: 47, endPoint x: 160, endPoint y: 47, distance: 126.4
type input "*"
click at [565, 0] on nav "Intakes Day 1 Matters Overview Tasks Firms The [PERSON_NAME]" at bounding box center [305, 13] width 611 height 27
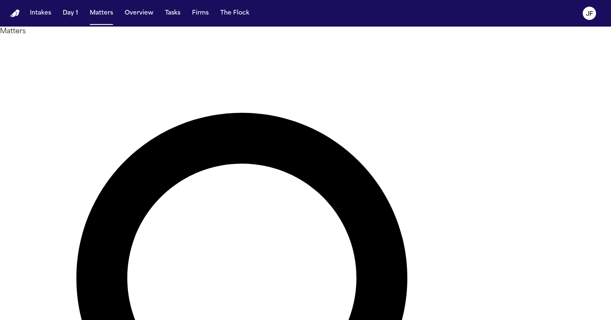
type input "*******"
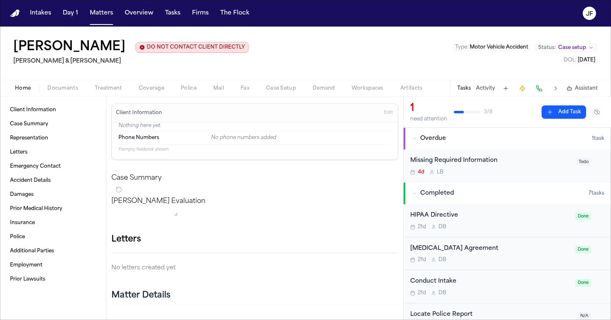
click at [322, 2] on nav "Intakes Day 1 Matters Overview Tasks Firms The [PERSON_NAME]" at bounding box center [305, 13] width 611 height 27
click at [101, 14] on button "Matters" at bounding box center [101, 13] width 30 height 15
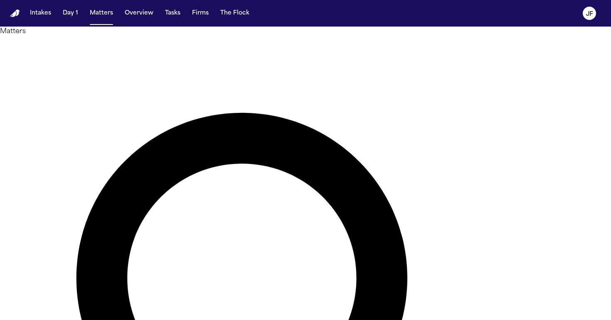
drag, startPoint x: 293, startPoint y: 52, endPoint x: 114, endPoint y: 48, distance: 179.2
type input "*"
type input "**********"
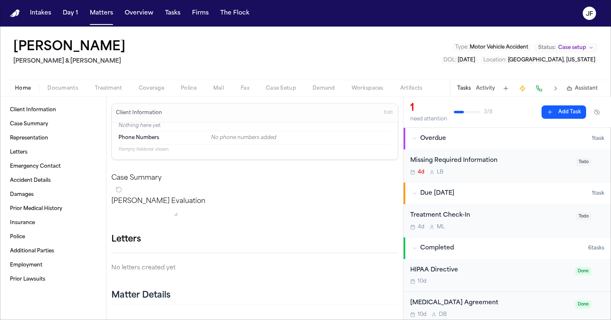
click at [70, 94] on div "Home Documents Treatment Coverage Police Mail Fax Case Setup Demand Workspaces …" at bounding box center [305, 88] width 611 height 17
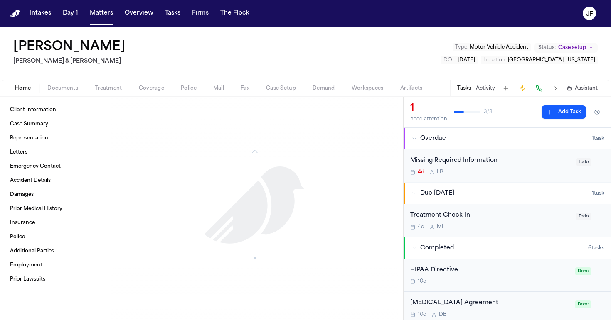
scroll to position [528, 0]
click at [66, 88] on span "Documents" at bounding box center [62, 88] width 31 height 7
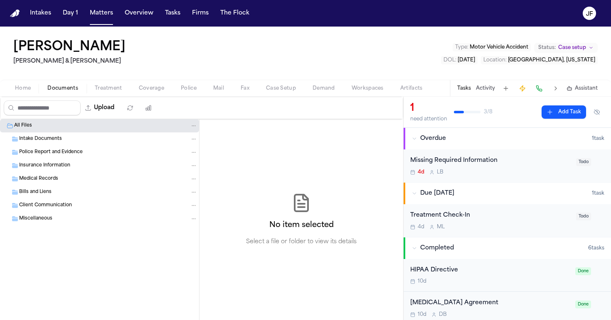
click at [108, 88] on span "Treatment" at bounding box center [108, 88] width 27 height 7
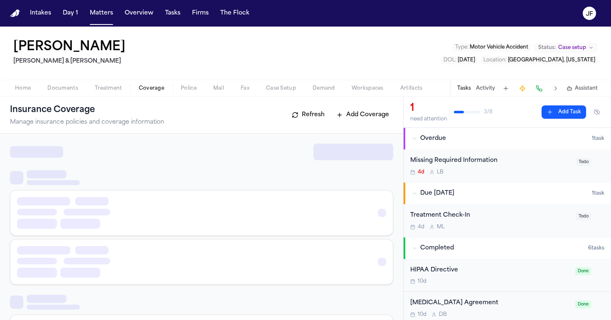
click at [149, 89] on span "Coverage" at bounding box center [151, 88] width 25 height 7
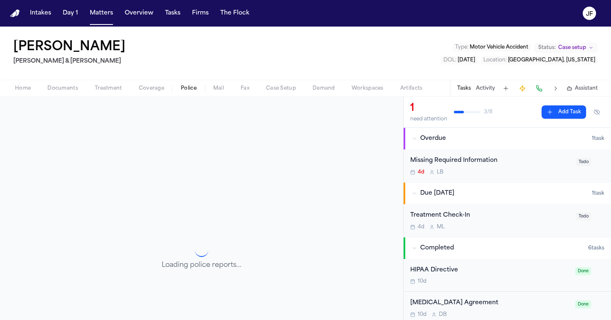
click at [200, 89] on button "Police" at bounding box center [188, 89] width 32 height 10
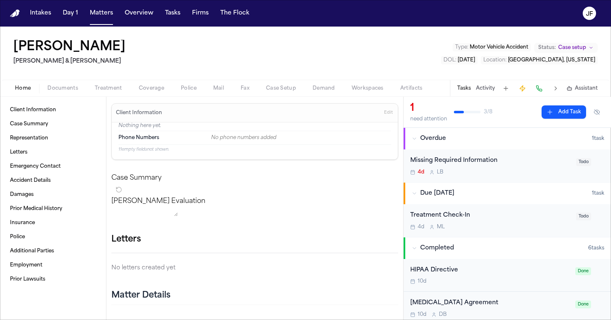
click at [21, 89] on span "Home" at bounding box center [23, 88] width 16 height 7
